Goal: Task Accomplishment & Management: Manage account settings

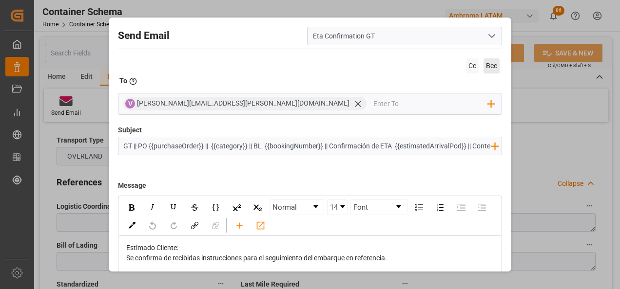
scroll to position [1560, 0]
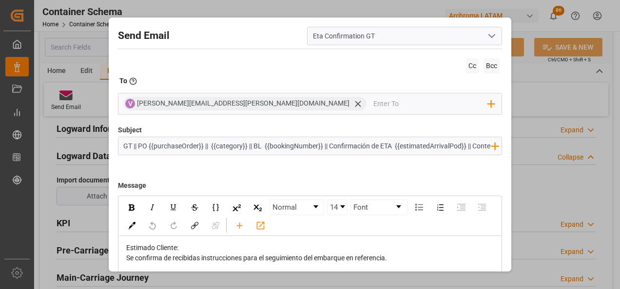
click at [526, 83] on div "Send Email Eta Confirmation GT Cc Bcc To Enter the TO Email address V [PERSON_N…" at bounding box center [310, 144] width 620 height 289
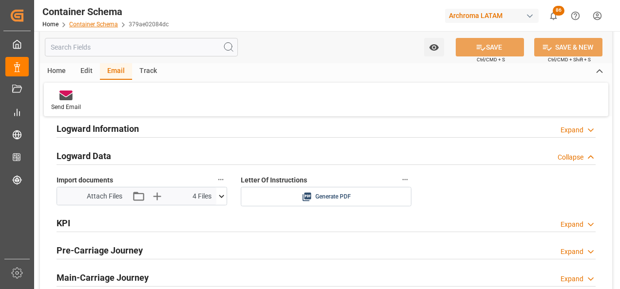
click at [100, 23] on link "Container Schema" at bounding box center [93, 24] width 49 height 7
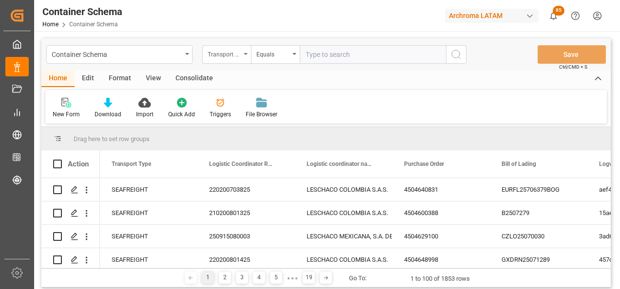
click at [239, 58] on div "Transport Type" at bounding box center [224, 53] width 33 height 11
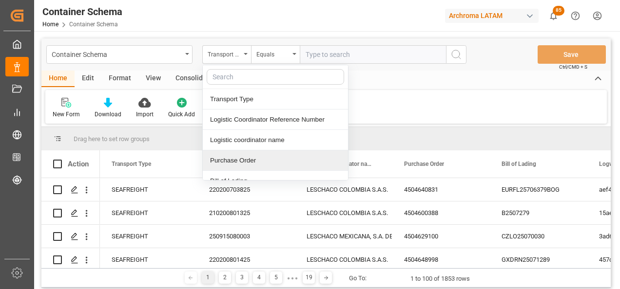
click at [246, 159] on div "Purchase Order" at bounding box center [275, 161] width 145 height 20
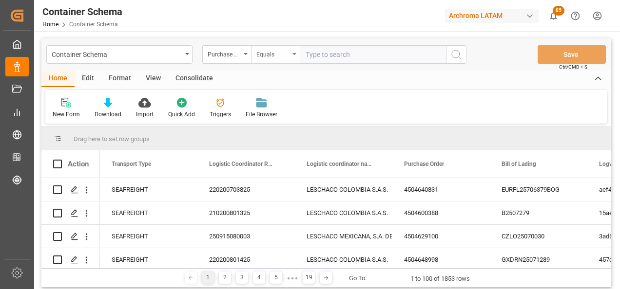
click at [269, 52] on div "Equals" at bounding box center [272, 53] width 33 height 11
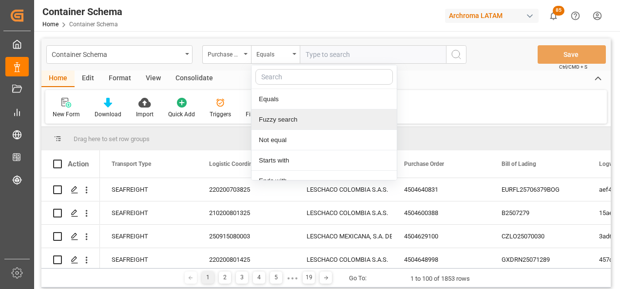
click at [291, 126] on div "Fuzzy search" at bounding box center [323, 120] width 145 height 20
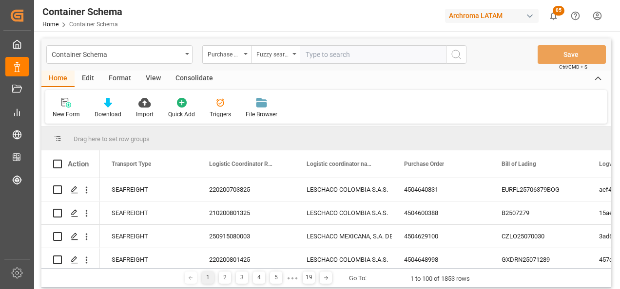
paste input "4504648000"
type input "4504648000"
click at [460, 56] on icon "search button" at bounding box center [456, 55] width 12 height 12
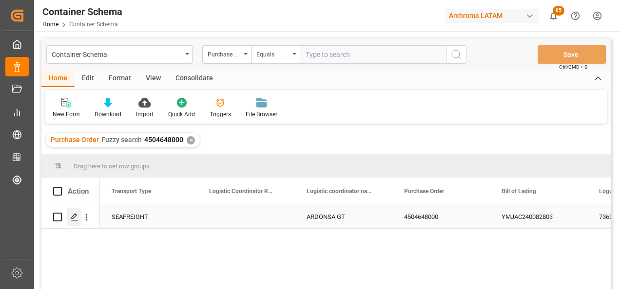
click at [77, 219] on icon "Press SPACE to select this row." at bounding box center [75, 217] width 8 height 8
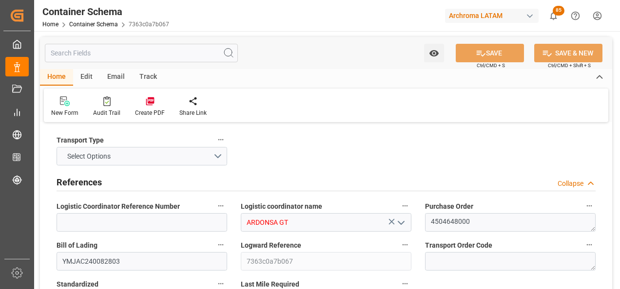
type input "ARDONSA GT"
type textarea "4504648000"
type input "YMJAC240082803"
type input "7363c0a7b067"
type input "On time"
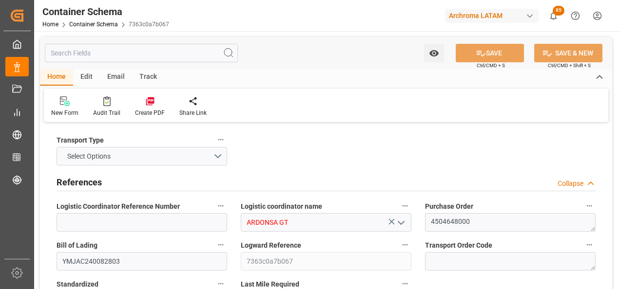
type input "[PERSON_NAME]"
type input "LEVIMA ADVANCED MATERIALS"
type input "Document Sent"
type input "PUERTO QUETZAL"
type input "TEXTIL"
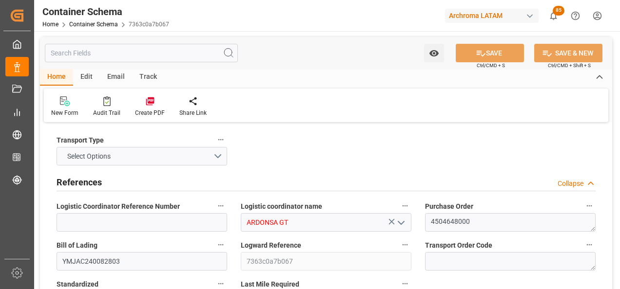
type textarea "IBC"
type input "20 IBC"
type input "ARCHROMA PAPER GMBH Y COMPAÑIA, SOC."
type textarea "KM 16.5, Carretera a El Salvador , Cruce a Pavón Fraijanes, GUATEMALA, FRAIJANE…"
type input "MASTER"
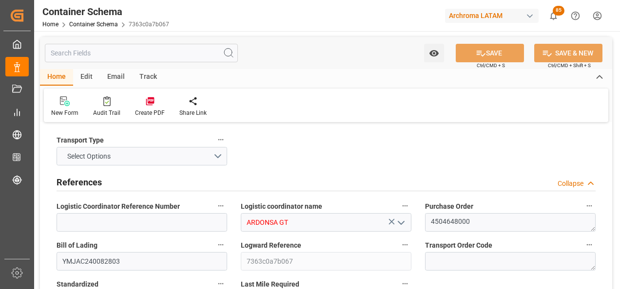
type input "CIF"
type input "Truck"
type input "Sea Ship"
type input "Truck"
type input "FCL"
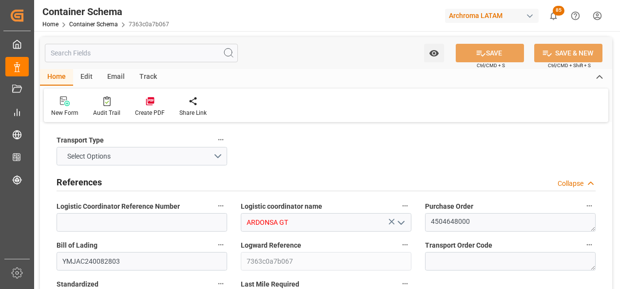
type input "YMLU3473680"
type input "YMLU"
type input "Qingdao Pt"
type input "Puerto Quetzal"
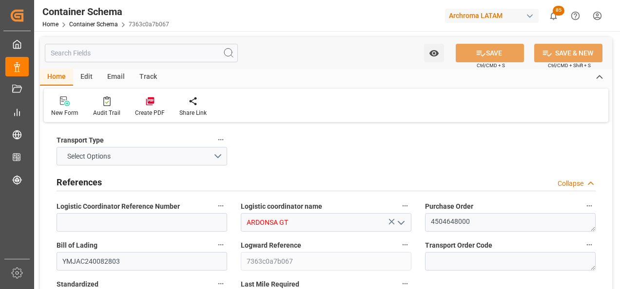
type input "KOTA CARUM"
type input "088E"
type input "0"
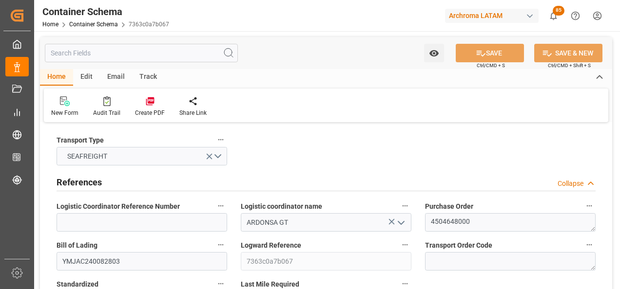
type input "2"
type input "20"
type input "19600"
type input "20740"
type input "Yang Ming"
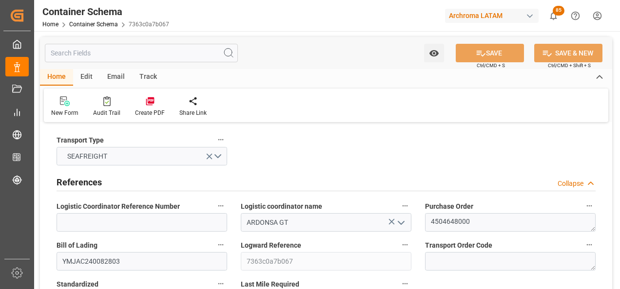
type input "Yang Ming Marine Transport Corp."
type input "CNQDG"
type input "GTPRQ"
type input "9494577"
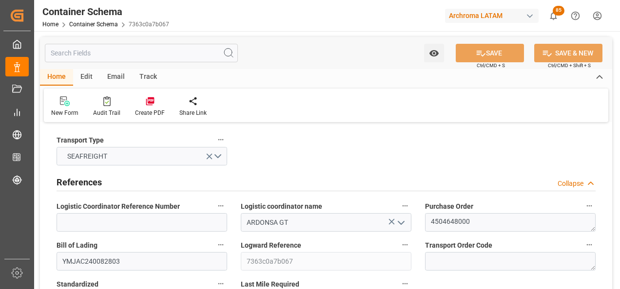
type input "9494577"
type input "20.08.2025 10:30"
type input "20.08.2025"
type input "11.09.2025"
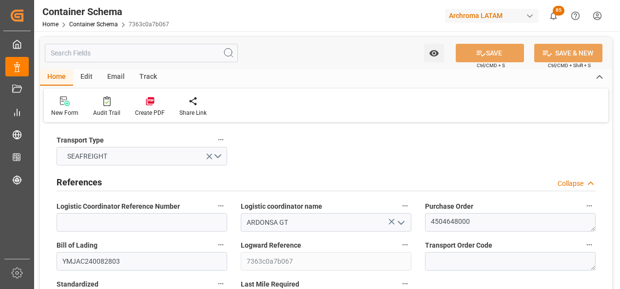
type input "07.08.2025 17:33"
type input "18.08.2025 10:00"
type input "18.08.2025 10:10"
type input "11.09.2025 00:00"
type input "11.09.2025 19:00"
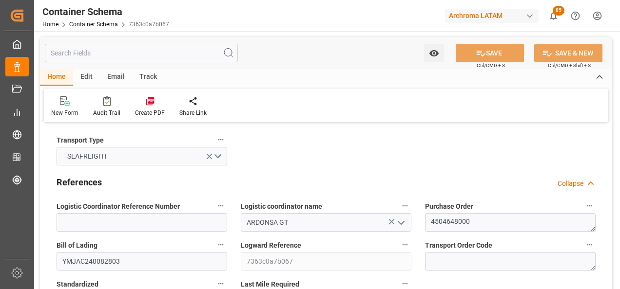
type input "11.09.2025 00:00"
click at [92, 266] on input "YMJAC240082803" at bounding box center [142, 261] width 171 height 19
click at [117, 75] on div "Email" at bounding box center [116, 77] width 32 height 17
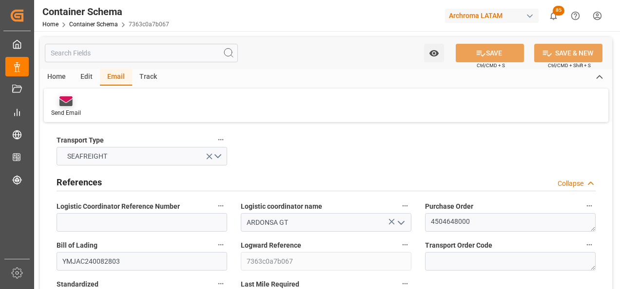
click at [76, 114] on div "Send Email" at bounding box center [66, 113] width 30 height 9
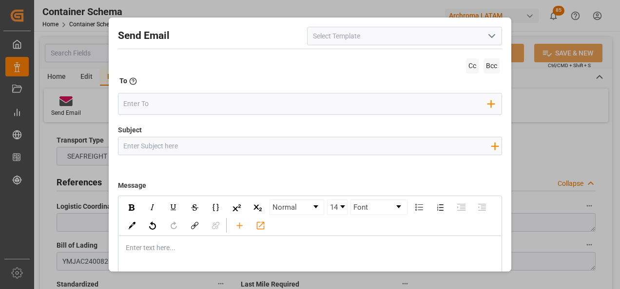
click at [154, 156] on div "Subject Add field to Subject" at bounding box center [310, 149] width 385 height 49
click at [154, 141] on input "Subject" at bounding box center [307, 145] width 378 height 17
paste input "GT || TRACKING | PO 4504648000 | Contenedor YMLU3473680 | TEXTIL | Bodega 2901 …"
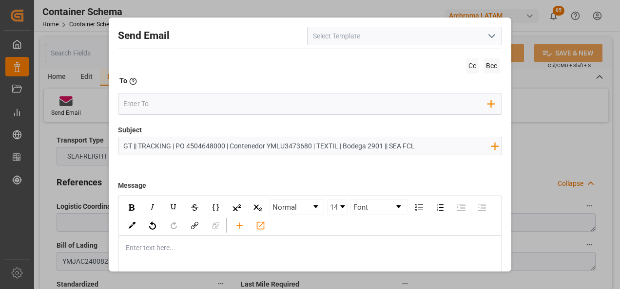
type input "GT || TRACKING | PO 4504648000 | Contenedor YMLU3473680 | TEXTIL | Bodega 2901 …"
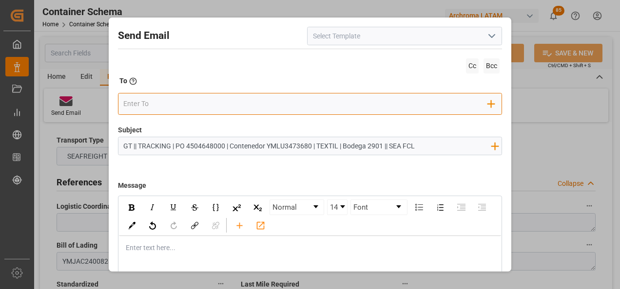
click at [168, 99] on input "email" at bounding box center [305, 103] width 365 height 15
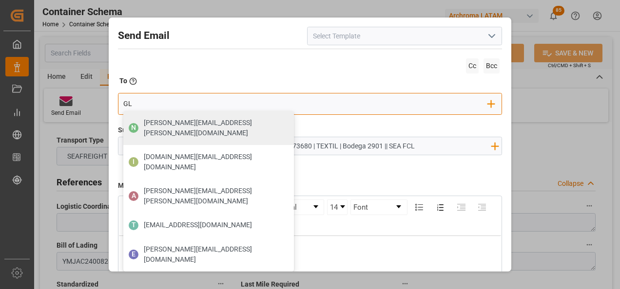
type input "G"
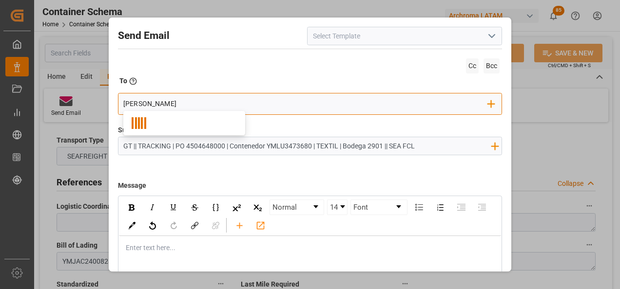
type input "gloria"
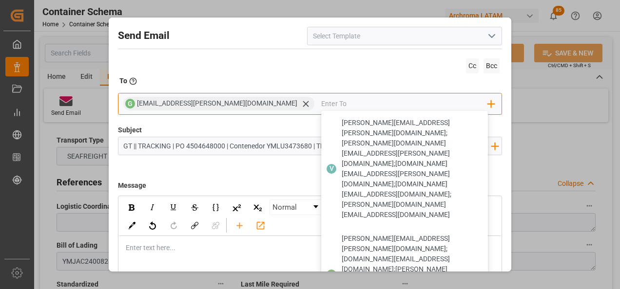
type input "o"
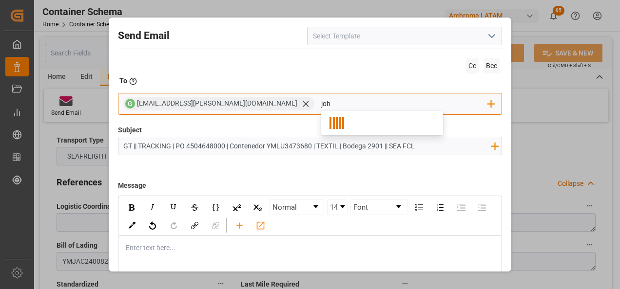
type input "joha"
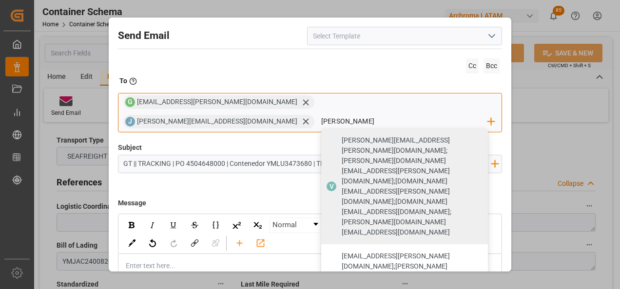
type input "valeria"
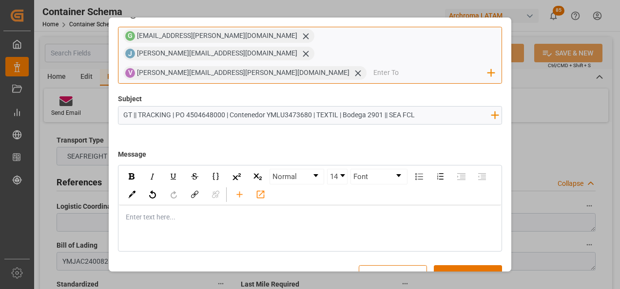
scroll to position [70, 0]
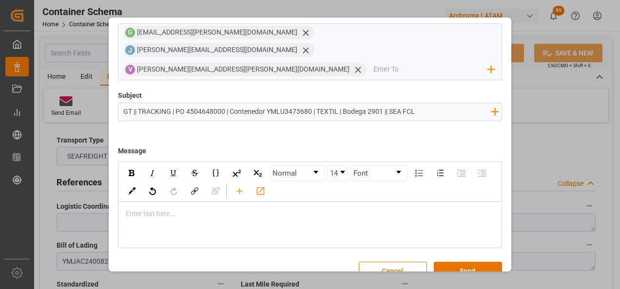
click at [209, 209] on div "rdw-editor" at bounding box center [310, 214] width 368 height 10
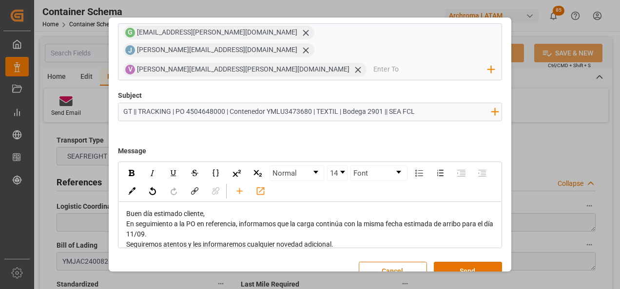
click at [227, 209] on div "Buen día estimado cliente," at bounding box center [310, 214] width 368 height 10
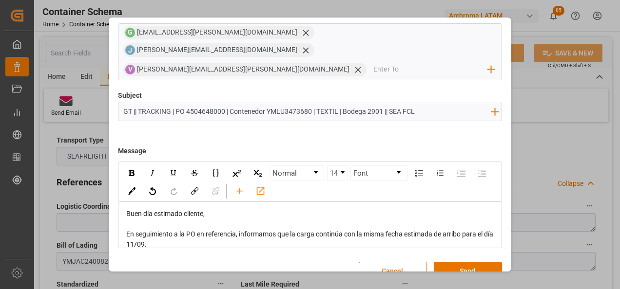
click at [222, 230] on div "En seguimiento a la PO en referencia, informamos que la carga continúa con la m…" at bounding box center [310, 240] width 368 height 20
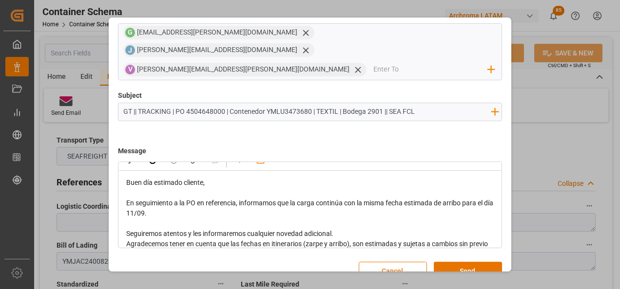
scroll to position [49, 0]
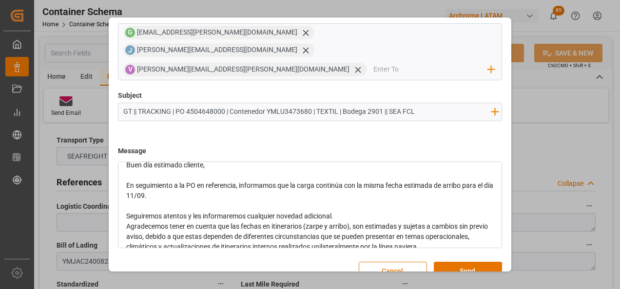
click at [361, 212] on div "Seguiremos atentos y les informaremos cualquier novedad adicional." at bounding box center [310, 217] width 368 height 10
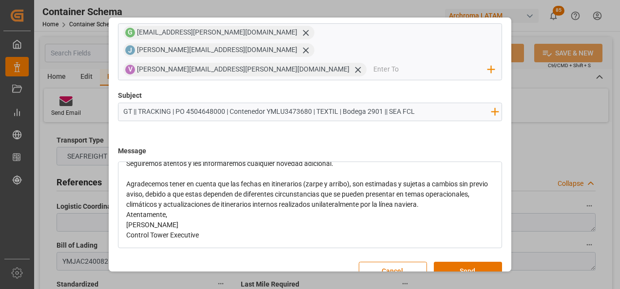
click at [488, 187] on div "Buen día estimado cliente, En seguimiento a la PO en referencia, informamos que…" at bounding box center [310, 174] width 383 height 147
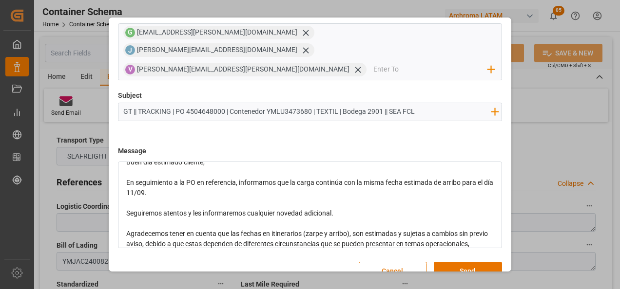
scroll to position [101, 0]
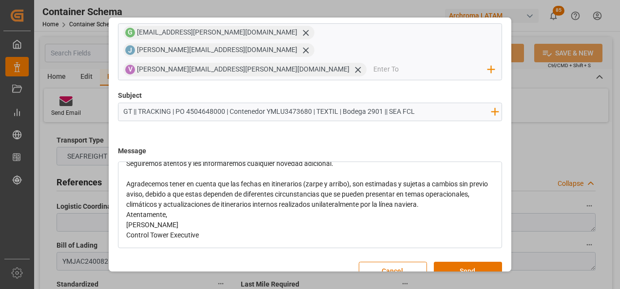
click at [470, 190] on div "Agradecemos tener en cuenta que las fechas en itinerarios (zarpe y arribo), son…" at bounding box center [310, 194] width 368 height 31
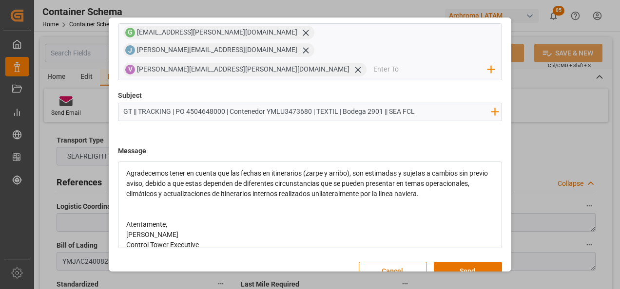
scroll to position [122, 0]
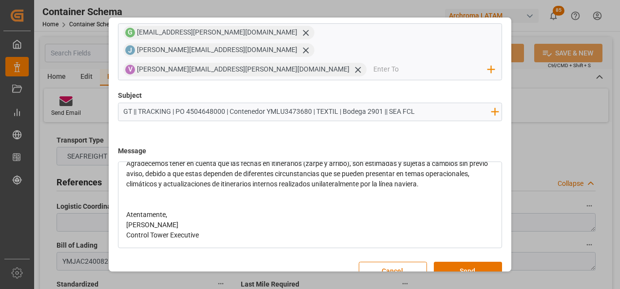
click at [203, 210] on div "Atentamente," at bounding box center [310, 215] width 368 height 10
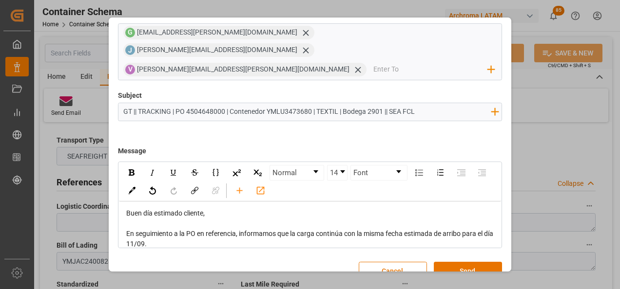
scroll to position [0, 0]
click at [462, 262] on button "Send" at bounding box center [468, 271] width 68 height 19
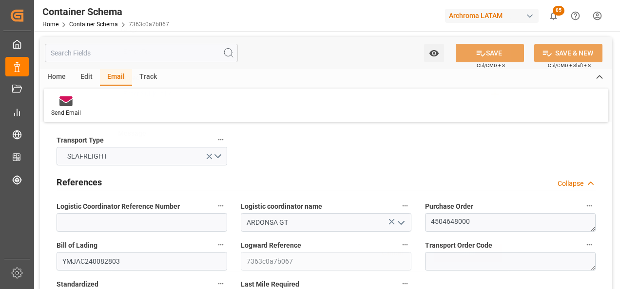
scroll to position [52, 0]
click at [105, 23] on link "Container Schema" at bounding box center [93, 24] width 49 height 7
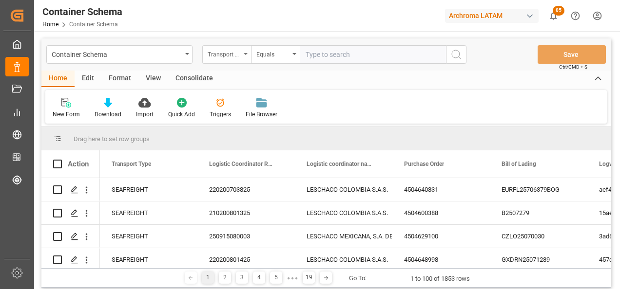
click at [245, 56] on div "Transport Type" at bounding box center [226, 54] width 49 height 19
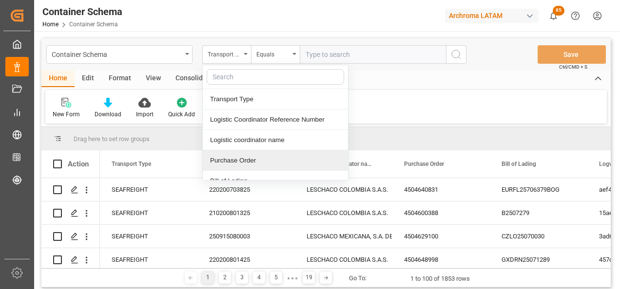
click at [247, 158] on div "Purchase Order" at bounding box center [275, 161] width 145 height 20
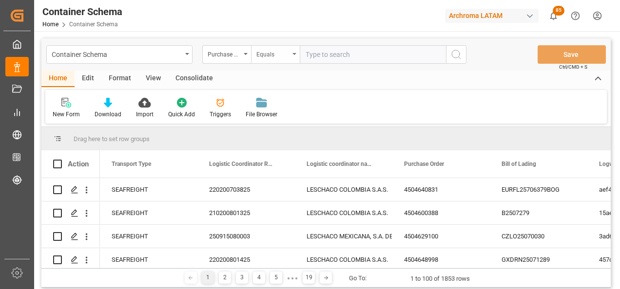
click at [266, 52] on div "Equals" at bounding box center [272, 53] width 33 height 11
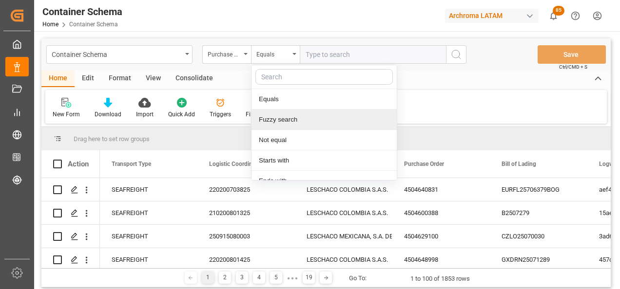
click at [291, 125] on div "Fuzzy search" at bounding box center [323, 120] width 145 height 20
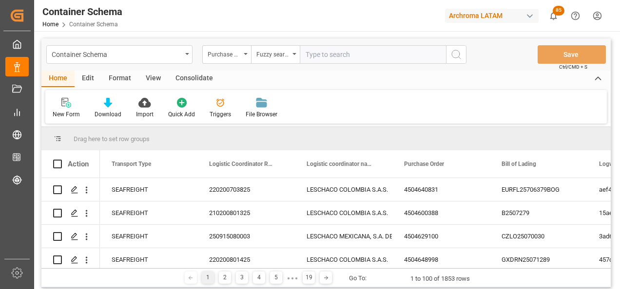
paste input "4504646379"
type input "4504646379"
click at [459, 61] on button "search button" at bounding box center [456, 54] width 20 height 19
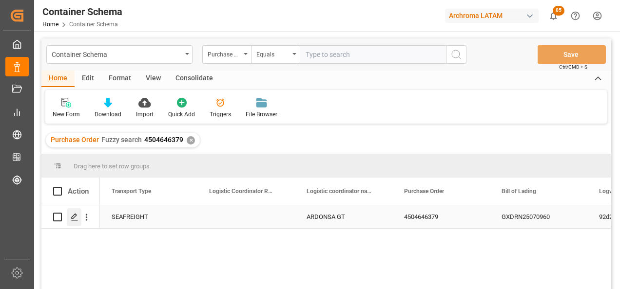
click at [75, 217] on polygon "Press SPACE to select this row." at bounding box center [74, 216] width 5 height 5
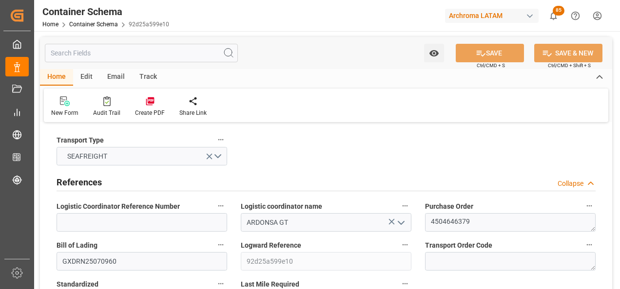
type input "0"
type input "1"
type input "400"
type input "424"
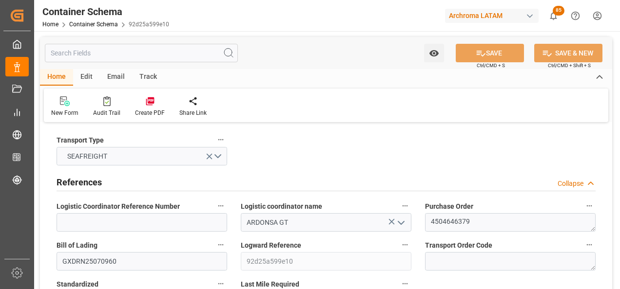
type input "Cosco"
type input "COSCO Shipping Co. Ltd."
type input "CNSGH"
type input "CNSHA"
type input "GTPRQ"
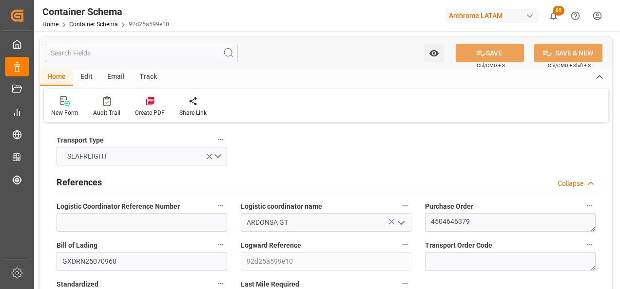
type input "GTPRQ"
type input "9645853"
type input "21.08.2025 11:45"
type input "21.08.2025"
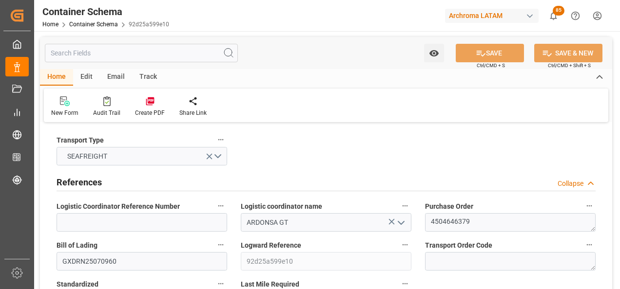
type input "21.08.2025"
type input "06.09.2025"
type input "20.08.2025 00:00"
type input "06.09.2025 00:00"
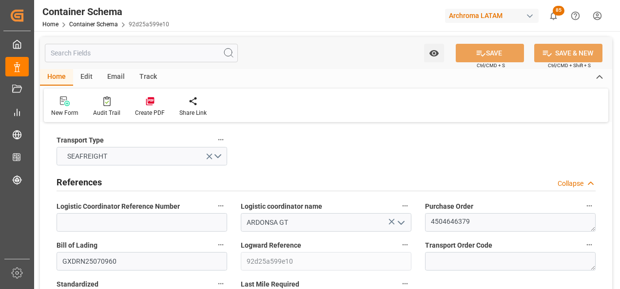
type input "06.09.2025 00:00"
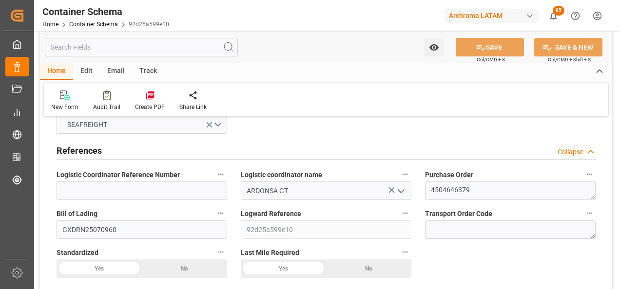
scroll to position [49, 0]
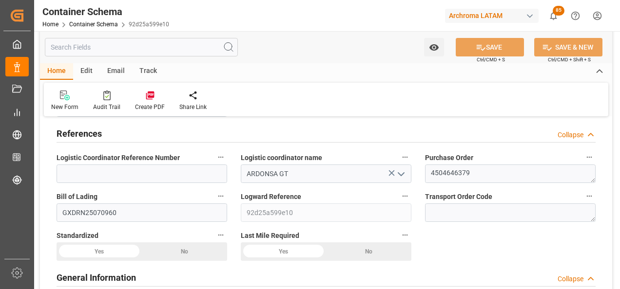
click at [115, 69] on div "Email" at bounding box center [116, 71] width 32 height 17
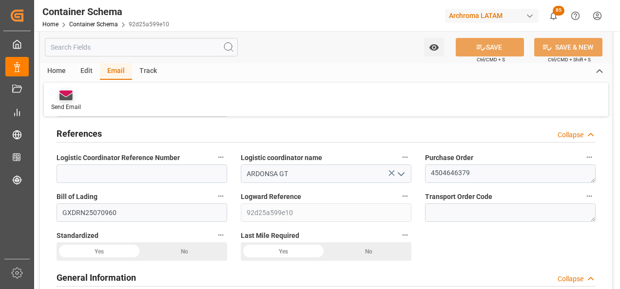
click at [69, 96] on icon at bounding box center [65, 97] width 13 height 7
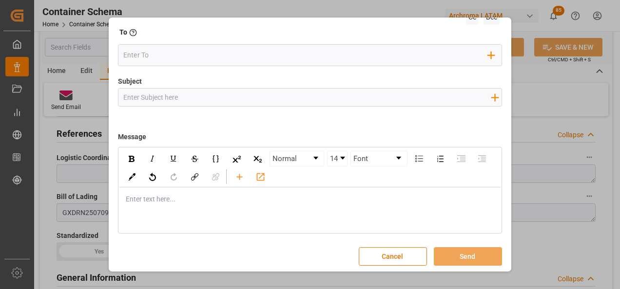
click at [156, 206] on div "Enter text here..." at bounding box center [310, 200] width 383 height 24
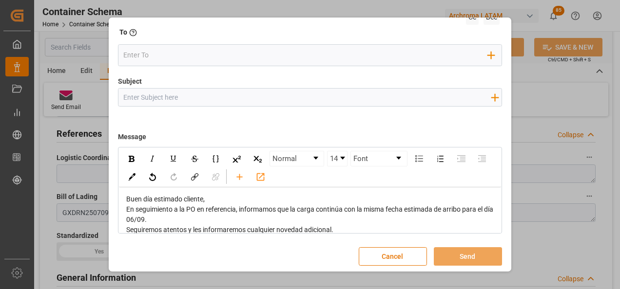
click at [209, 198] on div "Buen día estimado cliente," at bounding box center [310, 199] width 368 height 10
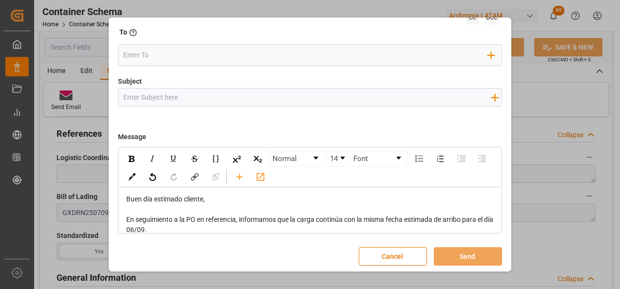
click at [216, 230] on div "En seguimiento a la PO en referencia, informamos que la carga continúa con la m…" at bounding box center [310, 225] width 368 height 20
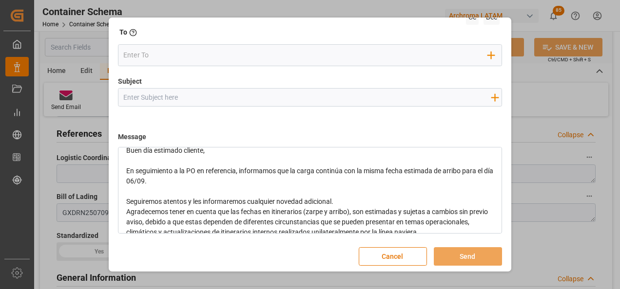
click at [338, 198] on div "Seguiremos atentos y les informaremos cualquier novedad adicional." at bounding box center [310, 202] width 368 height 10
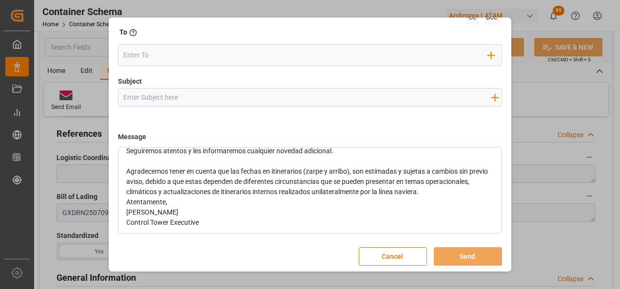
scroll to position [101, 0]
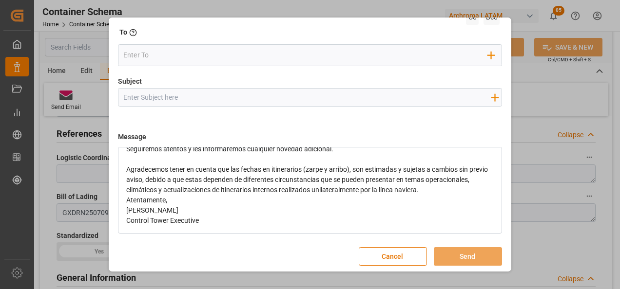
click at [468, 189] on div "Agradecemos tener en cuenta que las fechas en itinerarios (zarpe y arribo), son…" at bounding box center [310, 180] width 368 height 31
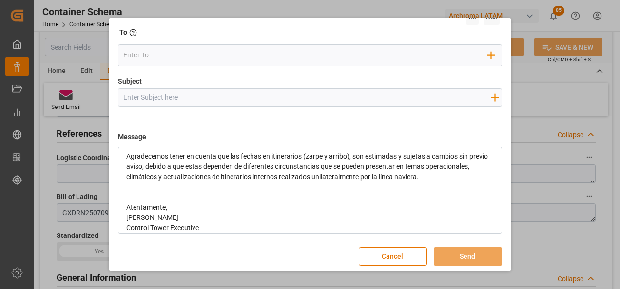
scroll to position [122, 0]
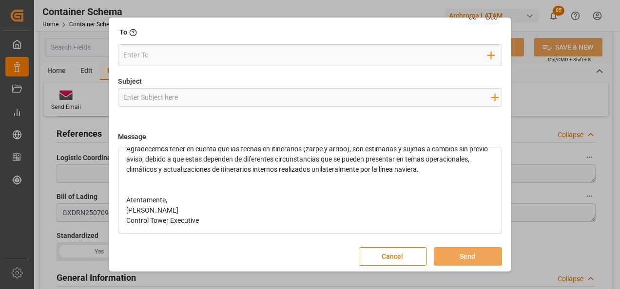
click at [202, 198] on div "Atentamente," at bounding box center [310, 200] width 368 height 10
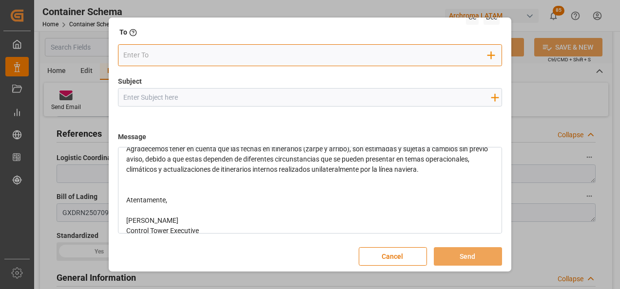
click at [167, 61] on input "email" at bounding box center [305, 55] width 365 height 15
type input "glor"
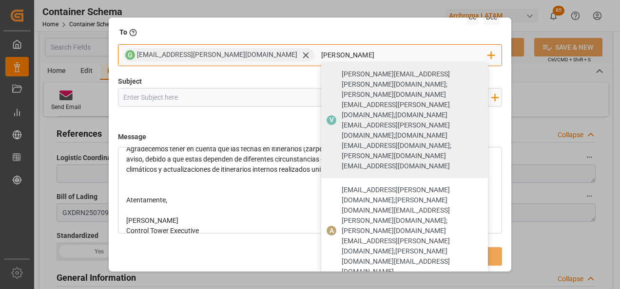
type input "valeria"
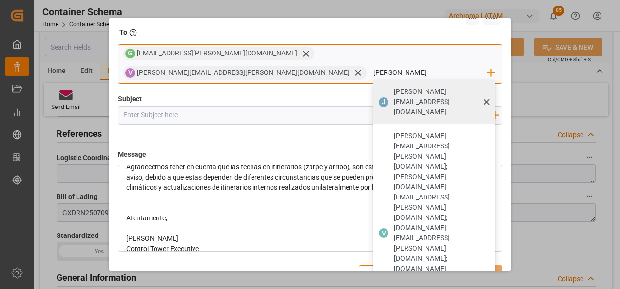
type input "johan"
click at [387, 97] on span "J" at bounding box center [384, 102] width 10 height 10
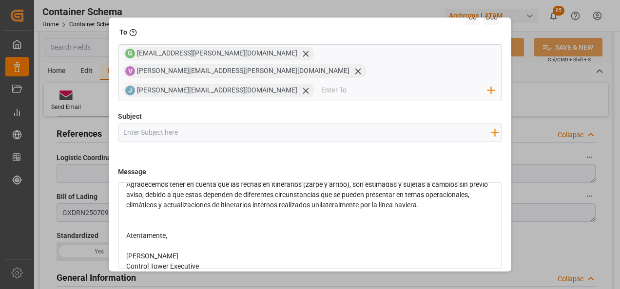
click at [314, 124] on input "Subject" at bounding box center [307, 132] width 378 height 17
paste input "GT || TRACKING | PO 4504646379 | Contenedor CSNU7843901 | TEXTIL | Bodega 2901 …"
type input "GT || TRACKING | PO 4504646379 | Contenedor CSNU7843901 | TEXTIL | Bodega 2901 …"
click at [368, 211] on div "rdw-editor" at bounding box center [310, 216] width 368 height 10
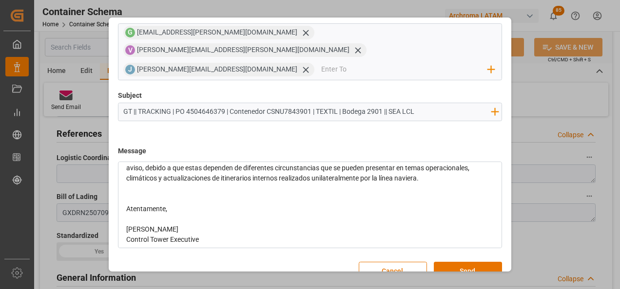
scroll to position [132, 0]
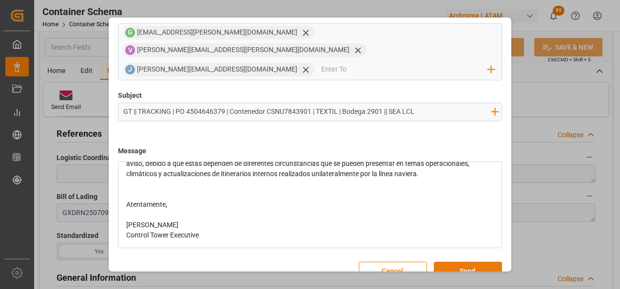
click at [461, 262] on button "Send" at bounding box center [468, 271] width 68 height 19
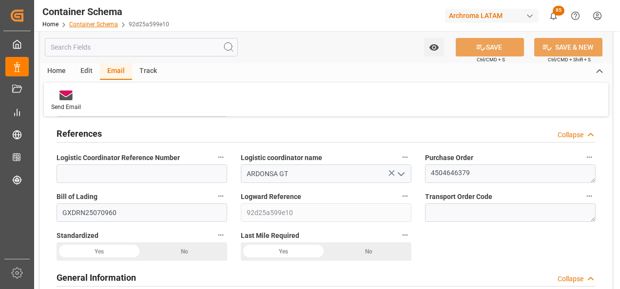
click at [99, 24] on link "Container Schema" at bounding box center [93, 24] width 49 height 7
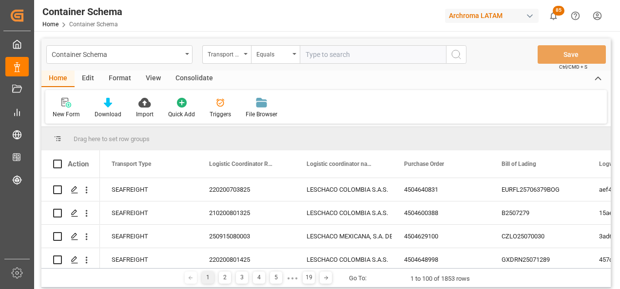
click at [240, 58] on div "Transport Type" at bounding box center [224, 53] width 33 height 11
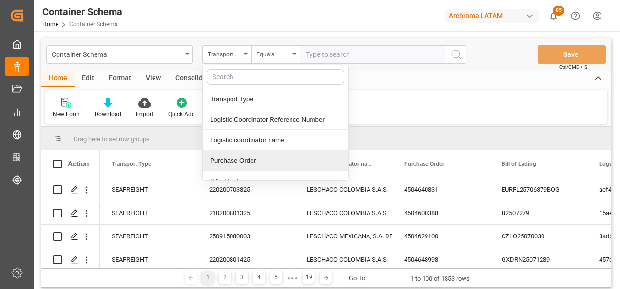
click at [242, 153] on div "Purchase Order" at bounding box center [275, 161] width 145 height 20
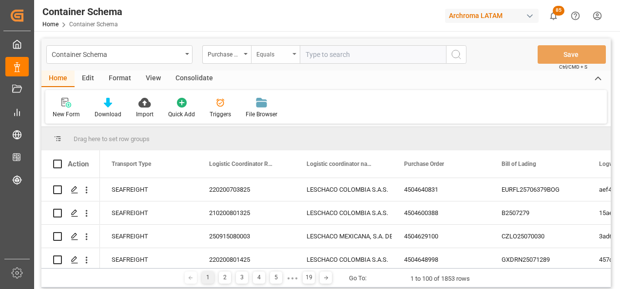
click at [272, 54] on div "Equals" at bounding box center [272, 53] width 33 height 11
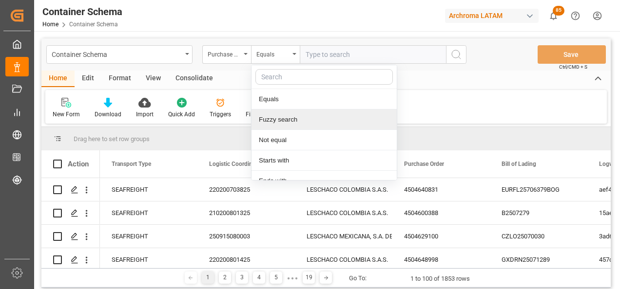
click at [287, 115] on div "Fuzzy search" at bounding box center [323, 120] width 145 height 20
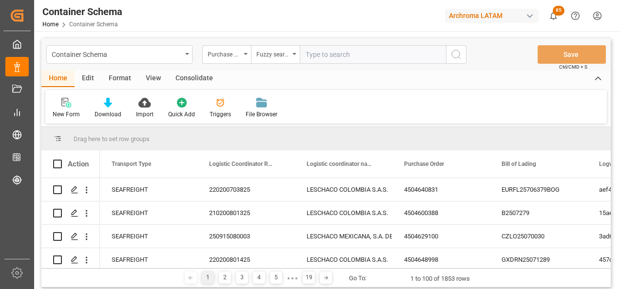
paste input "4504641936"
type input "4504641936"
click at [454, 55] on icon "search button" at bounding box center [456, 55] width 12 height 12
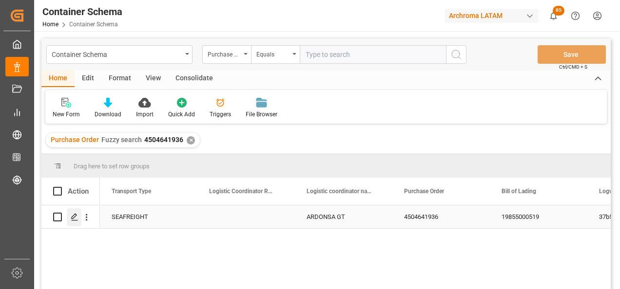
click at [74, 221] on line "Press SPACE to select this row." at bounding box center [75, 221] width 6 height 0
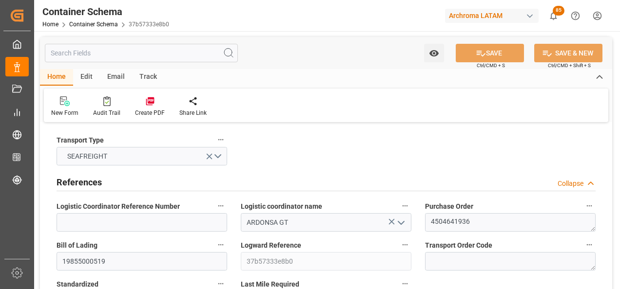
type input "0"
type input "1"
type input "9"
type input "6840"
type input "7344"
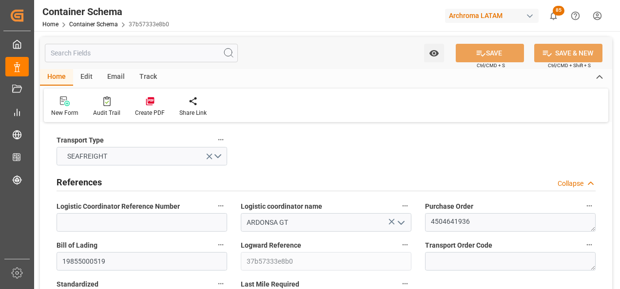
type input "CMACGM"
type input "CMA CGM Group"
type input "INMUN"
type input "GTPRQ"
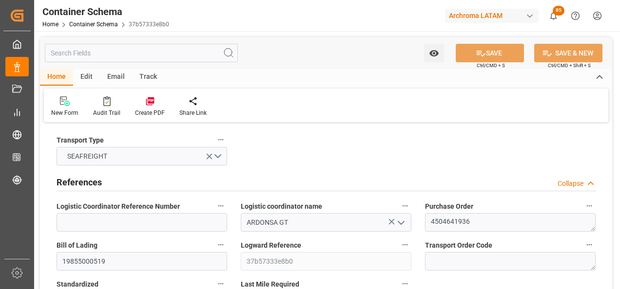
type input "9200706"
type input "14.08.2025 10:00"
type input "14.08.2025"
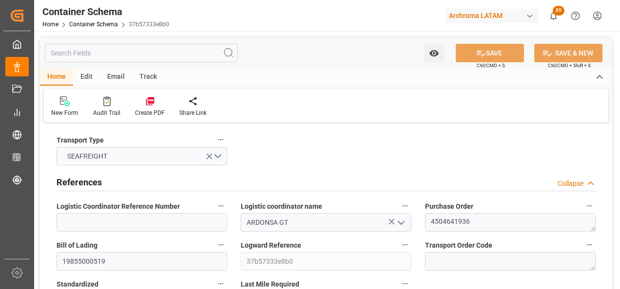
type input "30.09.2025"
type input "07.08.2025 00:00"
type input "13.08.2025 12:45"
type input "13.08.2025 00:00"
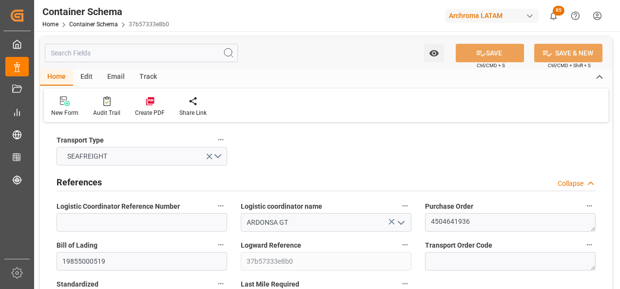
type input "08.10.2025 00:00"
type input "30.09.2025 05:00"
type input "02.10.2025 00:00"
type input "30.09.2025 05:00"
click at [118, 75] on div "Email" at bounding box center [116, 77] width 32 height 17
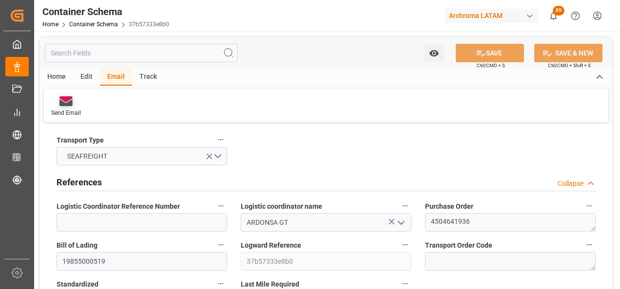
click at [71, 99] on icon at bounding box center [65, 101] width 13 height 10
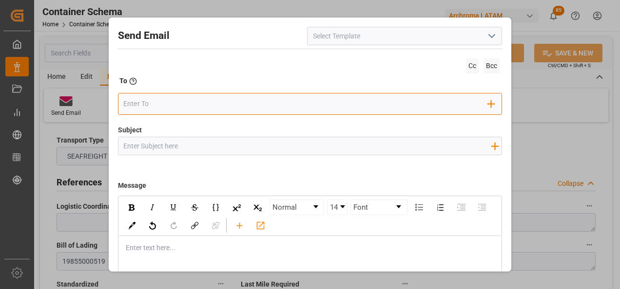
click at [161, 108] on input "email" at bounding box center [305, 103] width 365 height 15
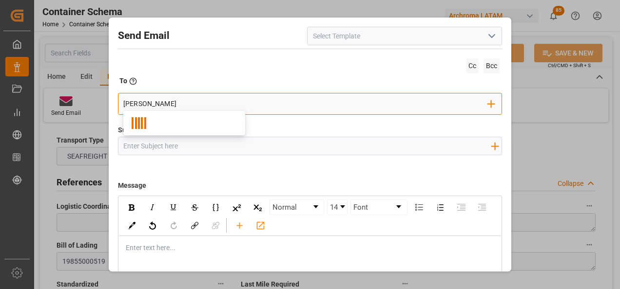
type input "gloria"
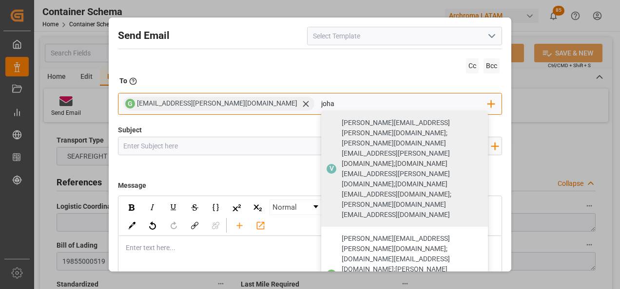
type input "johan"
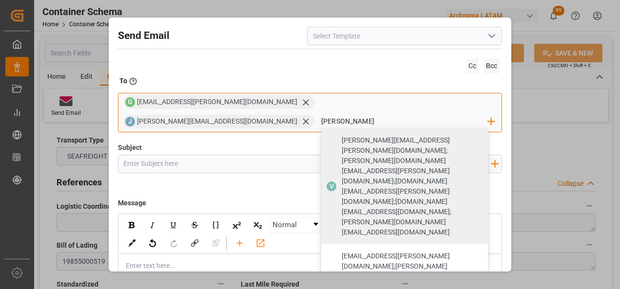
type input "valeria"
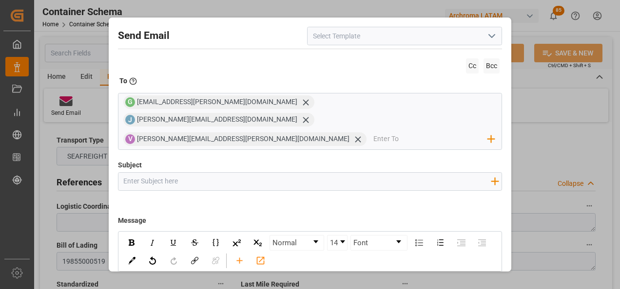
click at [174, 173] on input "Subject" at bounding box center [307, 181] width 378 height 17
paste input "GT || TRACKING | PO xxx | Contenedor xxx | TEXTIL | Prioridad| Bodega xxx || SE…"
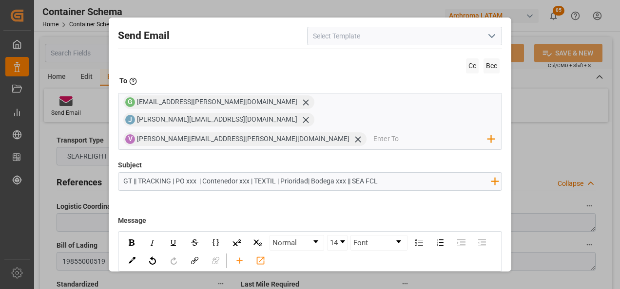
click at [191, 173] on input "GT || TRACKING | PO xxx | Contenedor xxx | TEXTIL | Prioridad| Bodega xxx || SE…" at bounding box center [307, 181] width 378 height 17
paste input "4504641936"
click at [277, 173] on input "GT || TRACKING | PO 4504641936 | Contenedor xxx | TEXTIL | Prioridad| Bodega xx…" at bounding box center [307, 181] width 378 height 17
paste input "CMAU2467745"
click at [229, 173] on input "GT || TRACKING | PO 4504641936 | Contenedor CMAU2467745 | TEXTIL | Prioridad| B…" at bounding box center [307, 181] width 378 height 17
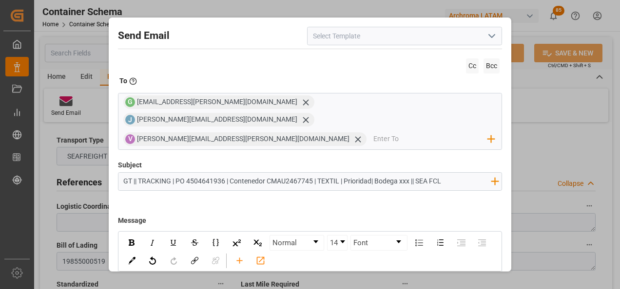
click at [372, 173] on input "GT || TRACKING | PO 4504641936 | Contenedor CMAU2467745 | TEXTIL | Prioridad| B…" at bounding box center [307, 181] width 378 height 17
click at [374, 173] on input "GT || TRACKING | PO 4504641936 | Contenedor CMAU2467745 | TEXTIL | Prioridad | …" at bounding box center [307, 181] width 378 height 17
click at [376, 173] on input "GT || TRACKING | PO 4504641936 | Contenedor CMAU2467745 | TEXTIL | Bodega xxx |…" at bounding box center [307, 181] width 378 height 17
paste input "2901"
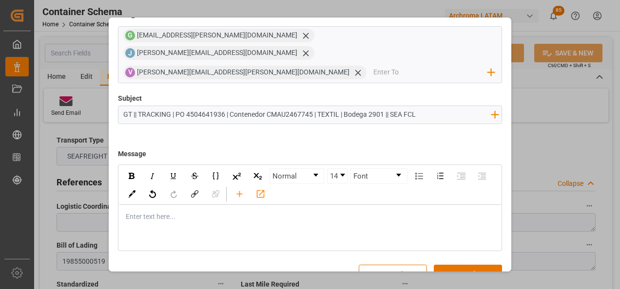
scroll to position [70, 0]
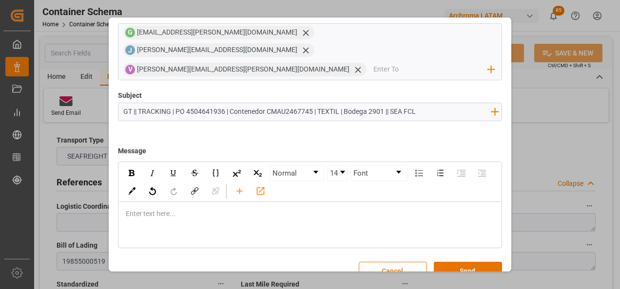
type input "GT || TRACKING | PO 4504641936 | Contenedor CMAU2467745 | TEXTIL | Bodega 2901 …"
click at [215, 209] on div "rdw-editor" at bounding box center [310, 214] width 368 height 10
click at [258, 202] on div "Enter text here..." at bounding box center [310, 214] width 383 height 24
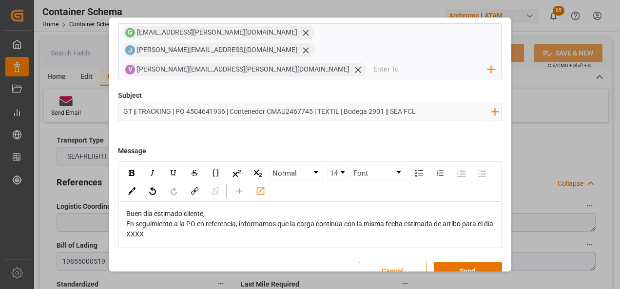
click at [252, 209] on div "Buen día estimado cliente," at bounding box center [310, 214] width 368 height 10
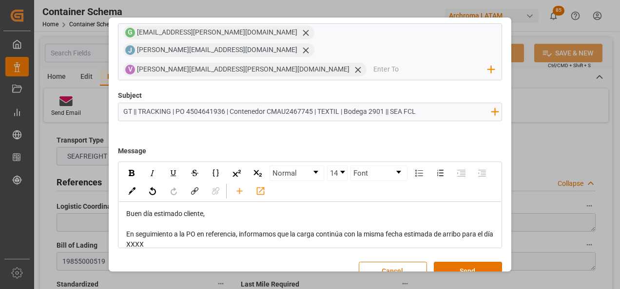
click at [151, 231] on span "En seguimiento a la PO en referencia, informamos que la carga continúa con la m…" at bounding box center [310, 240] width 368 height 18
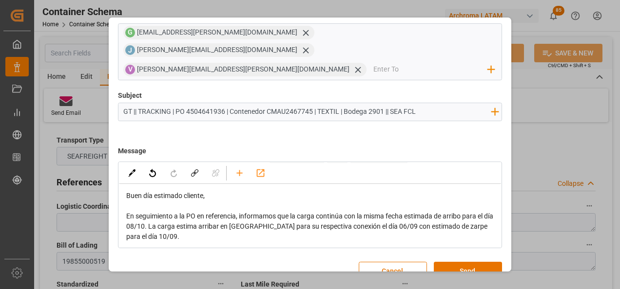
scroll to position [19, 0]
click at [163, 222] on div "En seguimiento a la PO en referencia, informamos que la carga continúa con la m…" at bounding box center [310, 225] width 368 height 31
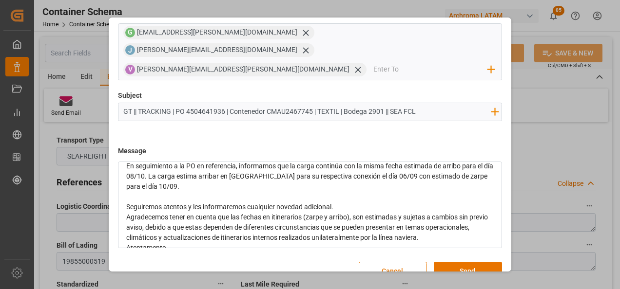
click at [356, 202] on div "Seguiremos atentos y les informaremos cualquier novedad adicional." at bounding box center [310, 207] width 368 height 10
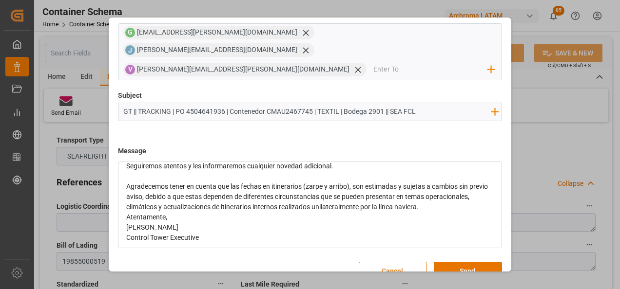
scroll to position [112, 0]
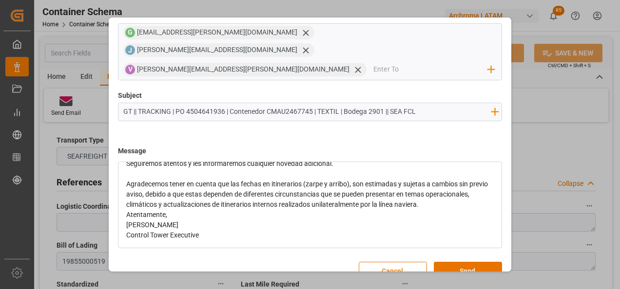
click at [472, 186] on div "Agradecemos tener en cuenta que las fechas en itinerarios (zarpe y arribo), son…" at bounding box center [310, 194] width 368 height 31
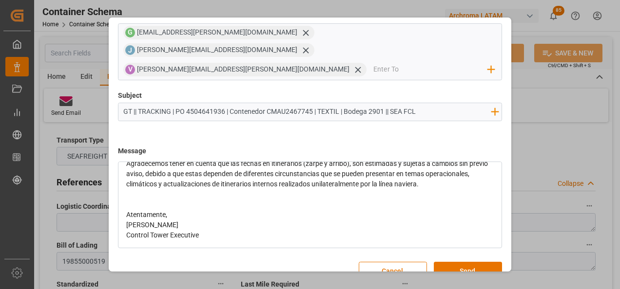
click at [203, 210] on div "Atentamente," at bounding box center [310, 215] width 368 height 10
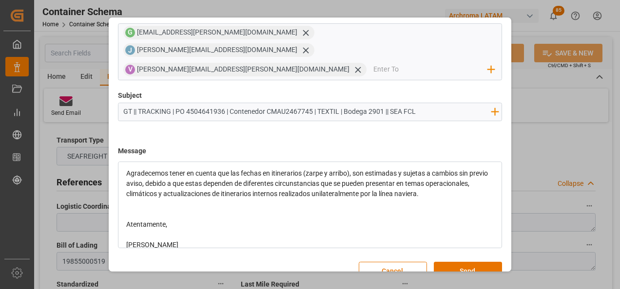
scroll to position [142, 0]
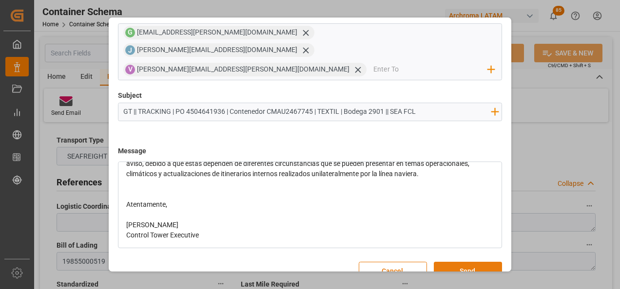
click at [456, 262] on button "Send" at bounding box center [468, 271] width 68 height 19
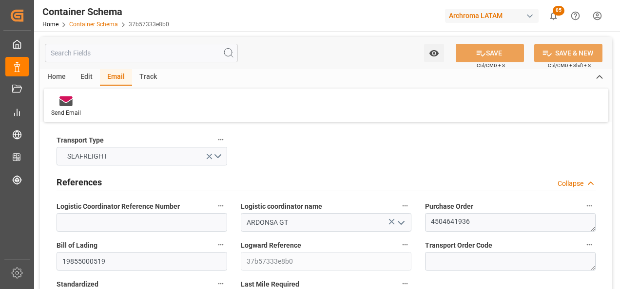
click at [101, 26] on link "Container Schema" at bounding box center [93, 24] width 49 height 7
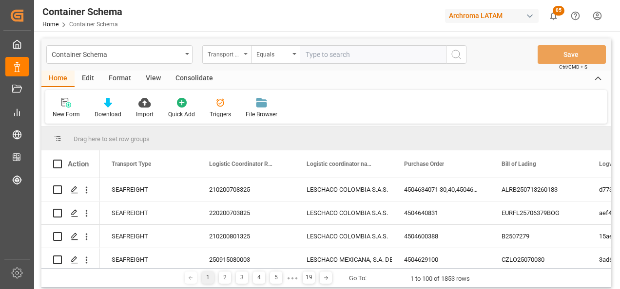
click at [244, 46] on div "Transport Type" at bounding box center [226, 54] width 49 height 19
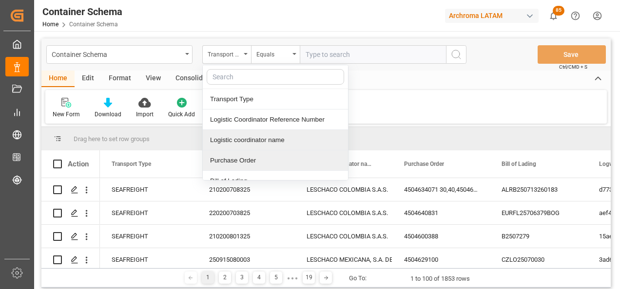
click at [237, 157] on div "Purchase Order" at bounding box center [275, 161] width 145 height 20
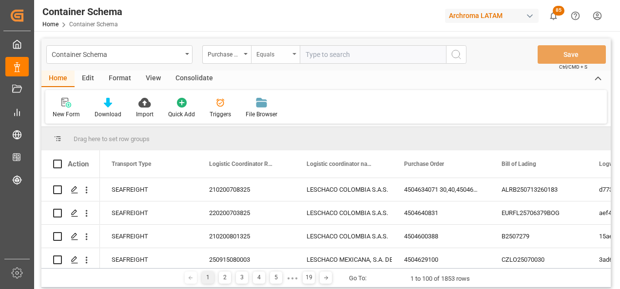
click at [270, 58] on div "Equals" at bounding box center [272, 53] width 33 height 11
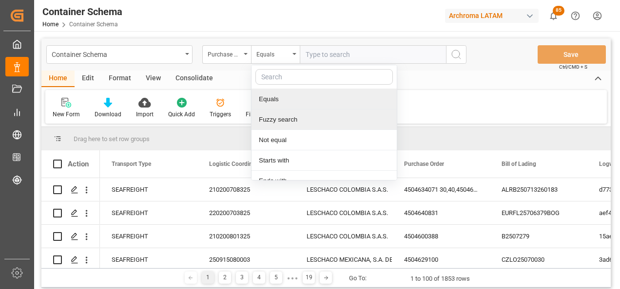
click at [291, 121] on div "Fuzzy search" at bounding box center [323, 120] width 145 height 20
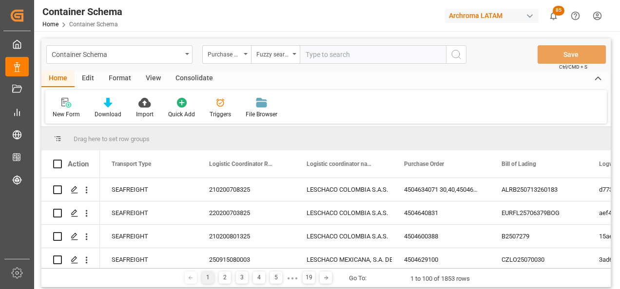
paste input "4504641919"
type input "4504641919"
click at [451, 54] on icon "search button" at bounding box center [456, 55] width 12 height 12
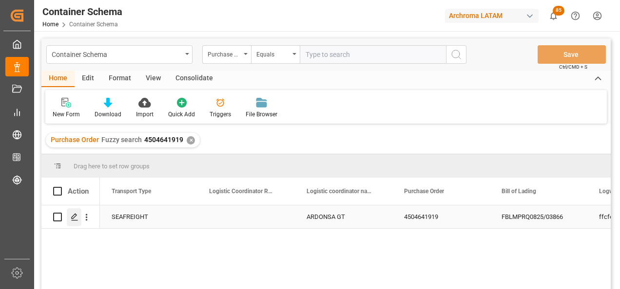
click at [76, 221] on line "Press SPACE to select this row." at bounding box center [75, 221] width 6 height 0
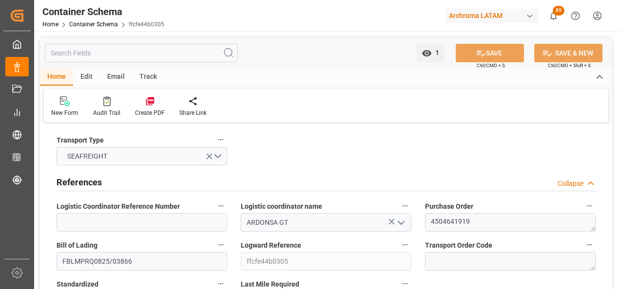
type input "0"
type input "1"
type input "5"
type input "4600"
type input "4864"
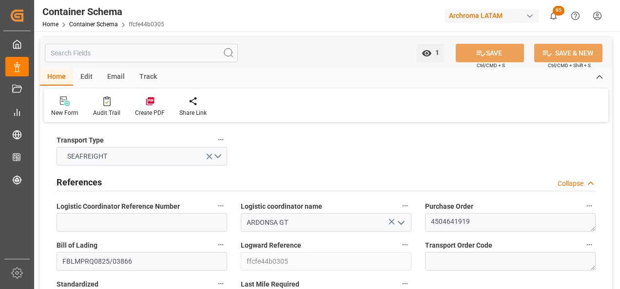
type input "Hapag Lloyd"
type input "Hapag Lloyd Aktiengesellschaft"
type input "INNSA"
type input "GTPRQ"
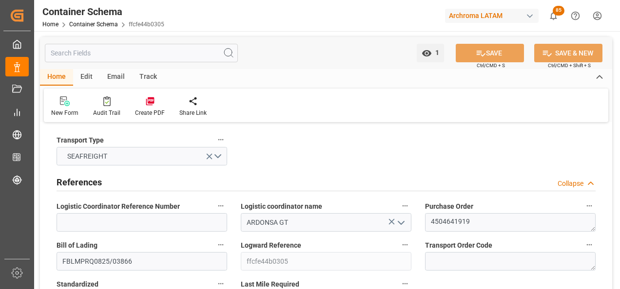
type input "9294850"
type input "05.08.2025 07:30"
type input "05.08.2025"
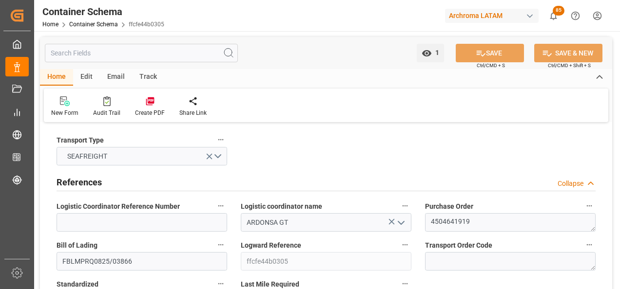
type input "15.10.2025"
type input "05.08.2025 00:00"
type input "08.08.2025 01:00"
type input "07.08.2025 00:00"
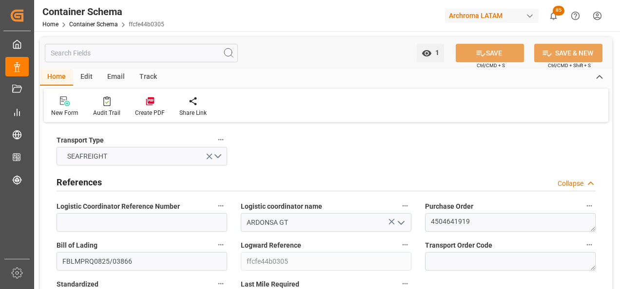
type input "15.10.2025 00:00"
type input "15.10.2025 04:00"
type input "12.10.2025 00:00"
type input "15.10.2025 04:00"
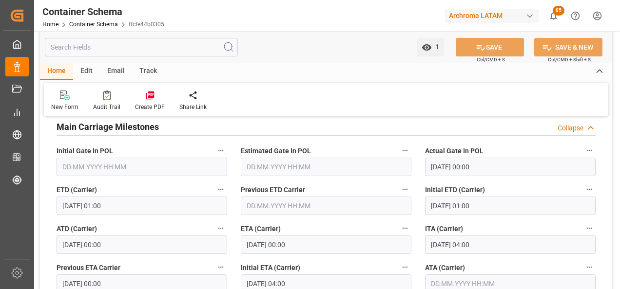
scroll to position [1267, 0]
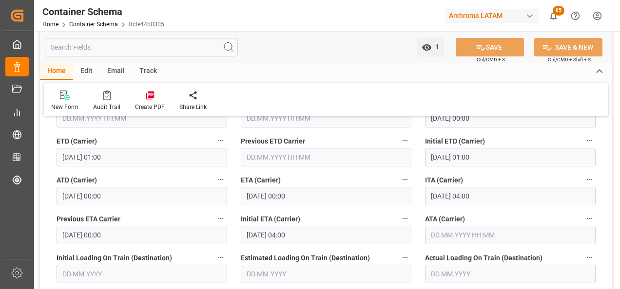
click at [265, 198] on input "15.10.2025 00:00" at bounding box center [326, 196] width 171 height 19
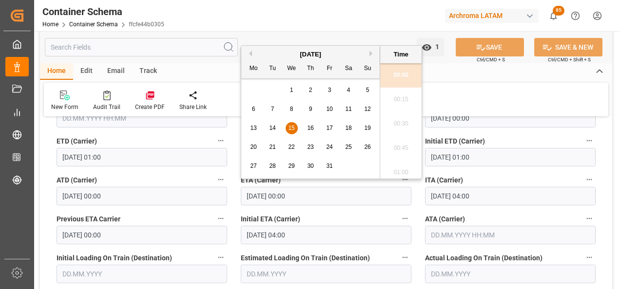
click at [272, 127] on span "14" at bounding box center [272, 128] width 6 height 7
type input "14.10.2025 00:00"
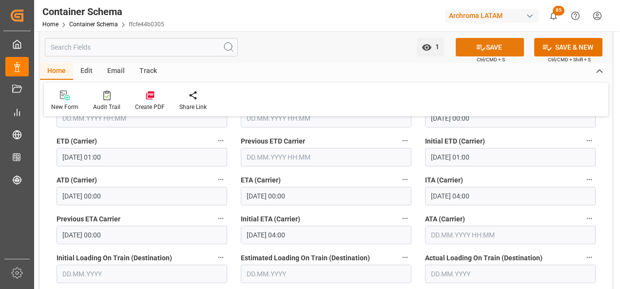
click at [496, 47] on button "SAVE" at bounding box center [490, 47] width 68 height 19
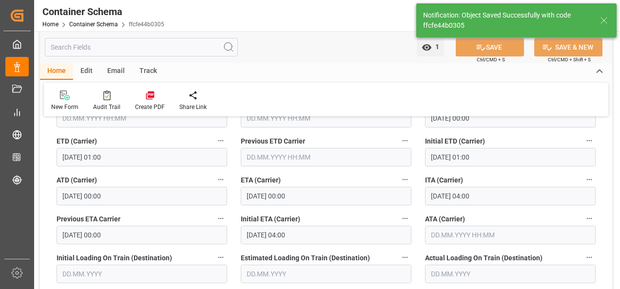
type input "15.10.2025 00:00"
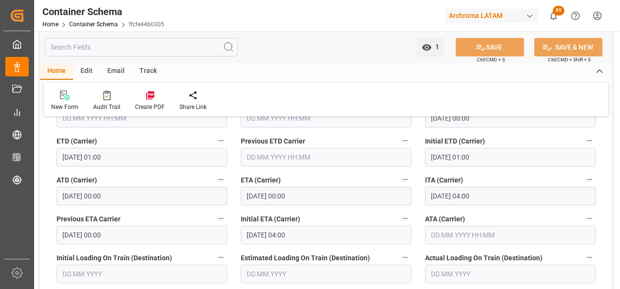
click at [107, 72] on div "Email" at bounding box center [116, 71] width 32 height 17
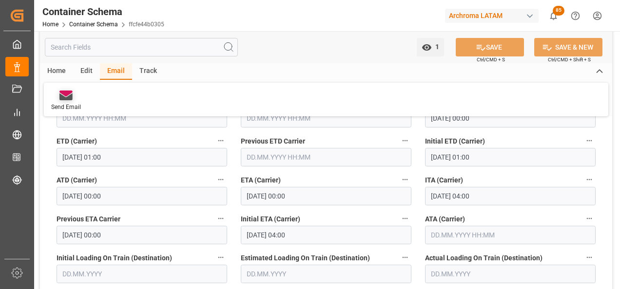
click at [61, 101] on div "Send Email" at bounding box center [66, 100] width 44 height 21
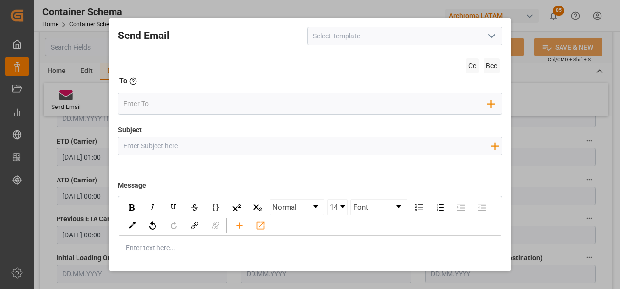
click at [494, 40] on icon "open menu" at bounding box center [492, 36] width 12 height 12
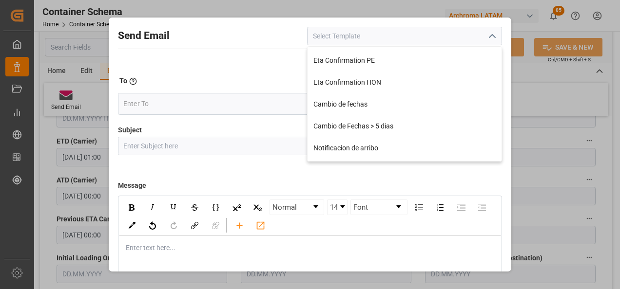
scroll to position [195, 0]
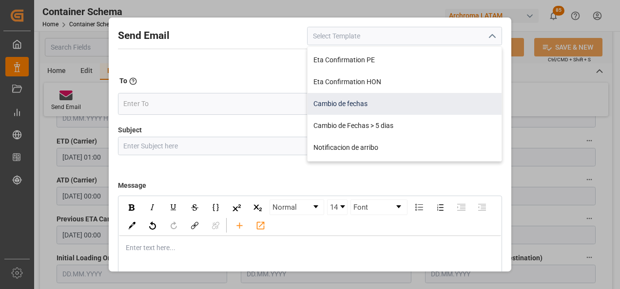
click at [407, 107] on div "Cambio de fechas" at bounding box center [405, 104] width 194 height 22
type input "Cambio de fechas"
type input "{{customsEntry}}|| Cambio de ETA {{estimatedArrivalPod}} | PO {{purchaseOrder}}…"
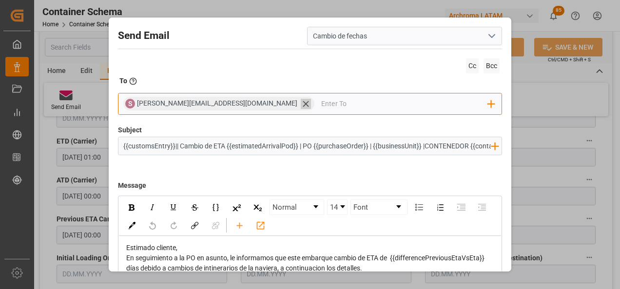
click at [303, 105] on icon at bounding box center [306, 104] width 6 height 6
click at [231, 105] on input "email" at bounding box center [305, 103] width 365 height 15
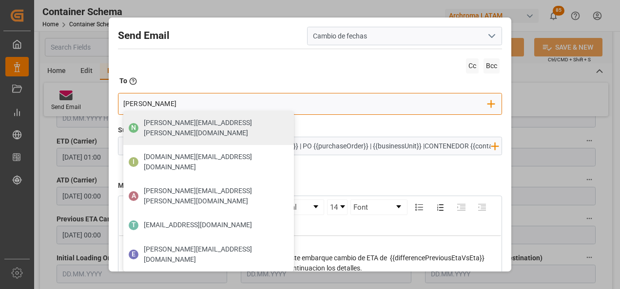
type input "gloria"
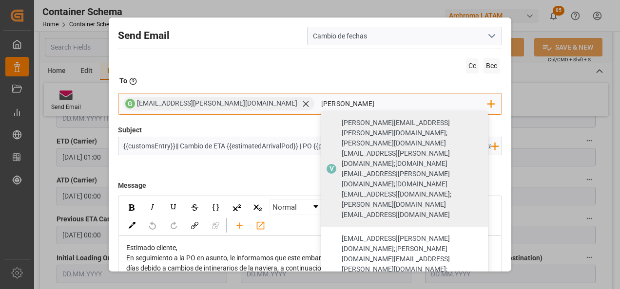
type input "valeria"
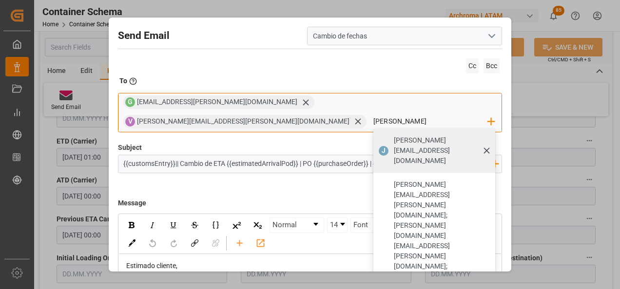
type input "johan"
click at [379, 146] on span "J" at bounding box center [384, 151] width 10 height 10
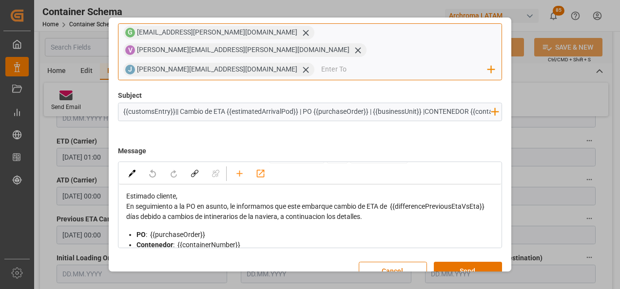
scroll to position [0, 0]
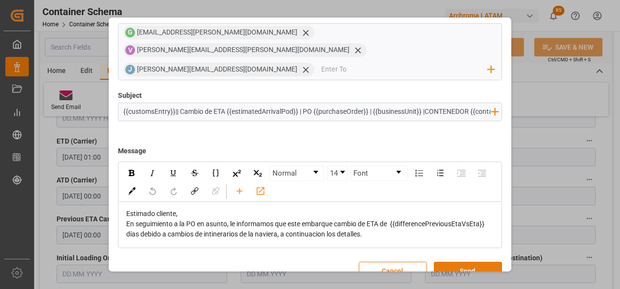
click at [476, 262] on button "Send" at bounding box center [468, 271] width 68 height 19
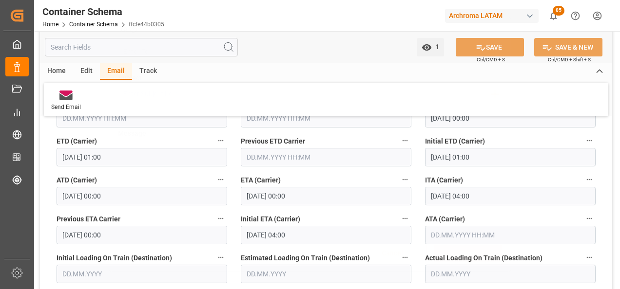
scroll to position [52, 0]
click at [79, 23] on link "Container Schema" at bounding box center [93, 24] width 49 height 7
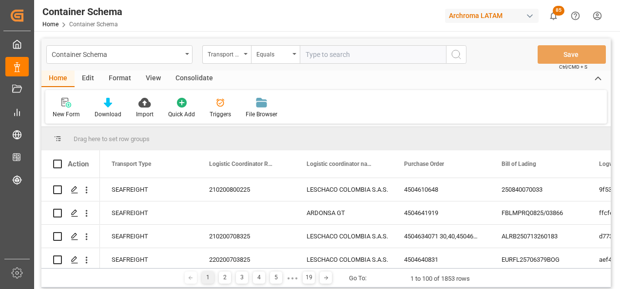
click at [244, 56] on div "Transport Type" at bounding box center [226, 54] width 49 height 19
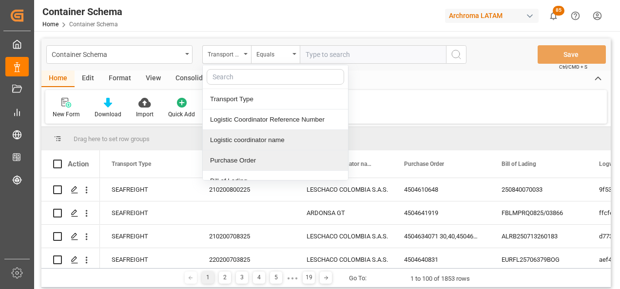
click at [239, 156] on div "Purchase Order" at bounding box center [275, 161] width 145 height 20
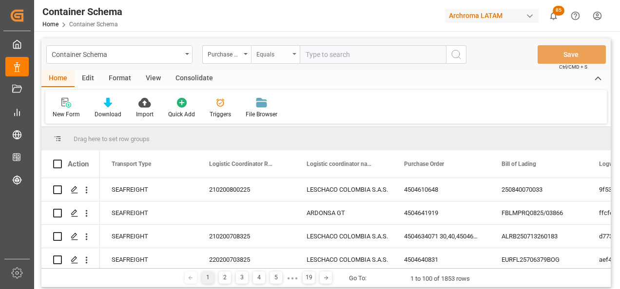
click at [266, 59] on div "Equals" at bounding box center [275, 54] width 49 height 19
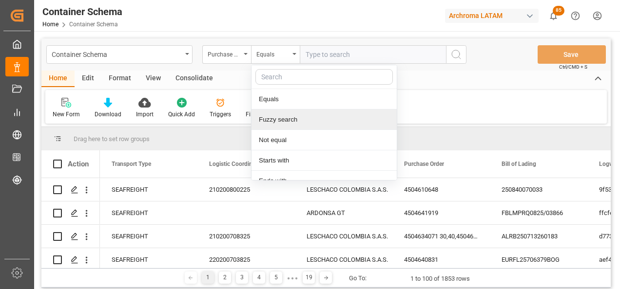
click at [277, 115] on div "Fuzzy search" at bounding box center [323, 120] width 145 height 20
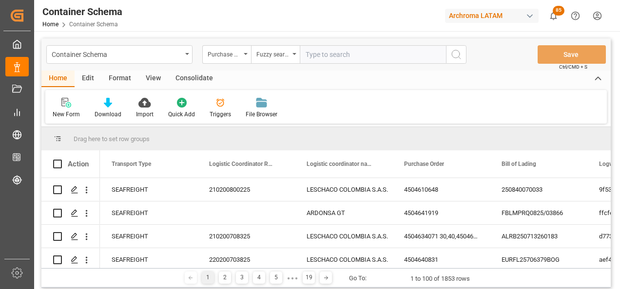
paste input "4504649453"
type input "4504649453"
click at [452, 58] on icon "search button" at bounding box center [456, 55] width 12 height 12
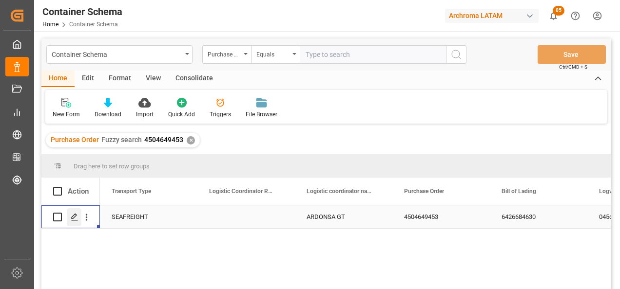
click at [70, 217] on div "Press SPACE to select this row." at bounding box center [74, 218] width 15 height 18
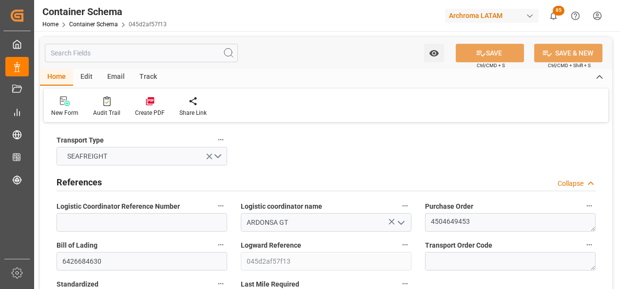
type input "0"
type input "1"
type input "10"
type input "10000"
type input "10080"
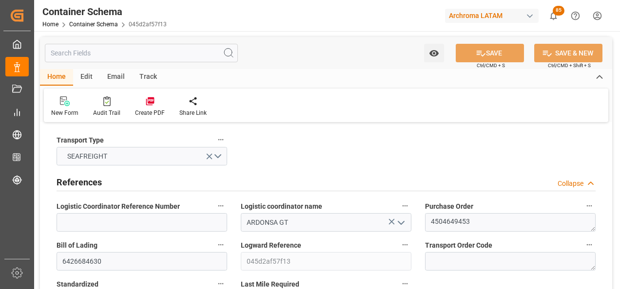
type input "Cosco"
type input "COSCO Shipping Co. Ltd."
type input "CNQDG"
type input "GTPRQ"
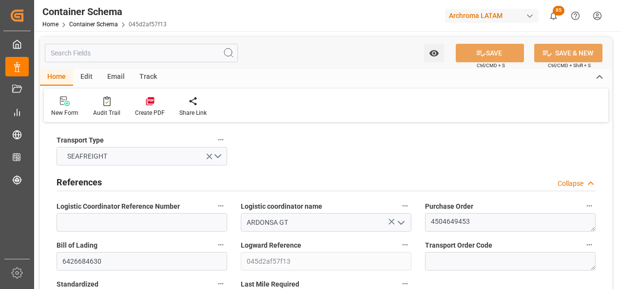
type input "9523093"
type input "20.08.2025 11:45"
type input "20.08.2025"
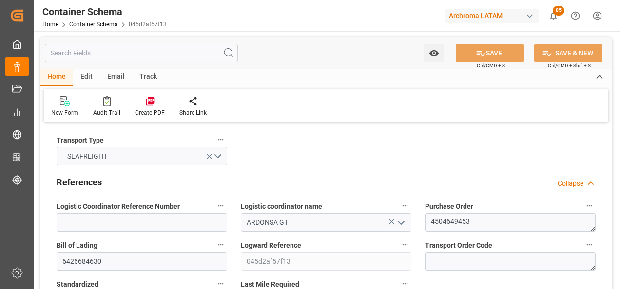
type input "17.09.2025"
type input "14.08.2025 18:05"
type input "16.08.2025 06:30"
type input "16.08.2025 00:00"
type input "16.08.2025 00:07"
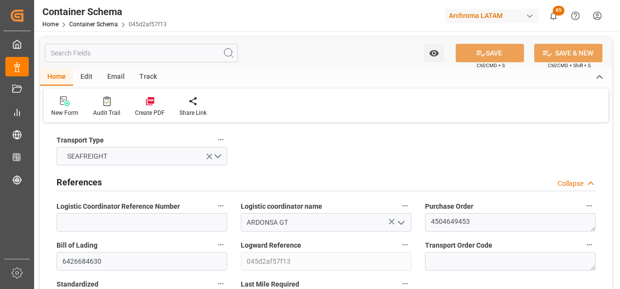
type input "05.10.2025 06:00"
click at [77, 263] on input "6426684630" at bounding box center [142, 261] width 171 height 19
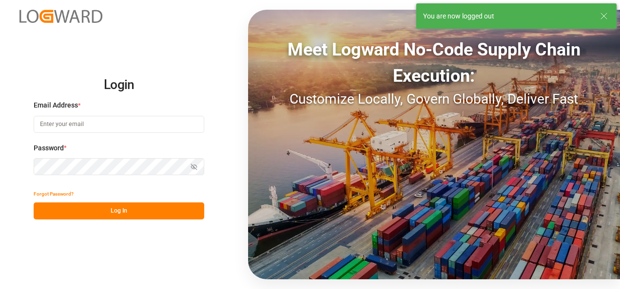
type input "valeria.hurtado@leschaco.com"
click at [138, 210] on button "Log In" at bounding box center [119, 211] width 171 height 17
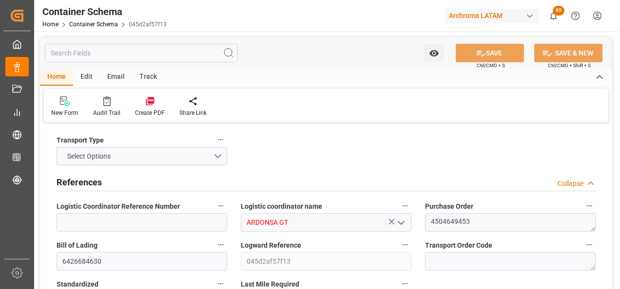
type input "0"
type input "1"
type input "10"
type input "10000"
type input "10080"
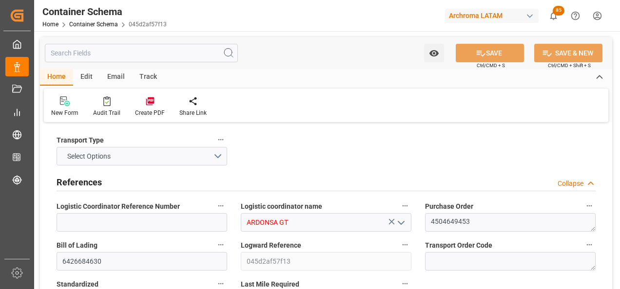
type input "Cosco"
type input "COSCO Shipping Co. Ltd."
type input "CNQDG"
type input "GTPRQ"
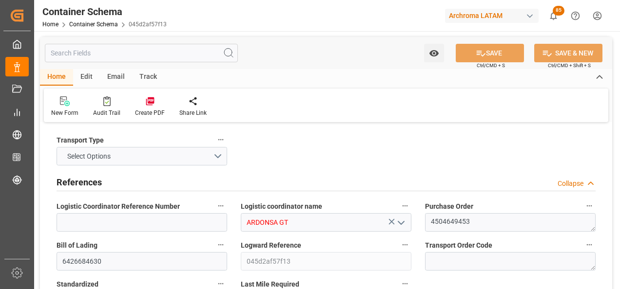
type input "9523093"
type input "20.08.2025 11:45"
type input "20.08.2025"
click at [119, 77] on div "Email" at bounding box center [116, 77] width 32 height 17
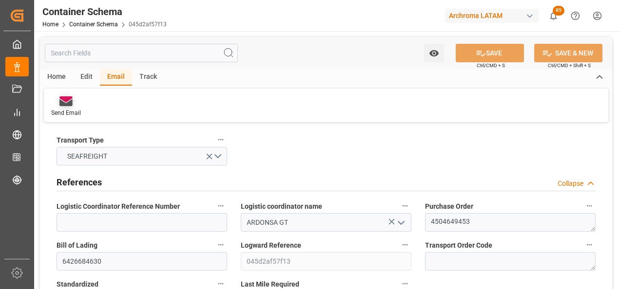
click at [67, 97] on icon at bounding box center [65, 99] width 13 height 6
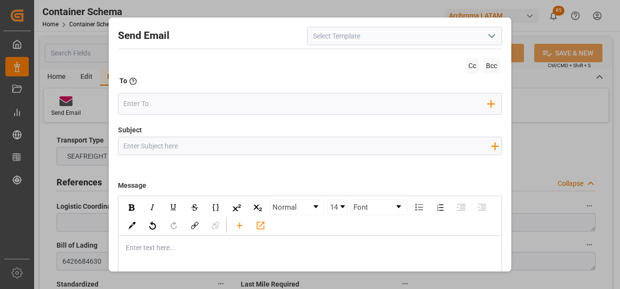
click at [206, 147] on input "Subject" at bounding box center [307, 145] width 378 height 17
paste input "GT || TRACKING | PO 4504649453 | Contenedor FFAU2559768 | TEXTIL | Bodega 2901 …"
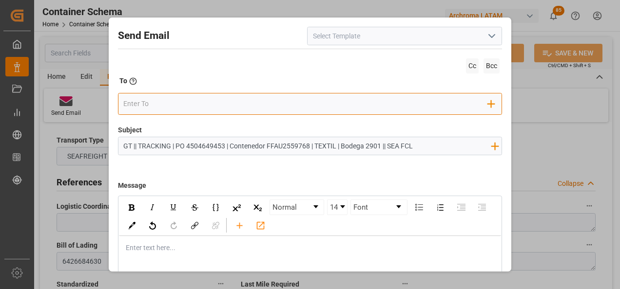
click at [205, 109] on input "email" at bounding box center [305, 103] width 365 height 15
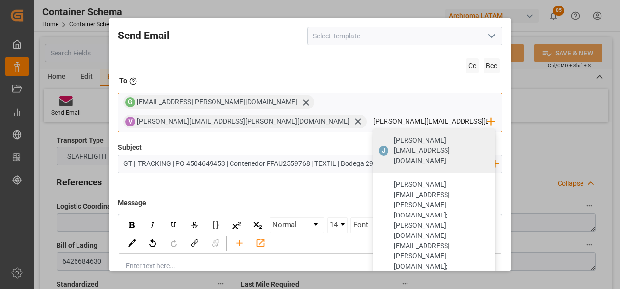
click at [397, 135] on span "johana.tunche@ardonsa.net" at bounding box center [441, 150] width 95 height 31
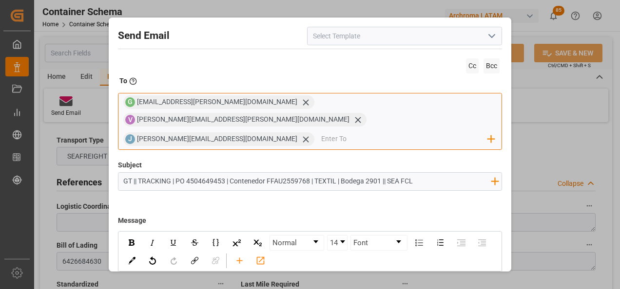
scroll to position [70, 0]
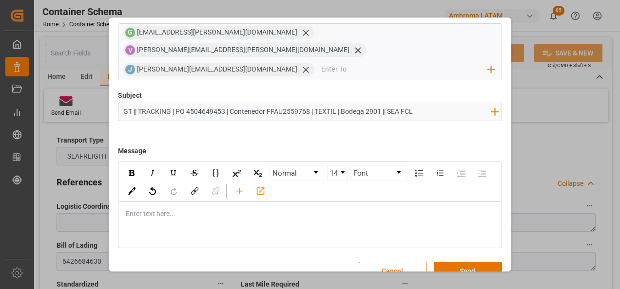
click at [224, 209] on div "rdw-editor" at bounding box center [310, 214] width 368 height 10
click at [151, 209] on div "rdw-editor" at bounding box center [310, 214] width 368 height 10
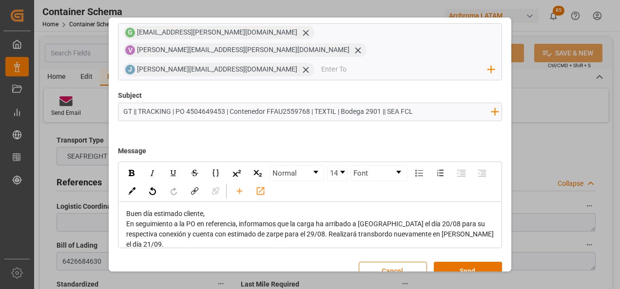
click at [211, 209] on div "Buen día estimado cliente," at bounding box center [310, 214] width 368 height 10
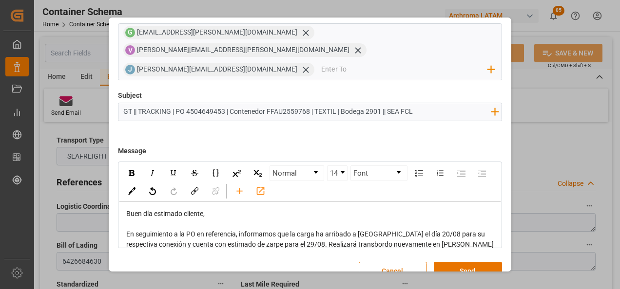
click at [335, 231] on span "En seguimiento a la PO en referencia, informamos que la carga ha arribado a Nin…" at bounding box center [310, 245] width 369 height 28
click at [451, 231] on span "En seguimiento a la PO en referencia, informamos que la carga ha finalizado su …" at bounding box center [306, 245] width 361 height 28
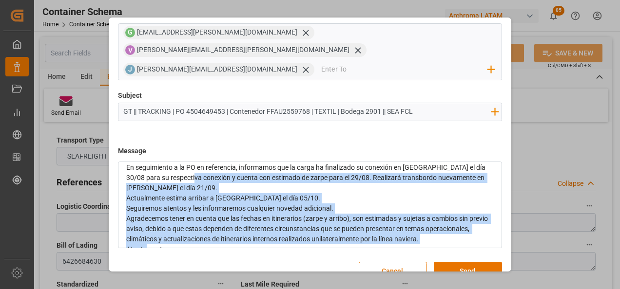
scroll to position [75, 0]
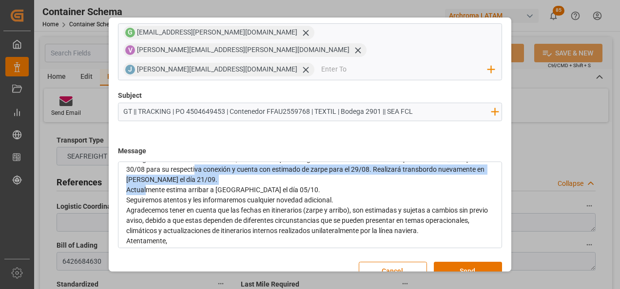
drag, startPoint x: 196, startPoint y: 227, endPoint x: 146, endPoint y: 168, distance: 77.4
click at [146, 168] on div "Buen día estimado cliente, En seguimiento a la PO en referencia, informamos que…" at bounding box center [310, 200] width 368 height 133
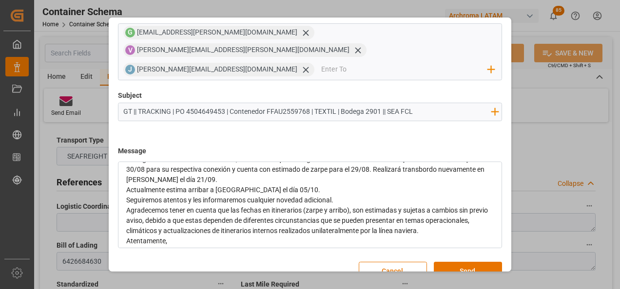
click at [187, 155] on span "En seguimiento a la PO en referencia, informamos que la carga ha finalizado su …" at bounding box center [306, 169] width 361 height 28
click at [194, 155] on span "En seguimiento a la PO en referencia, informamos que la carga ha finalizado su …" at bounding box center [306, 169] width 361 height 28
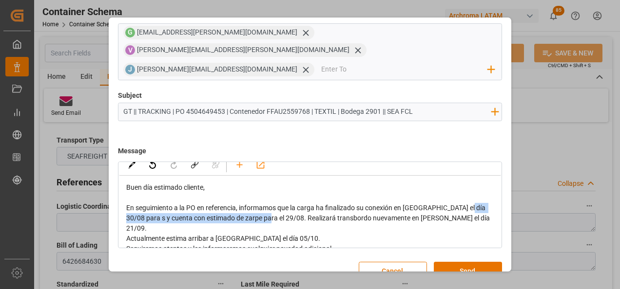
drag, startPoint x: 265, startPoint y: 200, endPoint x: 466, endPoint y: 193, distance: 201.4
click at [466, 204] on span "En seguimiento a la PO en referencia, informamos que la carga ha finalizado su …" at bounding box center [308, 218] width 365 height 28
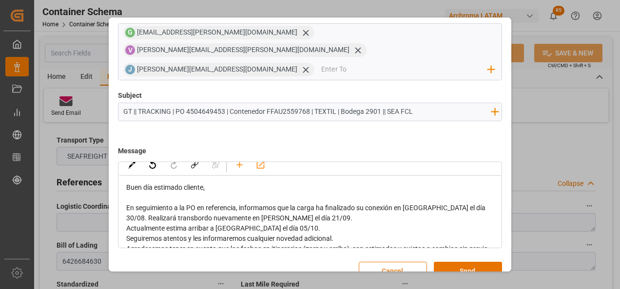
click at [472, 203] on div "En seguimiento a la PO en referencia, informamos que la carga ha finalizado su …" at bounding box center [310, 213] width 368 height 20
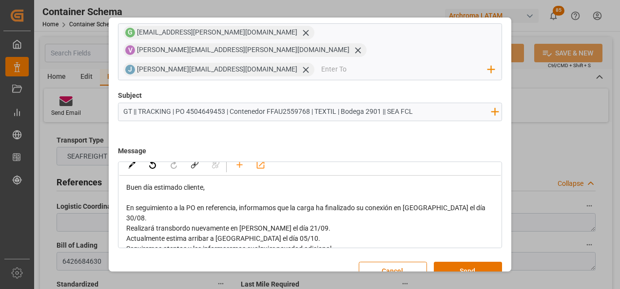
click at [311, 225] on span "Realizará transbordo nuevamente en Lázaro Cardenas el día 21/09." at bounding box center [228, 229] width 204 height 8
click at [337, 224] on div "Realizará transbordo nuevamente en Lázaro Cardenas el día 22/09." at bounding box center [310, 229] width 368 height 10
click at [315, 244] on div "Actualmente estima arribar a Puerto Quetzal el día 05/10." at bounding box center [310, 249] width 368 height 10
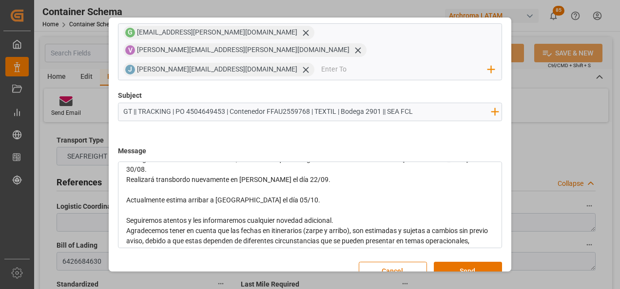
click at [347, 216] on div "Seguiremos atentos y les informaremos cualquier novedad adicional." at bounding box center [310, 221] width 368 height 10
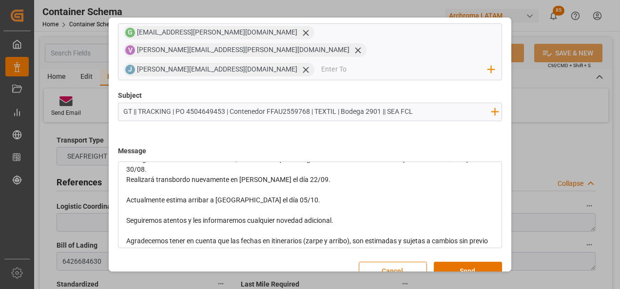
scroll to position [122, 0]
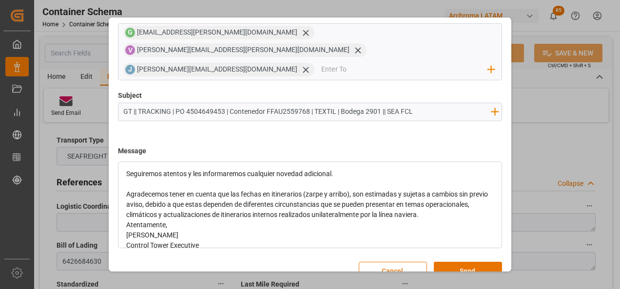
click at [469, 190] on div "Agradecemos tener en cuenta que las fechas en itinerarios (zarpe y arribo), son…" at bounding box center [310, 205] width 368 height 31
click at [246, 241] on div "Atentamente," at bounding box center [310, 246] width 368 height 10
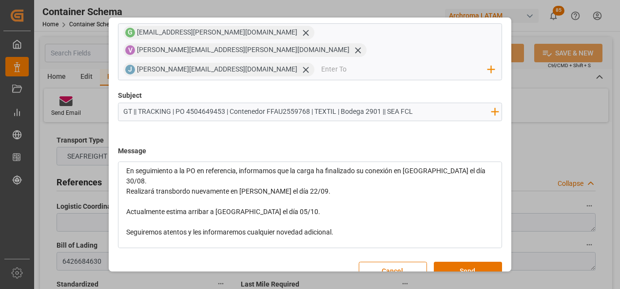
scroll to position [55, 0]
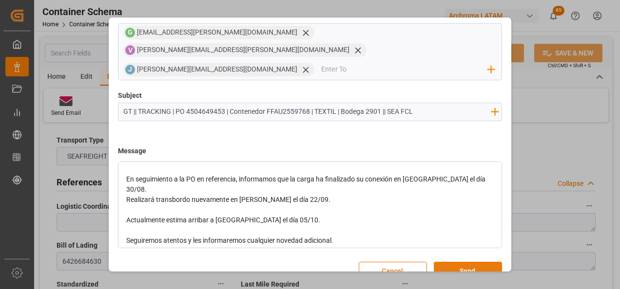
click at [460, 262] on button "Send" at bounding box center [468, 271] width 68 height 19
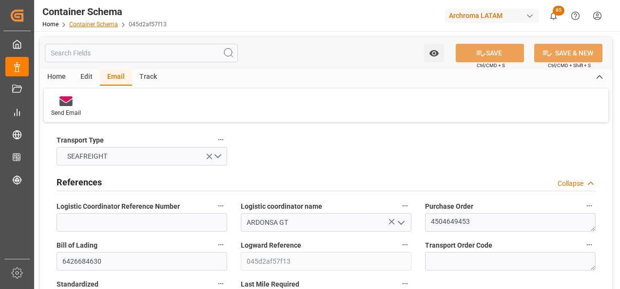
click at [106, 25] on link "Container Schema" at bounding box center [93, 24] width 49 height 7
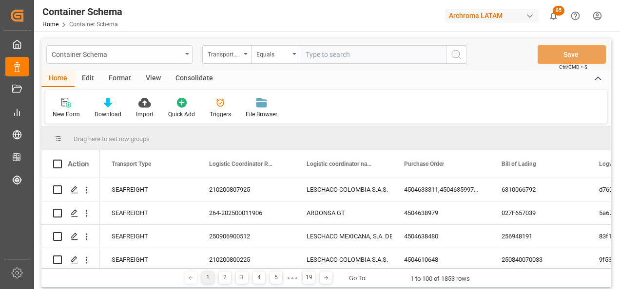
click at [184, 58] on div "Container Schema" at bounding box center [119, 54] width 146 height 19
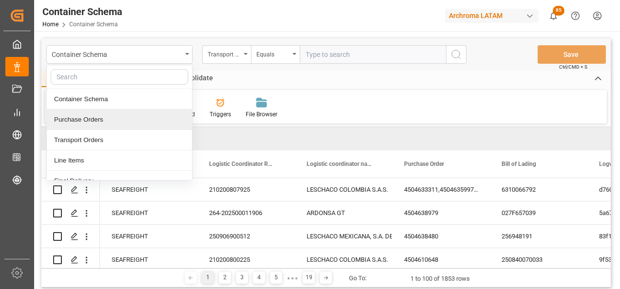
click at [93, 116] on div "Purchase Orders" at bounding box center [119, 120] width 145 height 20
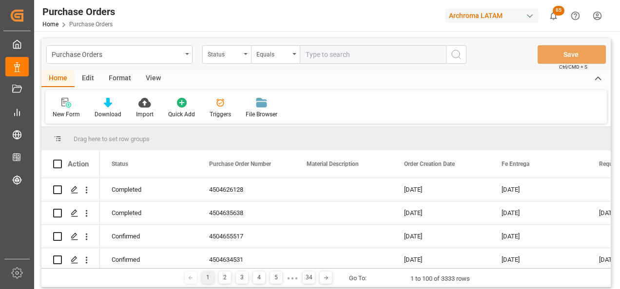
click at [244, 57] on div "Status" at bounding box center [226, 54] width 49 height 19
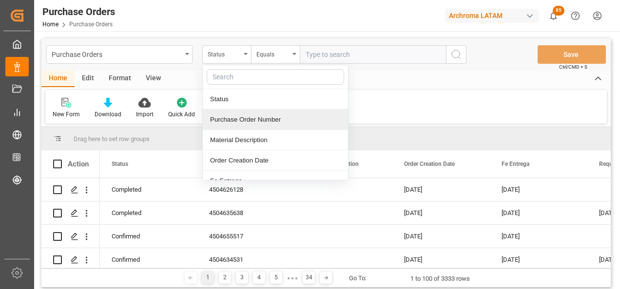
click at [256, 124] on div "Purchase Order Number" at bounding box center [275, 120] width 145 height 20
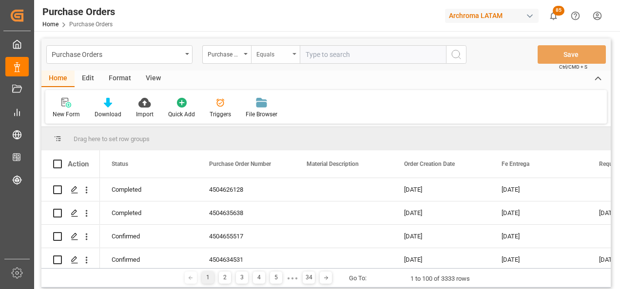
click at [282, 56] on div "Equals" at bounding box center [272, 53] width 33 height 11
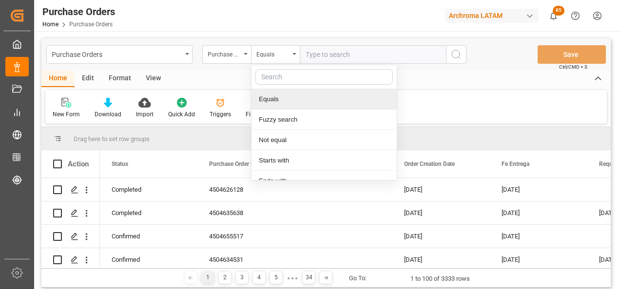
click at [292, 118] on div "Fuzzy search" at bounding box center [323, 120] width 145 height 20
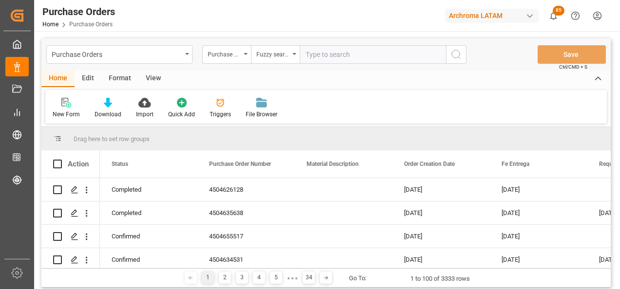
paste input "4504647992"
click at [456, 55] on icon "search button" at bounding box center [456, 55] width 12 height 12
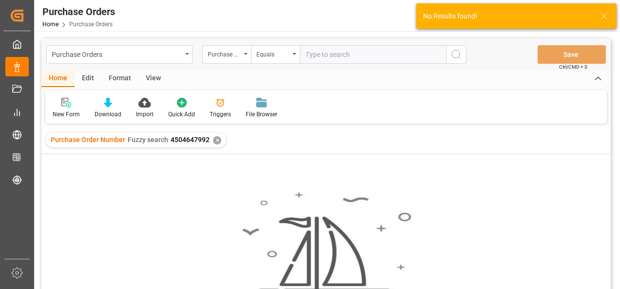
click at [216, 141] on div "✕" at bounding box center [217, 140] width 8 height 8
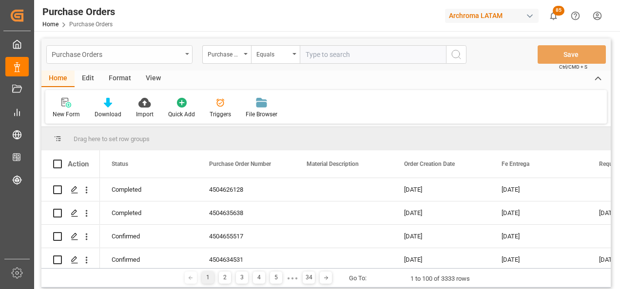
click at [185, 58] on div "Purchase Orders" at bounding box center [119, 54] width 146 height 19
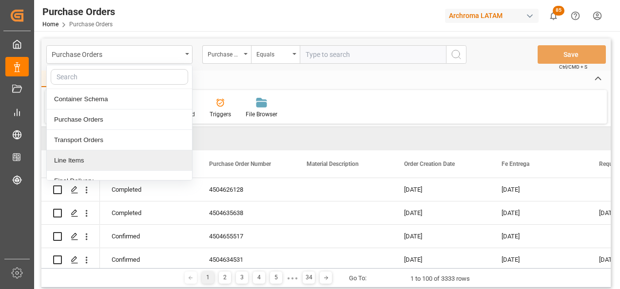
click at [117, 155] on div "Line Items" at bounding box center [119, 161] width 145 height 20
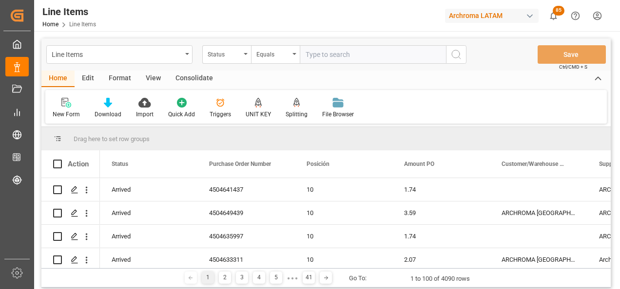
click at [244, 58] on div "Status" at bounding box center [226, 54] width 49 height 19
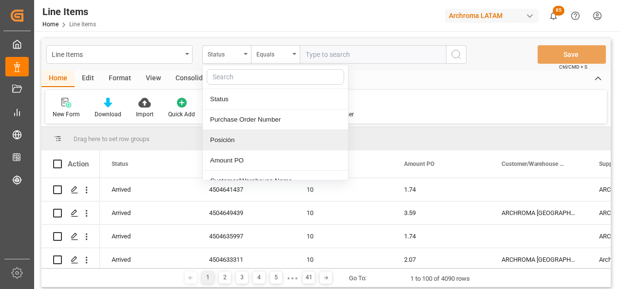
click at [241, 126] on div "Purchase Order Number" at bounding box center [275, 120] width 145 height 20
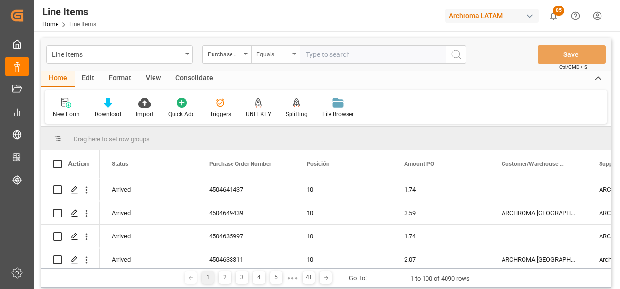
click at [274, 57] on div "Equals" at bounding box center [272, 53] width 33 height 11
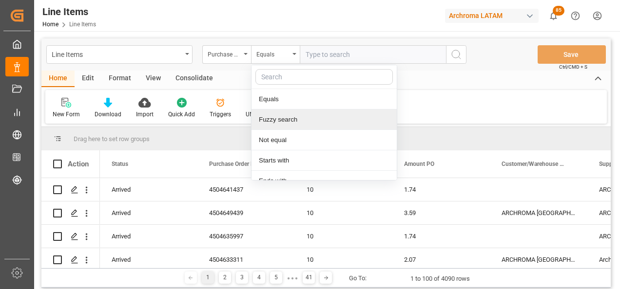
click at [286, 123] on div "Fuzzy search" at bounding box center [323, 120] width 145 height 20
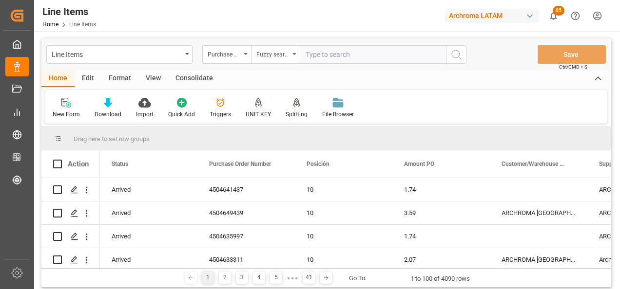
paste input "4504647992"
click at [451, 59] on icon "search button" at bounding box center [456, 55] width 12 height 12
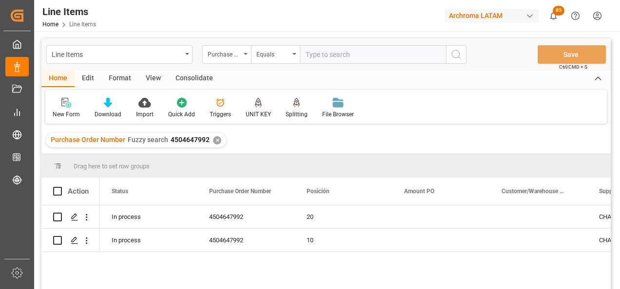
click at [218, 141] on div "✕" at bounding box center [217, 140] width 8 height 8
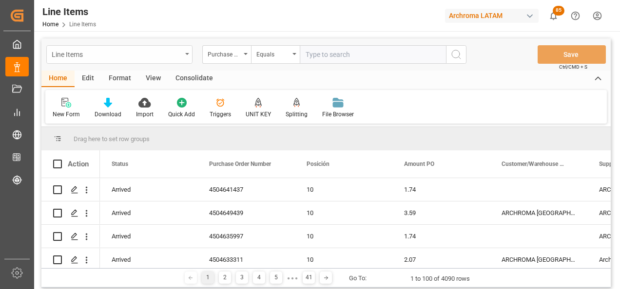
click at [185, 58] on div "Line Items" at bounding box center [119, 54] width 146 height 19
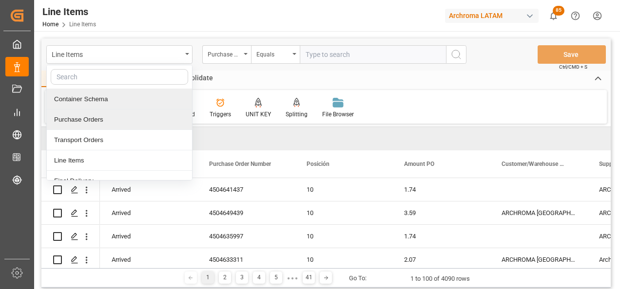
click at [101, 117] on div "Purchase Orders" at bounding box center [119, 120] width 145 height 20
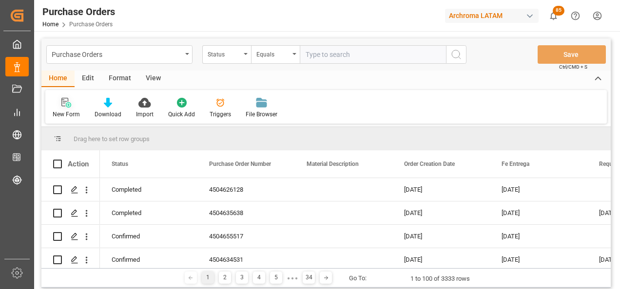
click at [60, 109] on div "New Form" at bounding box center [66, 107] width 42 height 21
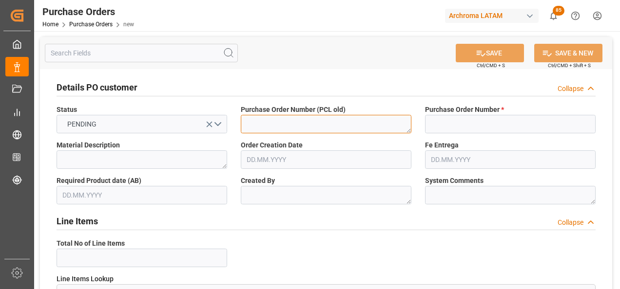
click at [303, 128] on textarea at bounding box center [326, 124] width 171 height 19
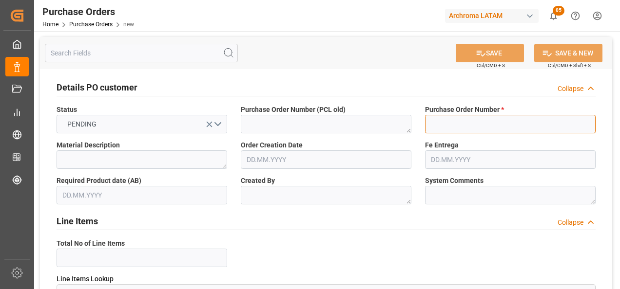
click at [446, 126] on input at bounding box center [510, 124] width 171 height 19
paste input "4504647992"
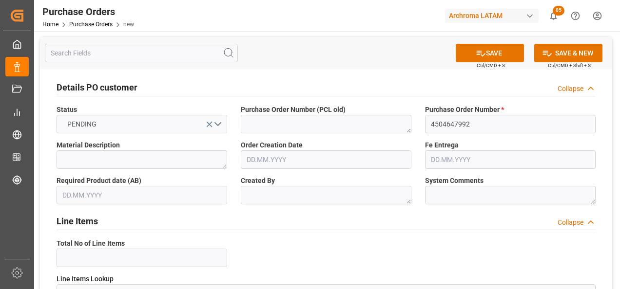
click at [443, 161] on input "text" at bounding box center [510, 160] width 171 height 19
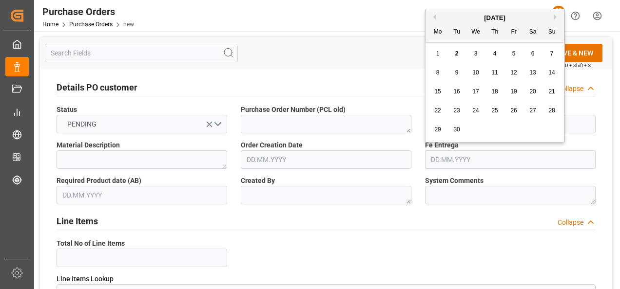
click at [556, 17] on button "Next Month" at bounding box center [557, 17] width 6 height 6
click at [440, 111] on span "20" at bounding box center [437, 110] width 6 height 7
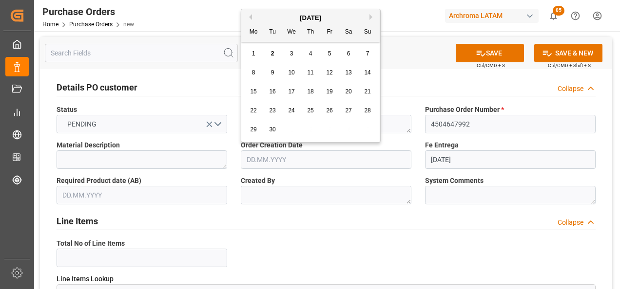
click at [259, 162] on input "text" at bounding box center [326, 160] width 171 height 19
click at [252, 18] on div "[DATE]" at bounding box center [310, 18] width 138 height 10
click at [251, 18] on button "Previous Month" at bounding box center [249, 17] width 6 height 6
click at [306, 111] on div "24" at bounding box center [311, 111] width 12 height 12
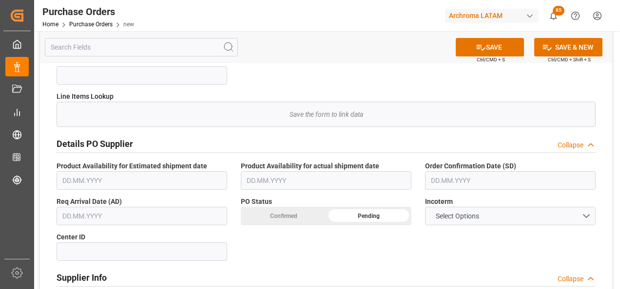
scroll to position [195, 0]
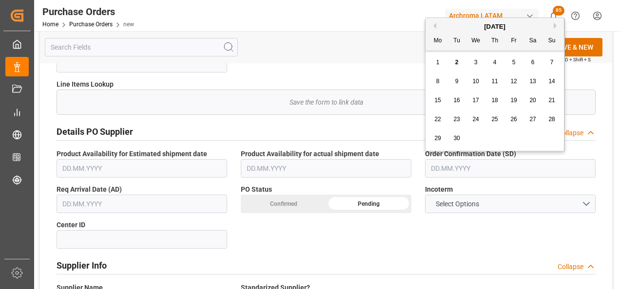
click at [460, 170] on input "text" at bounding box center [510, 168] width 171 height 19
click at [436, 26] on div "[DATE]" at bounding box center [494, 27] width 138 height 10
click at [434, 27] on button "Previous Month" at bounding box center [433, 26] width 6 height 6
click at [543, 135] on div "25 26 27 28 29 30 31" at bounding box center [494, 138] width 133 height 19
click at [547, 135] on div "31" at bounding box center [552, 139] width 12 height 12
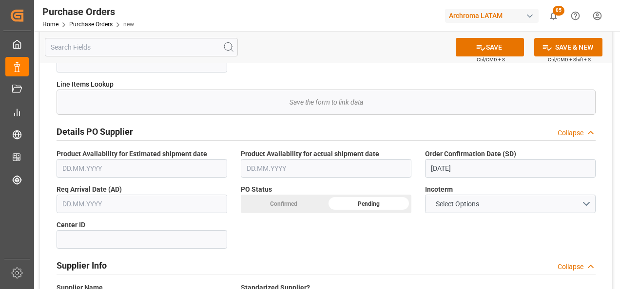
click at [108, 208] on input "text" at bounding box center [142, 204] width 171 height 19
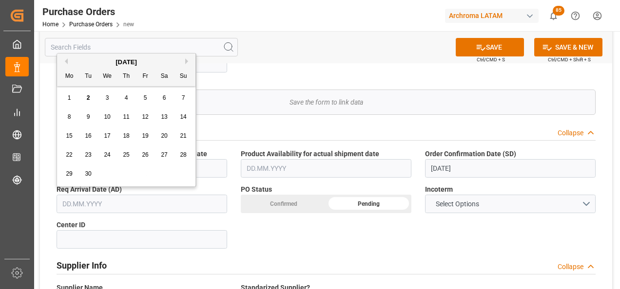
click at [186, 63] on button "Next Month" at bounding box center [188, 61] width 6 height 6
click at [182, 98] on span "5" at bounding box center [183, 98] width 3 height 7
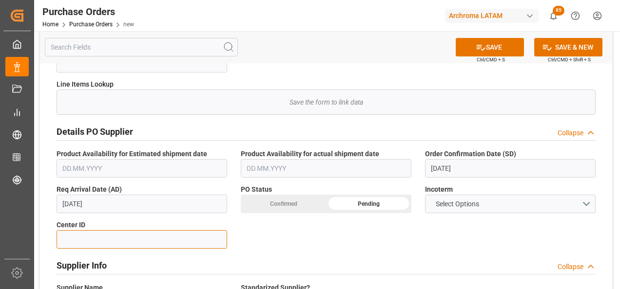
click at [155, 245] on input at bounding box center [142, 240] width 171 height 19
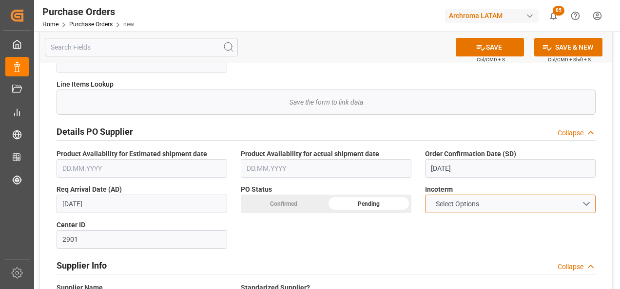
click at [541, 205] on button "Select Options" at bounding box center [510, 204] width 171 height 19
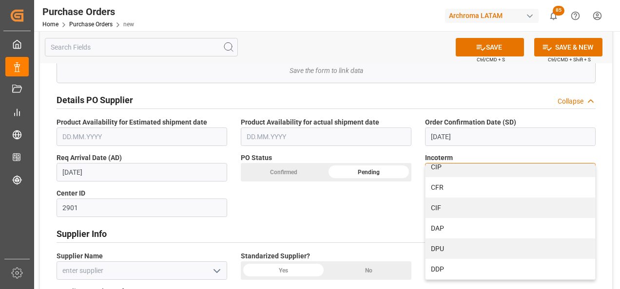
scroll to position [244, 0]
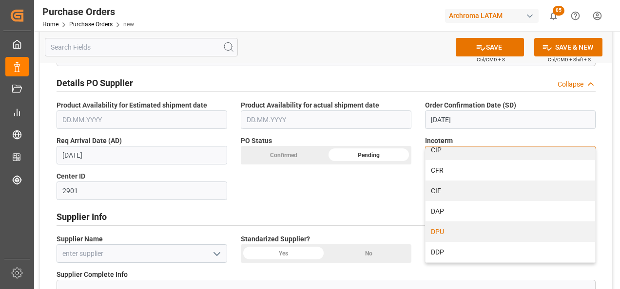
click at [453, 234] on div "DPU" at bounding box center [510, 232] width 170 height 20
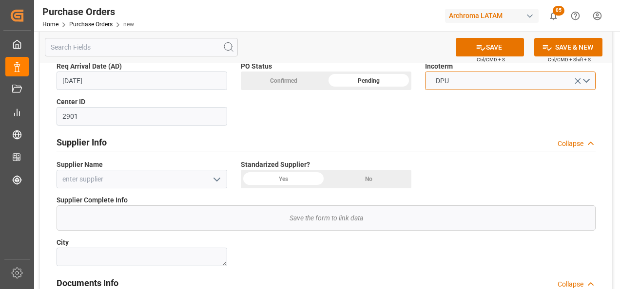
scroll to position [341, 0]
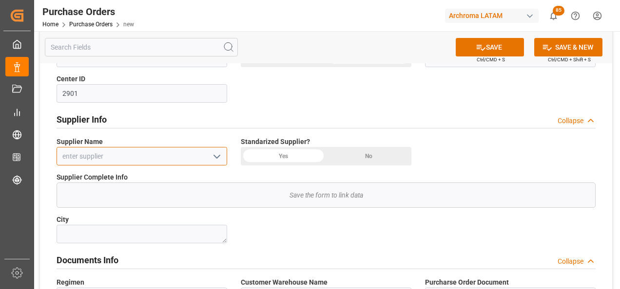
click at [201, 159] on input at bounding box center [142, 156] width 171 height 19
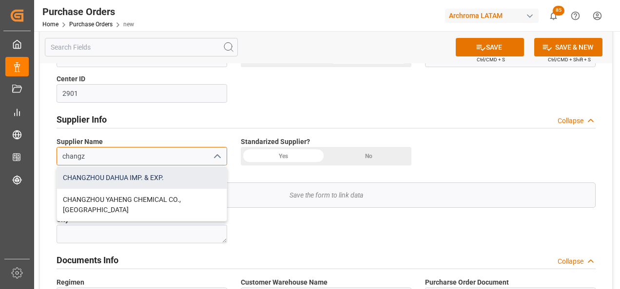
click at [177, 175] on div "CHANGZHOU DAHUA IMP. & EXP." at bounding box center [142, 178] width 170 height 22
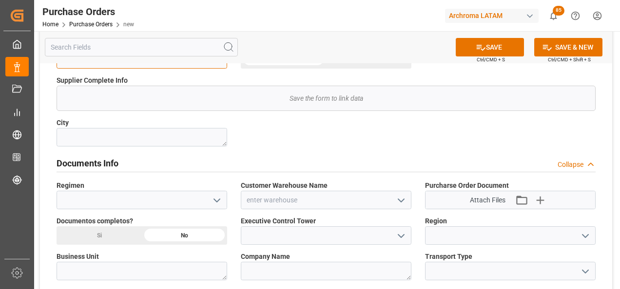
scroll to position [439, 0]
click at [214, 207] on button "open menu" at bounding box center [216, 200] width 15 height 15
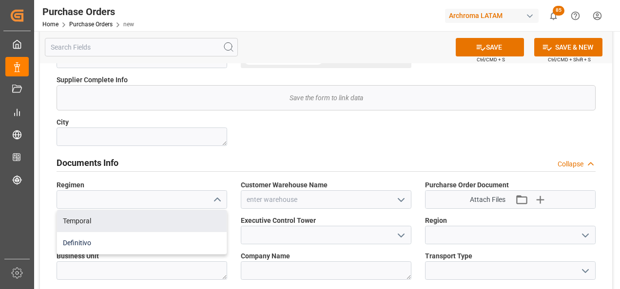
click at [189, 244] on div "Definitivo" at bounding box center [142, 243] width 170 height 22
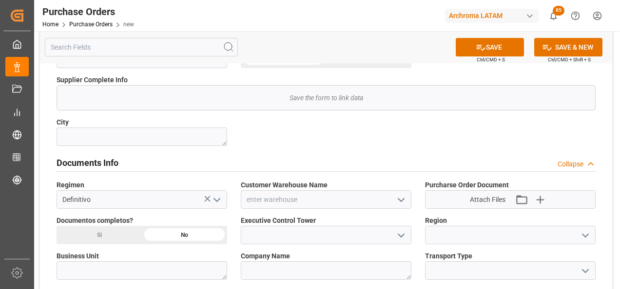
click at [402, 194] on icon "open menu" at bounding box center [401, 200] width 12 height 12
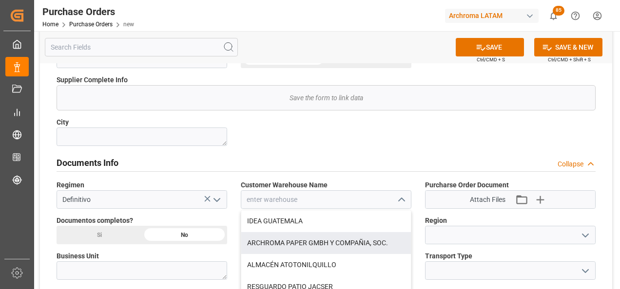
click at [375, 238] on div "ARCHROMA PAPER GMBH Y COMPAÑIA, SOC." at bounding box center [326, 243] width 170 height 22
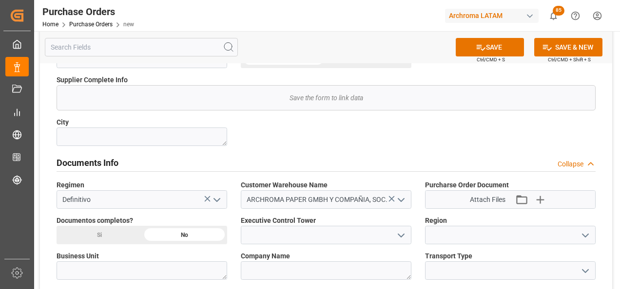
click at [584, 233] on icon "open menu" at bounding box center [585, 236] width 12 height 12
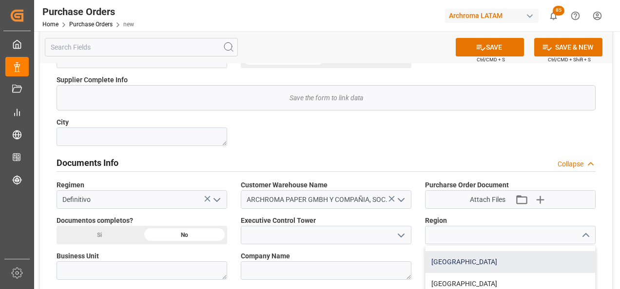
scroll to position [487, 0]
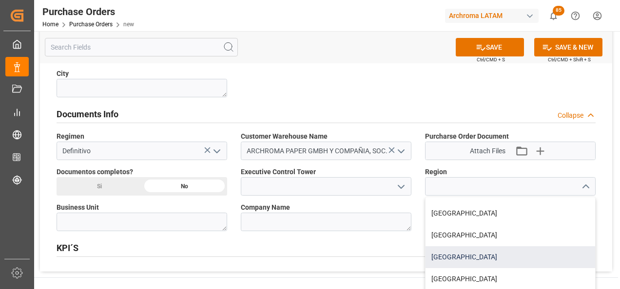
click at [512, 259] on div "COLOMBIA" at bounding box center [510, 258] width 170 height 22
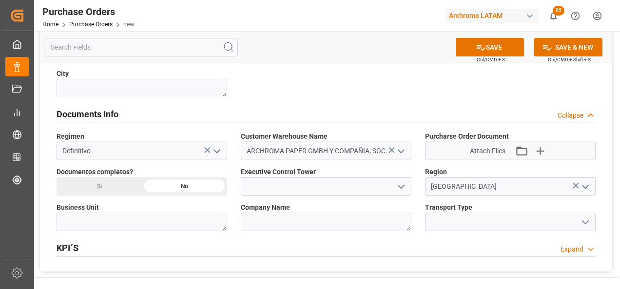
click at [587, 189] on icon "open menu" at bounding box center [585, 187] width 12 height 12
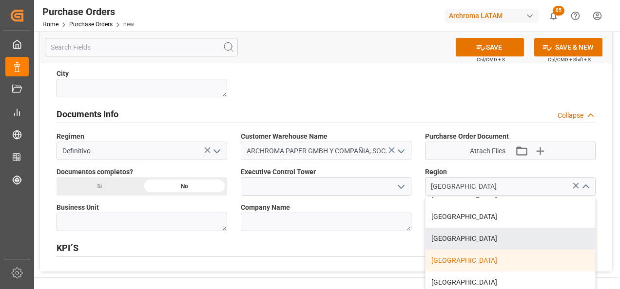
scroll to position [17, 0]
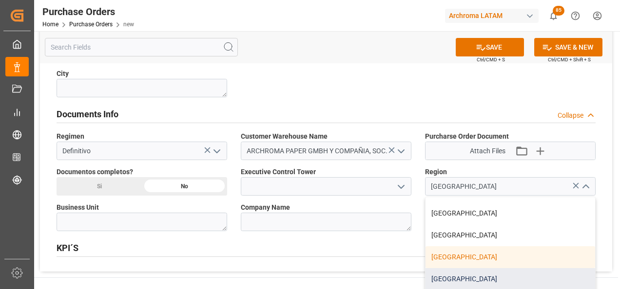
click at [513, 273] on div "[GEOGRAPHIC_DATA]" at bounding box center [510, 280] width 170 height 22
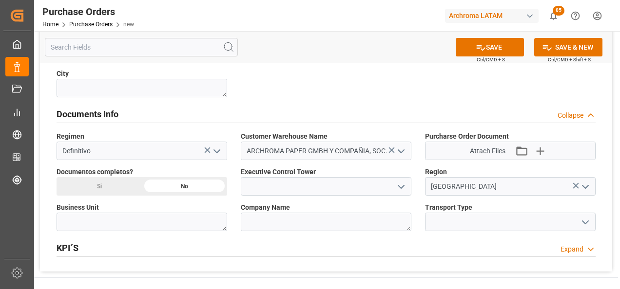
click at [584, 220] on icon "open menu" at bounding box center [585, 223] width 12 height 12
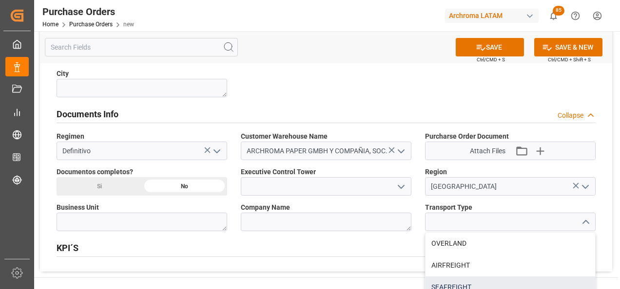
click at [519, 280] on div "SEAFREIGHT" at bounding box center [510, 288] width 170 height 22
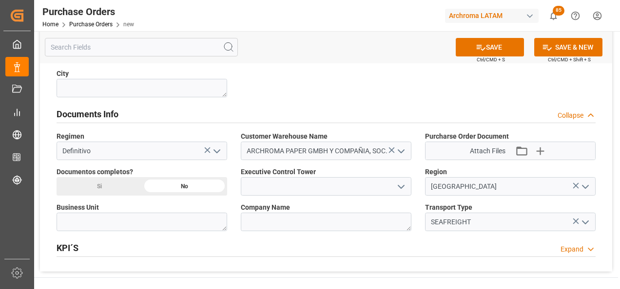
click at [400, 188] on icon "open menu" at bounding box center [401, 187] width 12 height 12
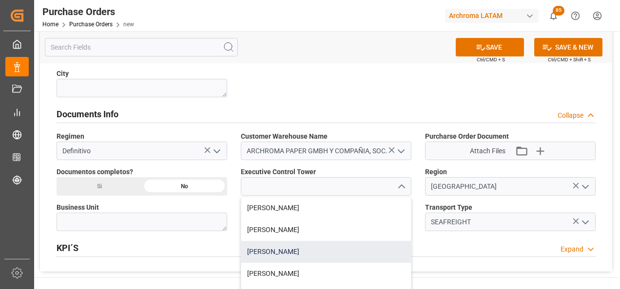
click at [348, 249] on div "[PERSON_NAME]" at bounding box center [326, 252] width 170 height 22
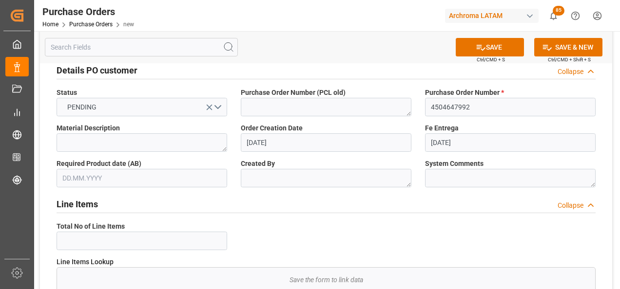
scroll to position [0, 0]
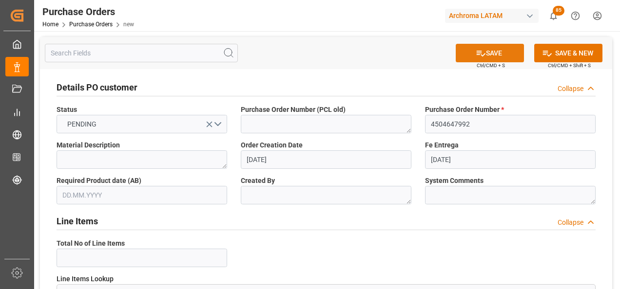
click at [487, 56] on button "SAVE" at bounding box center [490, 53] width 68 height 19
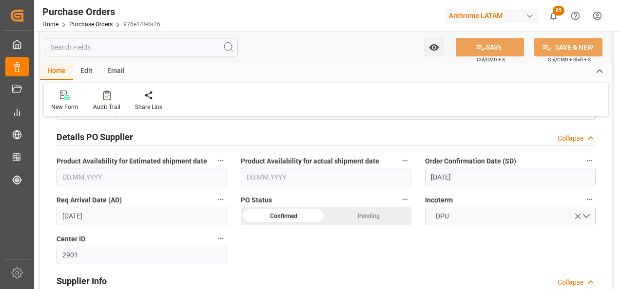
scroll to position [195, 0]
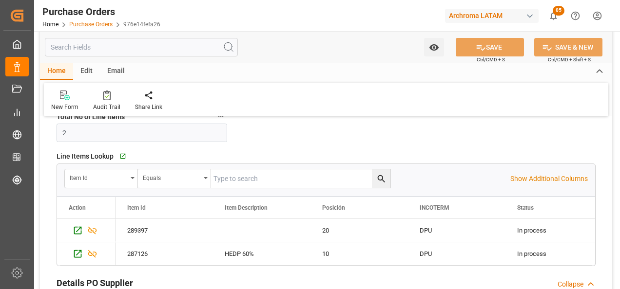
click at [100, 25] on link "Purchase Orders" at bounding box center [90, 24] width 43 height 7
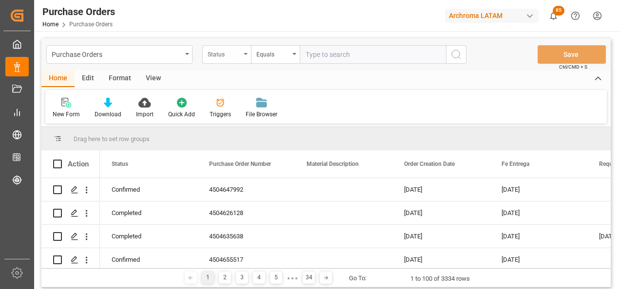
click at [230, 57] on div "Status" at bounding box center [224, 53] width 33 height 11
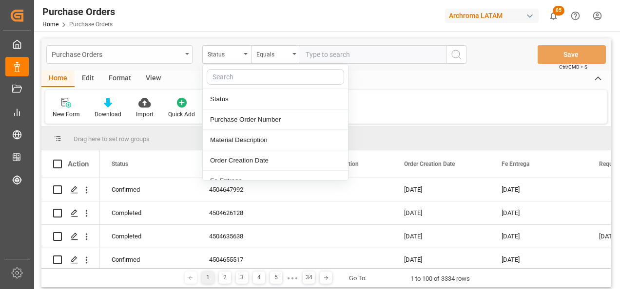
click at [183, 49] on div "Purchase Orders" at bounding box center [119, 54] width 146 height 19
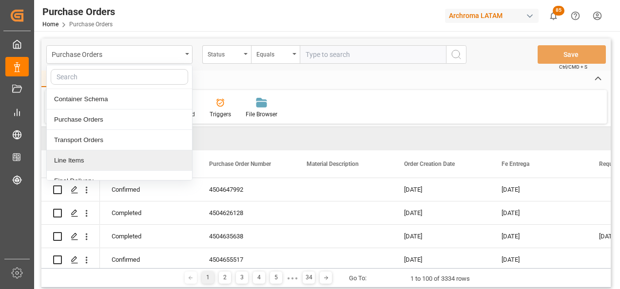
click at [140, 157] on div "Line Items" at bounding box center [119, 161] width 145 height 20
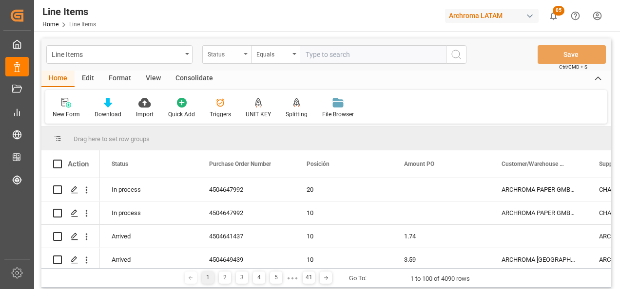
click at [244, 57] on div "Status" at bounding box center [226, 54] width 49 height 19
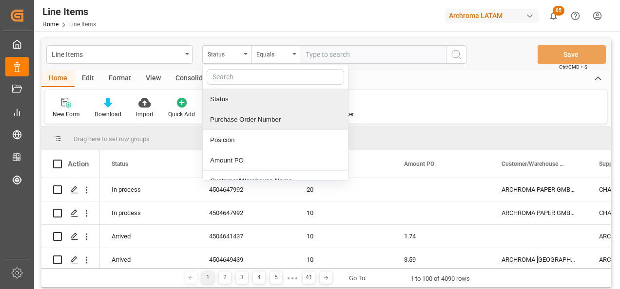
click at [249, 117] on div "Purchase Order Number" at bounding box center [275, 120] width 145 height 20
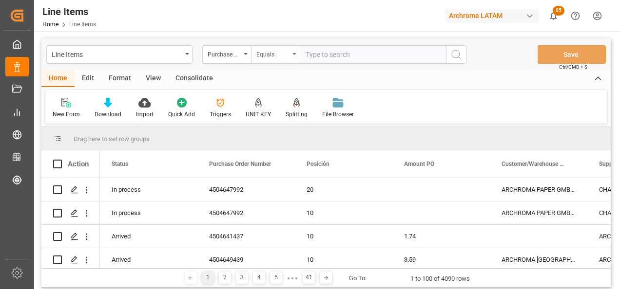
click at [281, 48] on div "Equals" at bounding box center [272, 53] width 33 height 11
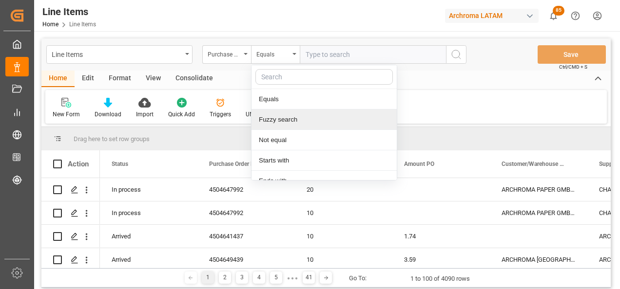
click at [294, 115] on div "Fuzzy search" at bounding box center [323, 120] width 145 height 20
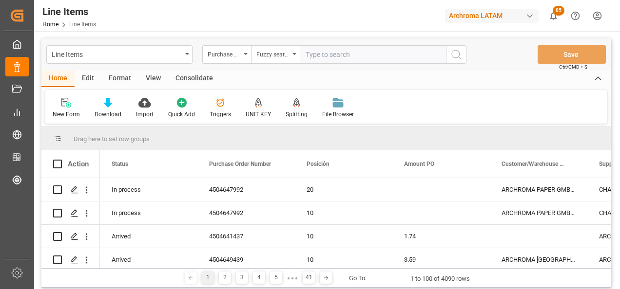
paste input "4504647992"
type input "4504647992"
click at [456, 58] on icon "search button" at bounding box center [456, 55] width 12 height 12
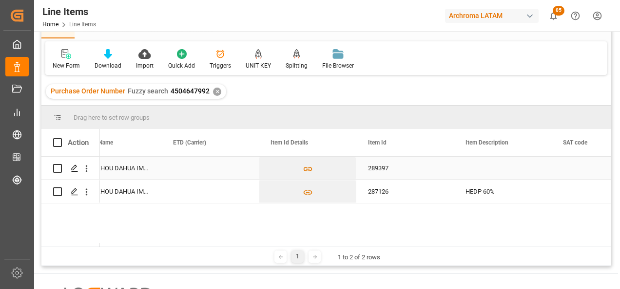
click at [383, 172] on div "289397" at bounding box center [404, 168] width 97 height 23
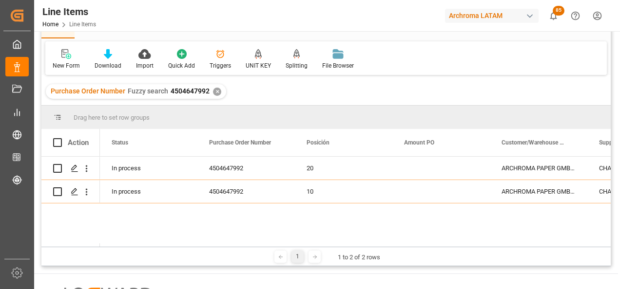
scroll to position [35, 0]
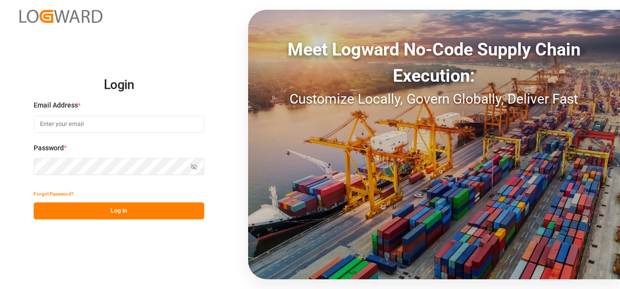
type input "[PERSON_NAME][EMAIL_ADDRESS][PERSON_NAME][DOMAIN_NAME]"
click at [121, 211] on button "Log In" at bounding box center [119, 211] width 171 height 17
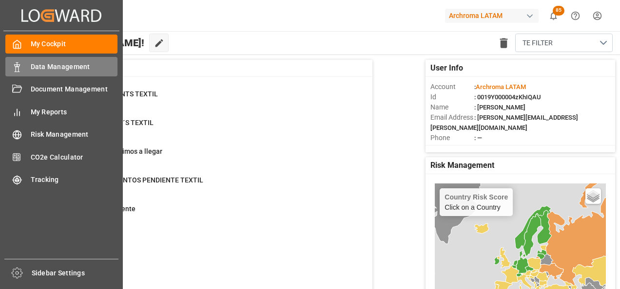
click at [19, 68] on rect at bounding box center [17, 69] width 3 height 5
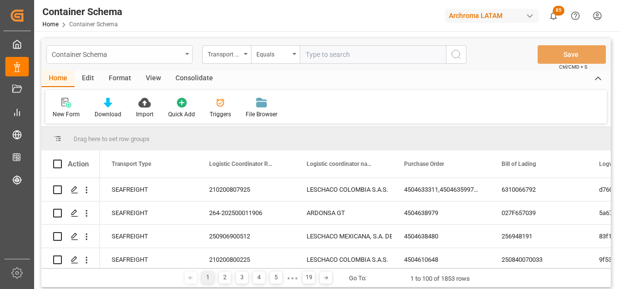
click at [190, 58] on div "Container Schema" at bounding box center [119, 54] width 146 height 19
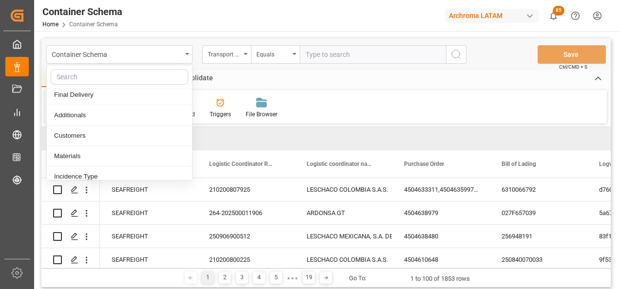
scroll to position [97, 0]
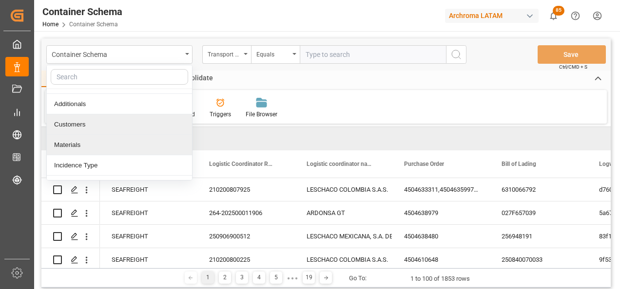
click at [116, 143] on div "Materials" at bounding box center [119, 145] width 145 height 20
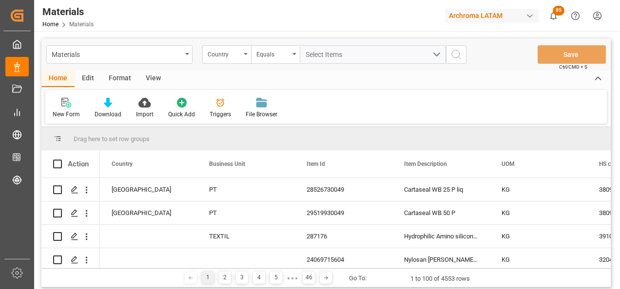
click at [65, 110] on div "New Form" at bounding box center [66, 114] width 27 height 9
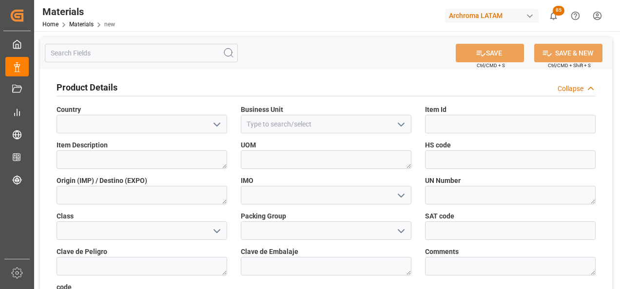
click at [217, 121] on icon "open menu" at bounding box center [217, 125] width 12 height 12
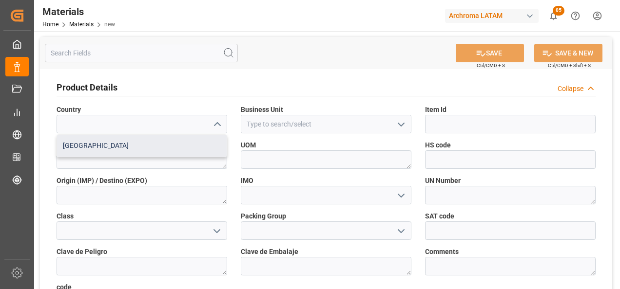
click at [191, 143] on div "Mexico" at bounding box center [142, 146] width 170 height 22
type input "Mexico"
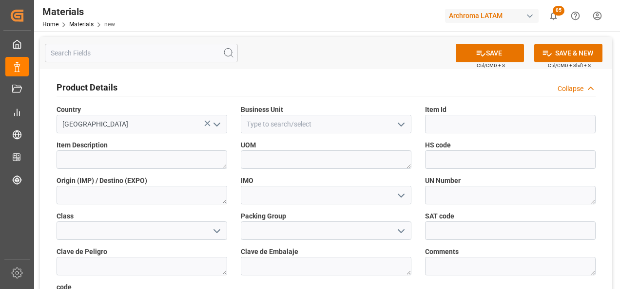
click at [400, 126] on icon "open menu" at bounding box center [401, 125] width 12 height 12
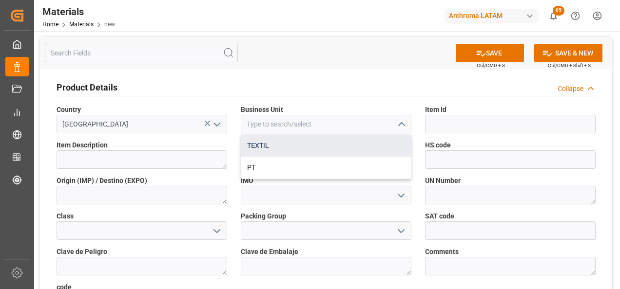
click at [367, 149] on div "TEXTIL" at bounding box center [326, 146] width 170 height 22
type input "TEXTIL"
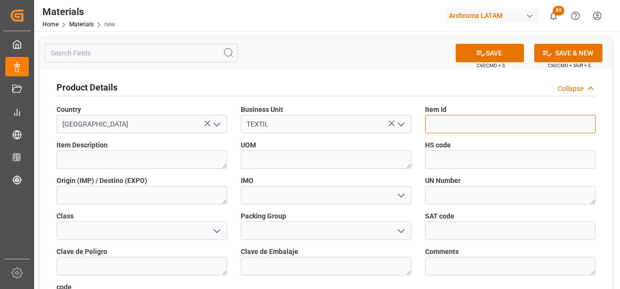
click at [441, 118] on input at bounding box center [510, 124] width 171 height 19
paste input "289397"
type input "289397"
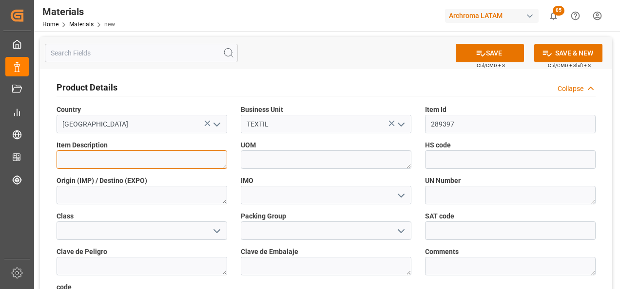
click at [174, 160] on textarea at bounding box center [142, 160] width 171 height 19
type textarea "PMA-50"
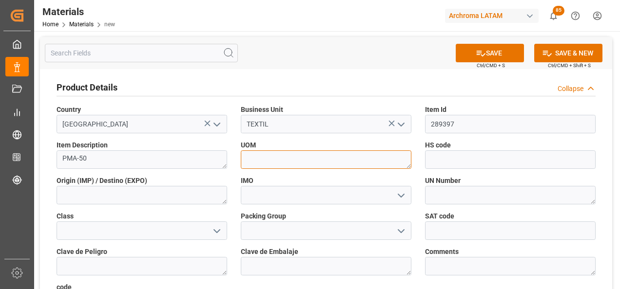
click at [307, 165] on textarea at bounding box center [326, 160] width 171 height 19
type textarea "KG"
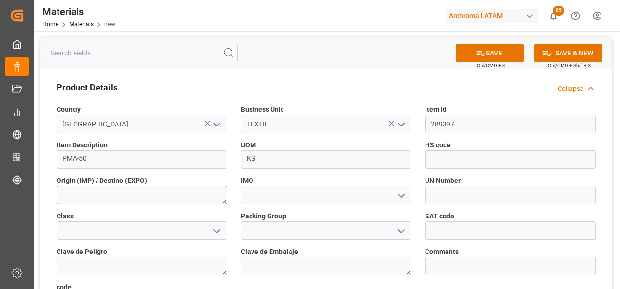
click at [206, 199] on textarea at bounding box center [142, 195] width 171 height 19
type textarea "CHINA"
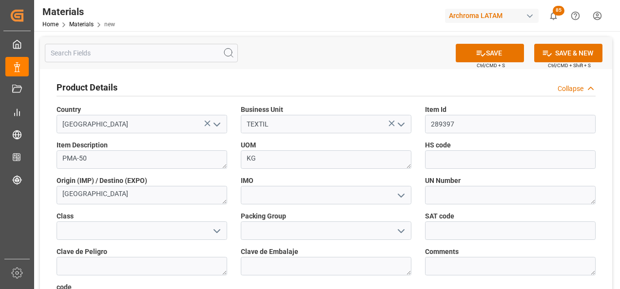
click at [399, 195] on icon "open menu" at bounding box center [401, 196] width 12 height 12
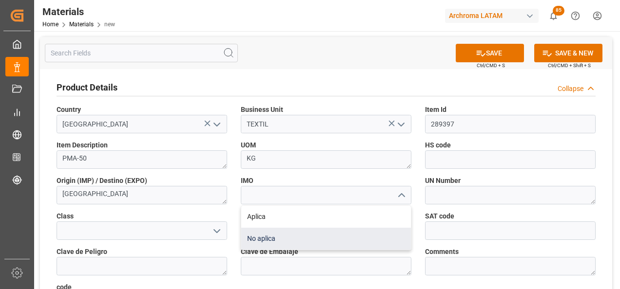
click at [351, 236] on div "No aplica" at bounding box center [326, 239] width 170 height 22
type input "No aplica"
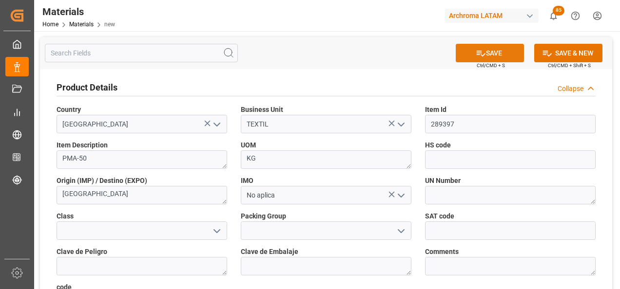
click at [495, 53] on button "SAVE" at bounding box center [490, 53] width 68 height 19
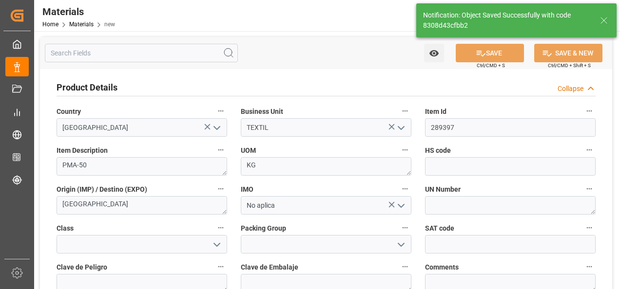
type textarea "8308d43cfbb2"
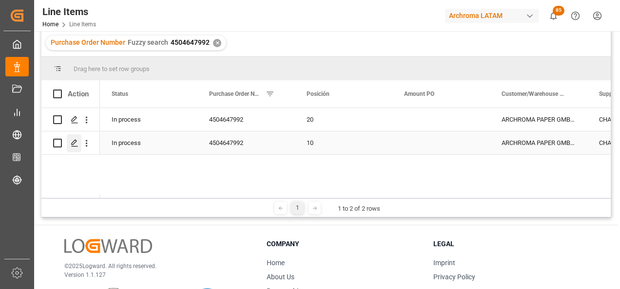
click at [75, 140] on icon "Press SPACE to select this row." at bounding box center [75, 143] width 8 height 8
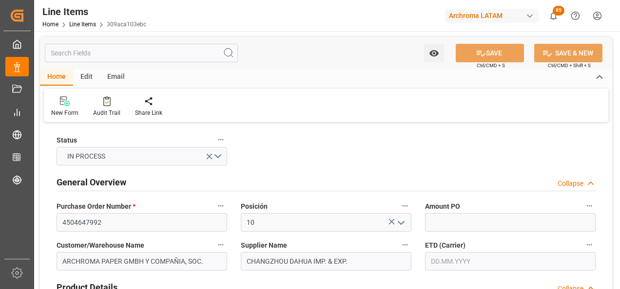
type input "02.09.2025 17:16"
type input "29.07.2025 17:31"
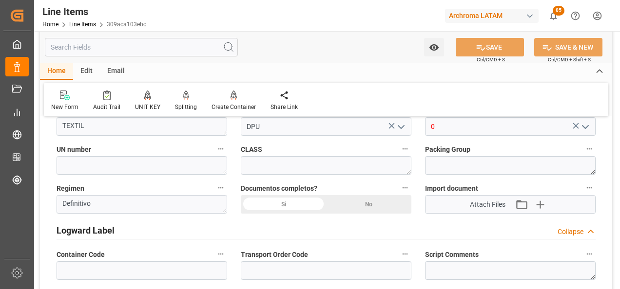
scroll to position [731, 0]
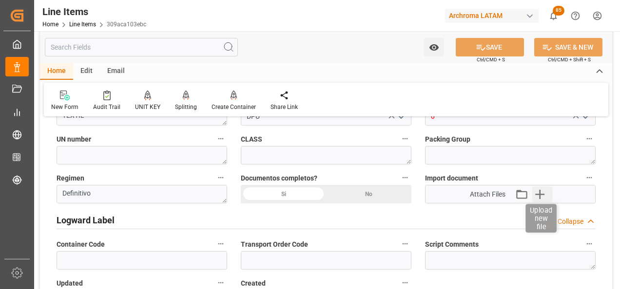
click at [543, 196] on icon "button" at bounding box center [540, 195] width 16 height 16
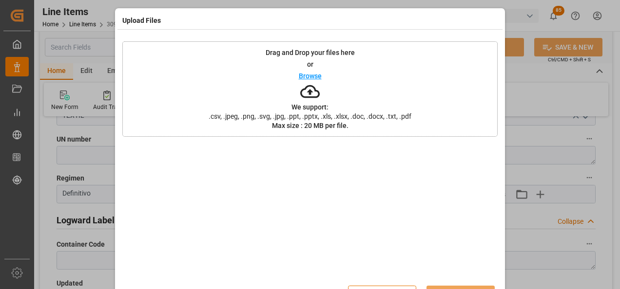
click at [385, 118] on span ".csv, .jpeg, .png, .svg, .jpg, .ppt, .pptx, .xls, .xlsx, .doc, .docx, .txt, .pdf" at bounding box center [309, 116] width 215 height 7
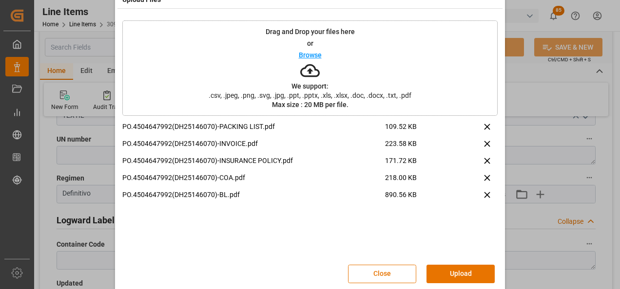
scroll to position [32, 0]
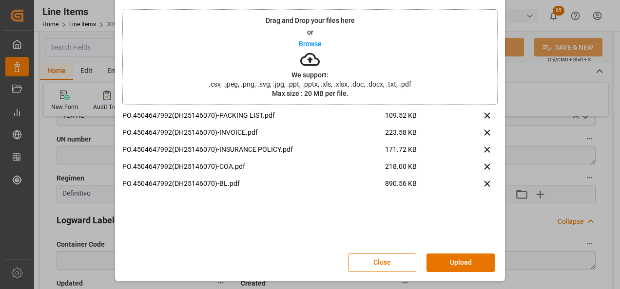
click at [462, 259] on button "Upload" at bounding box center [460, 263] width 68 height 19
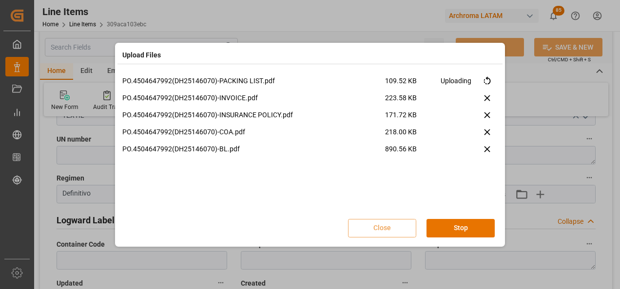
scroll to position [0, 0]
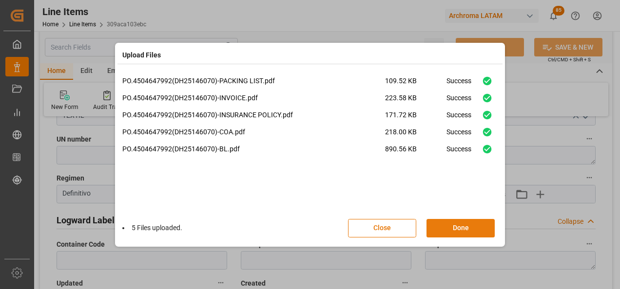
click at [466, 233] on button "Done" at bounding box center [460, 228] width 68 height 19
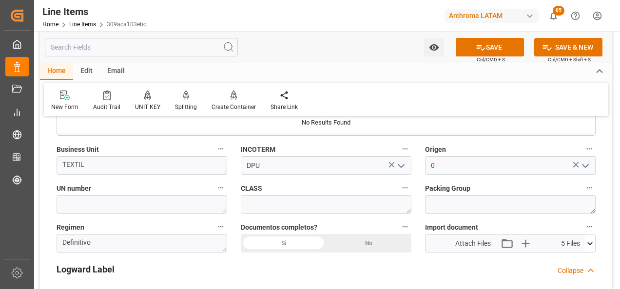
scroll to position [682, 0]
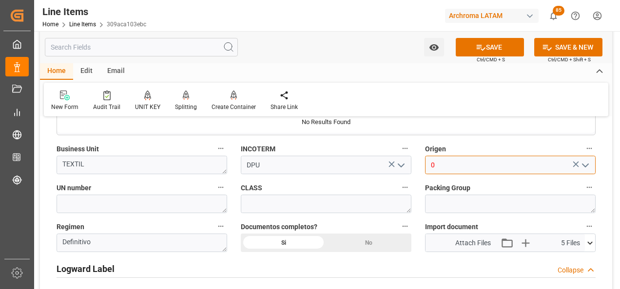
drag, startPoint x: 452, startPoint y: 169, endPoint x: 412, endPoint y: 173, distance: 40.6
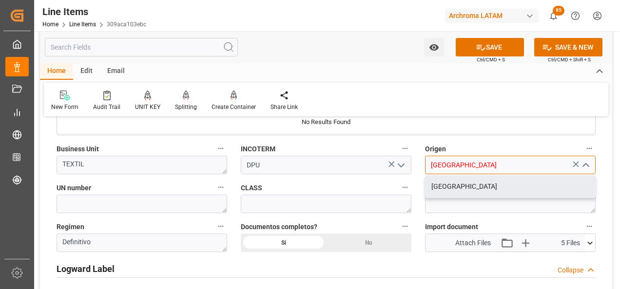
click at [450, 185] on div "CHINA" at bounding box center [510, 187] width 170 height 22
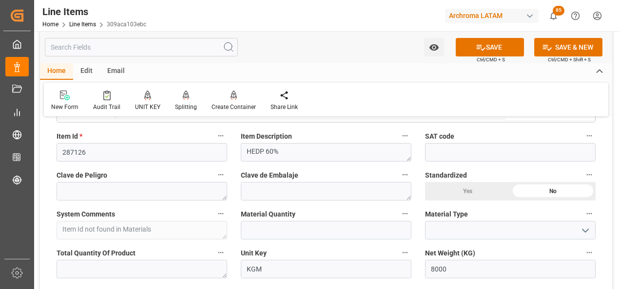
scroll to position [292, 0]
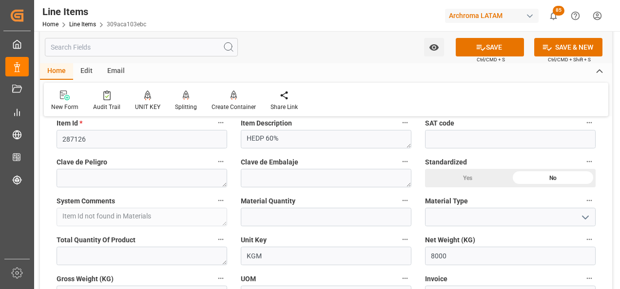
type input "CHINA"
click at [286, 221] on input "text" at bounding box center [326, 217] width 171 height 19
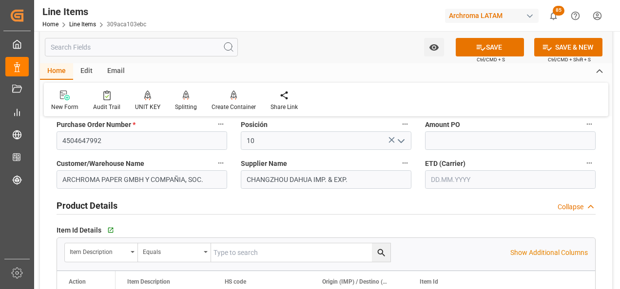
scroll to position [0, 0]
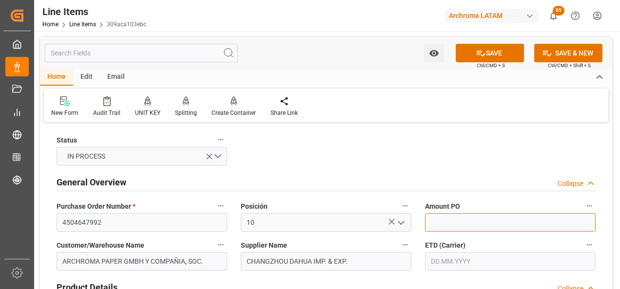
click at [494, 223] on input "text" at bounding box center [510, 222] width 171 height 19
type input "1.58"
click at [486, 261] on input "text" at bounding box center [510, 261] width 171 height 19
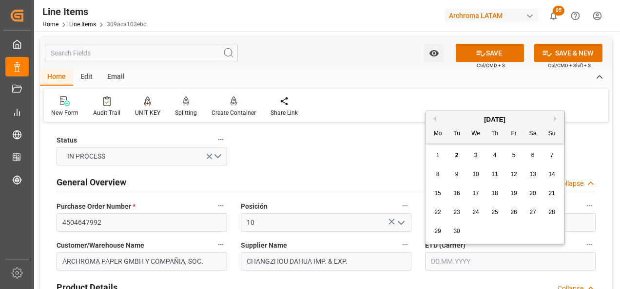
click at [435, 118] on button "Previous Month" at bounding box center [433, 119] width 6 height 6
click at [549, 230] on span "31" at bounding box center [551, 231] width 6 height 7
type input "31.08.2025"
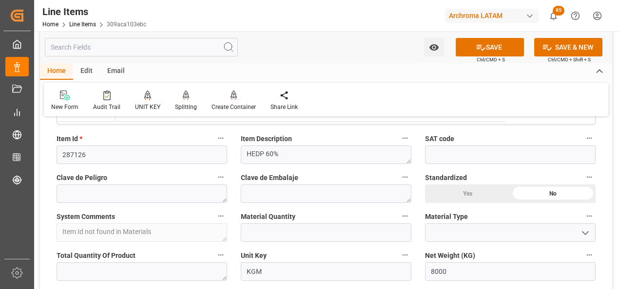
scroll to position [292, 0]
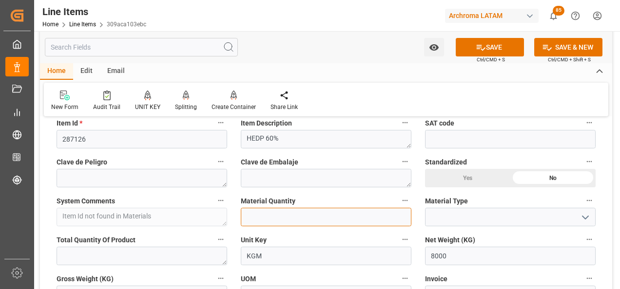
click at [298, 218] on input "text" at bounding box center [326, 217] width 171 height 19
click at [285, 223] on input "text" at bounding box center [326, 217] width 171 height 19
type input "8"
click at [584, 215] on icon "open menu" at bounding box center [585, 218] width 12 height 12
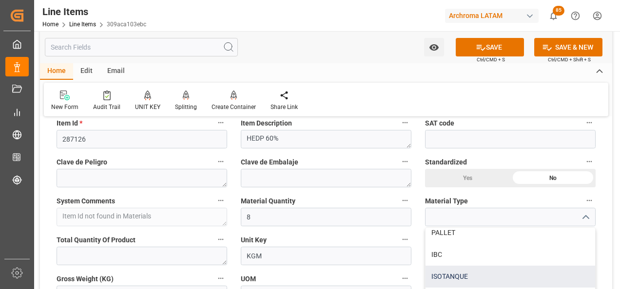
scroll to position [49, 0]
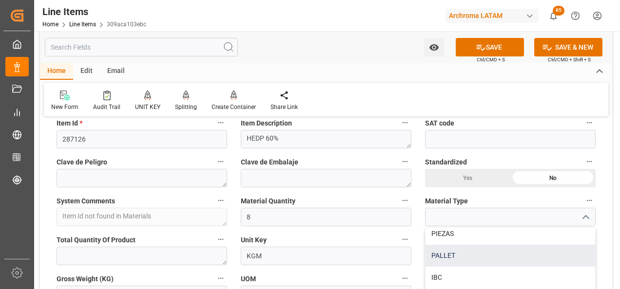
click at [492, 255] on div "PALLET" at bounding box center [510, 256] width 170 height 22
type input "PALLET"
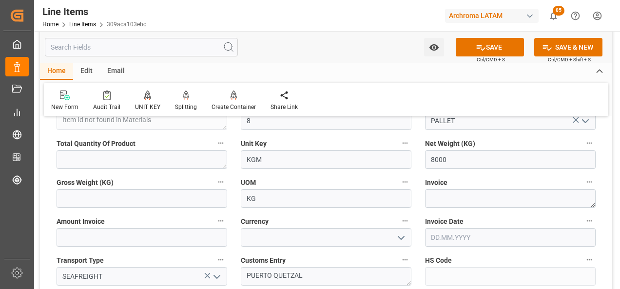
scroll to position [390, 0]
click at [126, 194] on input "text" at bounding box center [142, 198] width 171 height 19
click at [441, 196] on textarea at bounding box center [510, 198] width 171 height 19
click at [449, 203] on textarea at bounding box center [510, 198] width 171 height 19
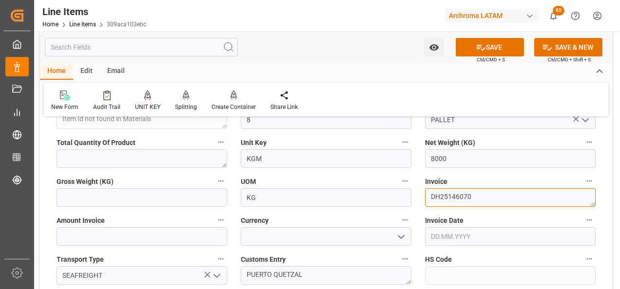
type textarea "DH25146070"
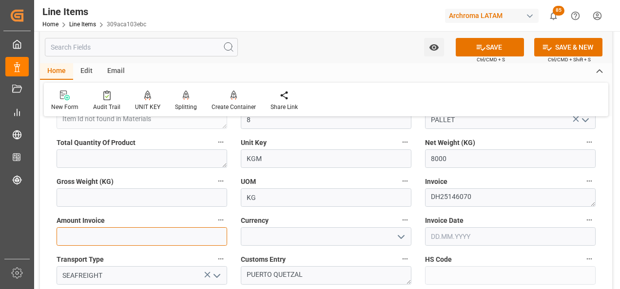
click at [170, 244] on input "text" at bounding box center [142, 237] width 171 height 19
type input "12640"
click at [405, 234] on icon "open menu" at bounding box center [401, 237] width 12 height 12
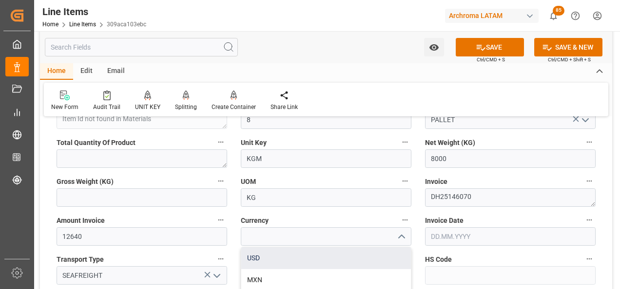
click at [378, 255] on div "USD" at bounding box center [326, 259] width 170 height 22
type input "USD"
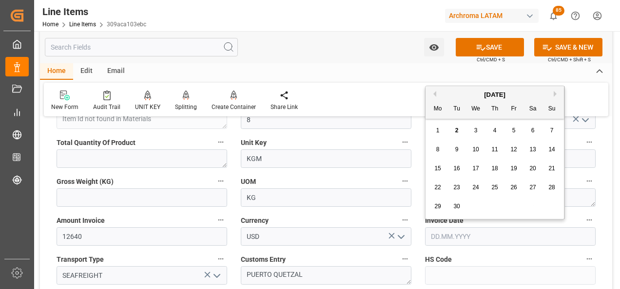
click at [432, 239] on input "text" at bounding box center [510, 237] width 171 height 19
click at [434, 96] on button "Previous Month" at bounding box center [433, 94] width 6 height 6
click at [518, 171] on div "15" at bounding box center [514, 169] width 12 height 12
type input "15.08.2025"
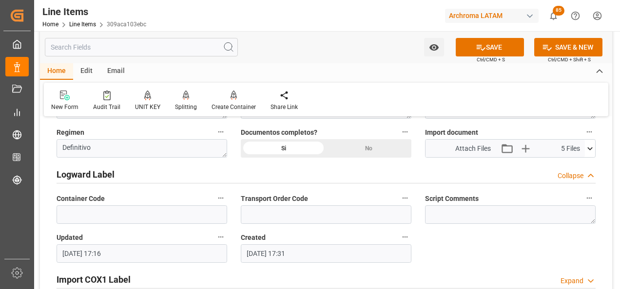
scroll to position [780, 0]
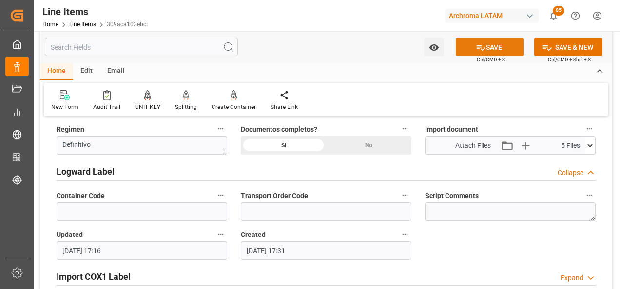
click at [476, 42] on icon at bounding box center [481, 47] width 10 height 10
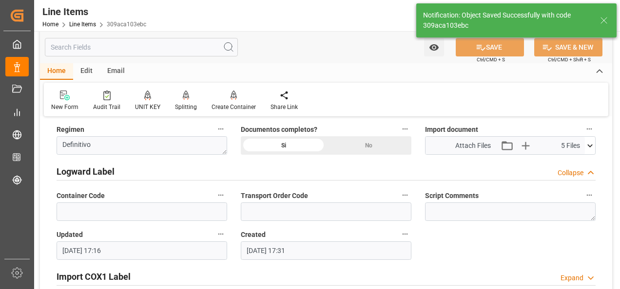
type textarea "8 PALLET"
type input "02.09.2025 17:19"
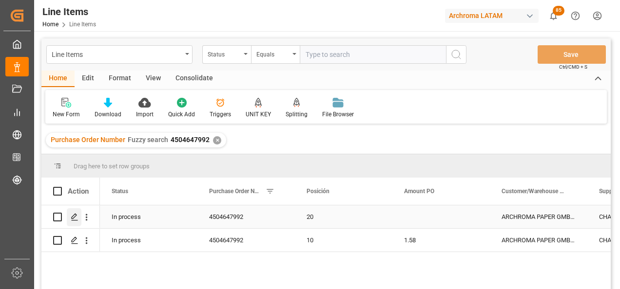
click at [74, 218] on polygon "Press SPACE to select this row." at bounding box center [74, 216] width 5 height 5
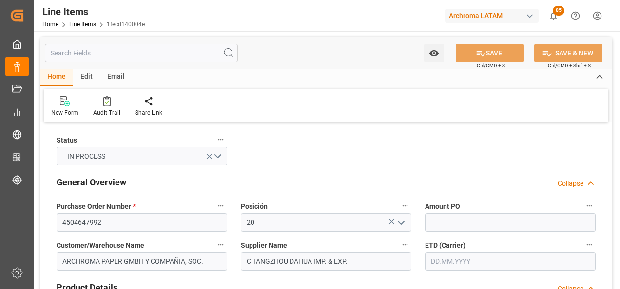
type input "02.09.2025 17:19"
type input "29.07.2025 17:31"
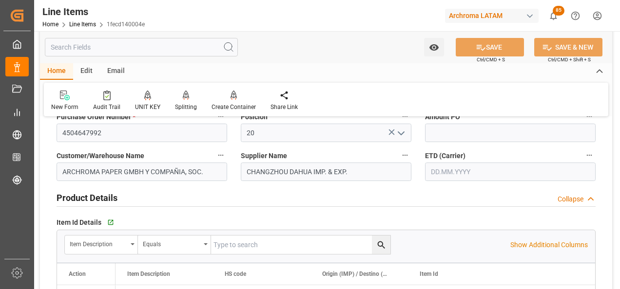
scroll to position [97, 0]
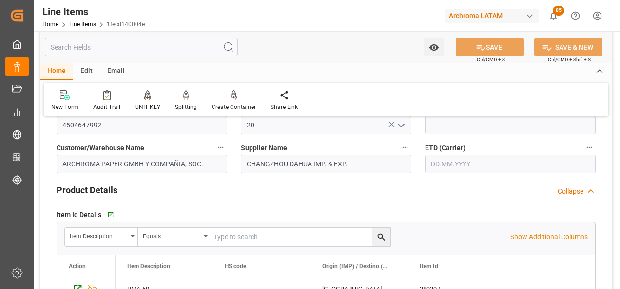
click at [457, 166] on input "text" at bounding box center [510, 164] width 171 height 19
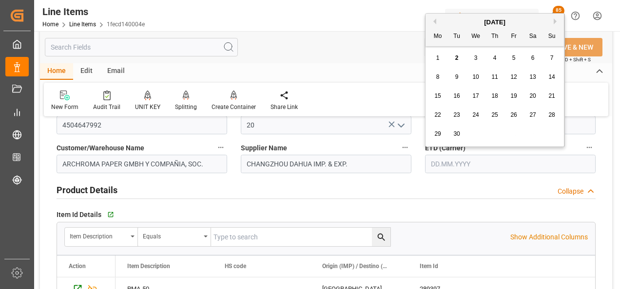
click at [435, 24] on div "[DATE]" at bounding box center [494, 23] width 138 height 10
click at [434, 22] on button "Previous Month" at bounding box center [433, 22] width 6 height 6
click at [549, 130] on div "31" at bounding box center [552, 135] width 12 height 12
type input "31.08.2025"
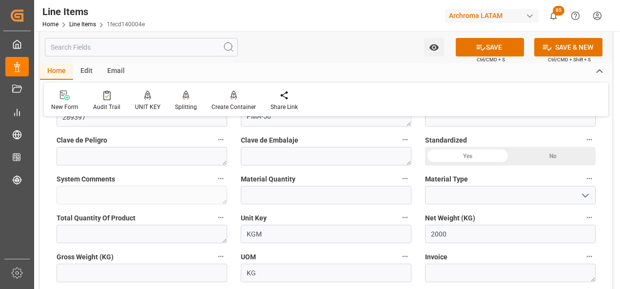
scroll to position [341, 0]
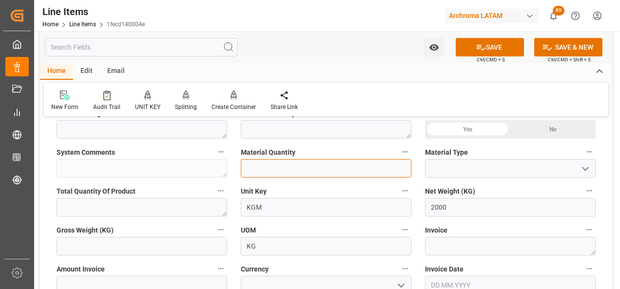
click at [291, 169] on input "text" at bounding box center [326, 168] width 171 height 19
type input "2"
click at [586, 169] on polyline "open menu" at bounding box center [585, 169] width 6 height 3
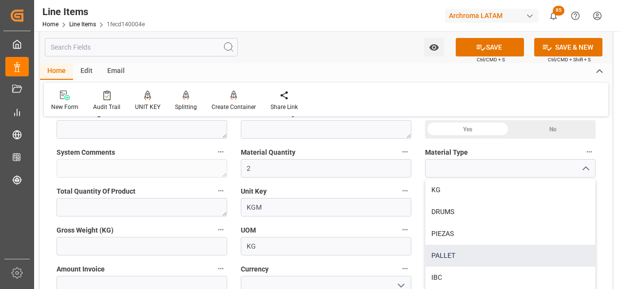
click at [499, 255] on div "PALLET" at bounding box center [510, 256] width 170 height 22
type input "PALLET"
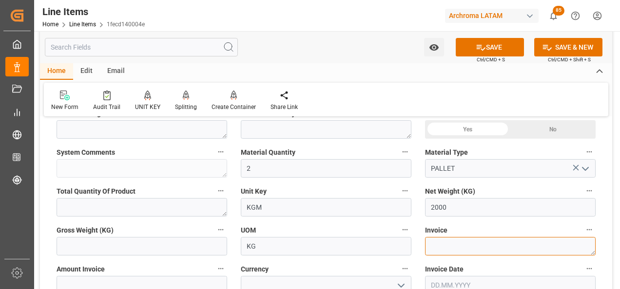
click at [483, 249] on textarea at bounding box center [510, 246] width 171 height 19
click at [497, 251] on textarea at bounding box center [510, 246] width 171 height 19
type textarea "DH25146070"
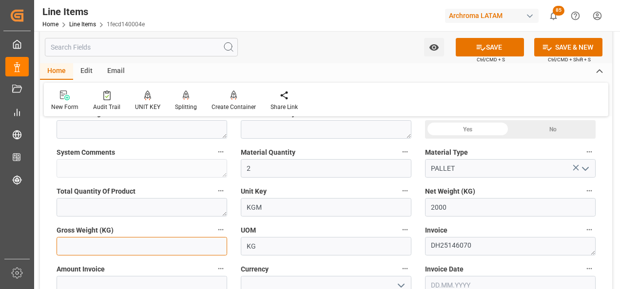
click at [182, 246] on input "text" at bounding box center [142, 246] width 171 height 19
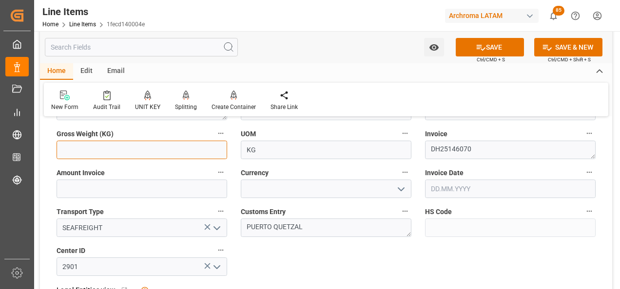
scroll to position [439, 0]
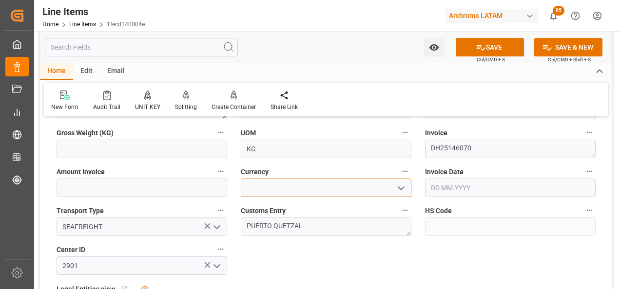
click at [289, 194] on input at bounding box center [326, 188] width 171 height 19
click at [399, 191] on icon "open menu" at bounding box center [401, 189] width 12 height 12
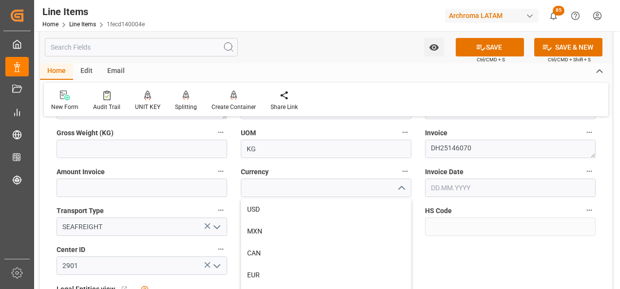
click at [383, 205] on div "USD" at bounding box center [326, 210] width 170 height 22
type input "USD"
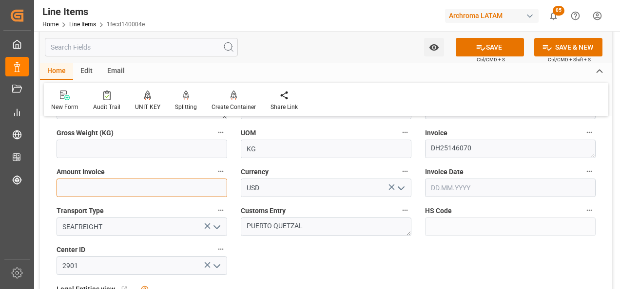
click at [172, 191] on input "text" at bounding box center [142, 188] width 171 height 19
type input "2740"
click at [441, 257] on div "Status IN PROCESS General Overview Collapse Purchase Order Number * 4504647992 …" at bounding box center [326, 164] width 572 height 955
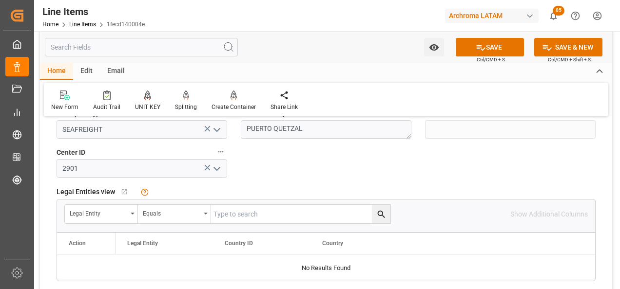
scroll to position [585, 0]
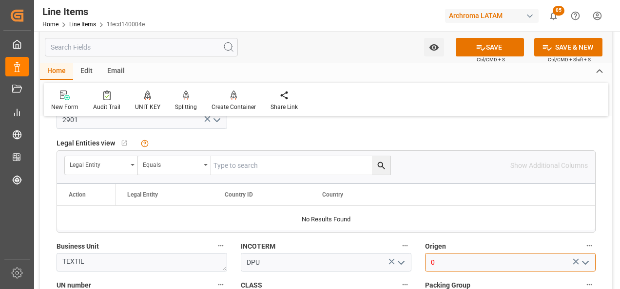
drag, startPoint x: 438, startPoint y: 261, endPoint x: 417, endPoint y: 265, distance: 21.4
click at [417, 265] on div "Status IN PROCESS General Overview Collapse Purchase Order Number * 4504647992 …" at bounding box center [326, 17] width 572 height 955
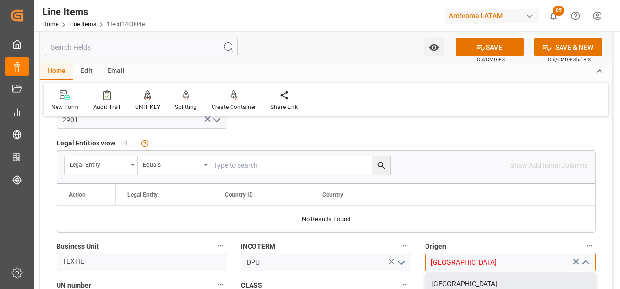
click at [463, 287] on div "CHINA" at bounding box center [510, 284] width 170 height 22
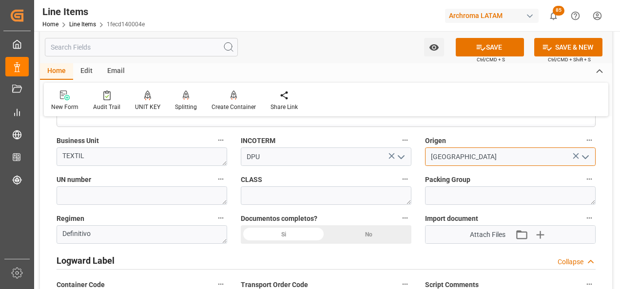
scroll to position [731, 0]
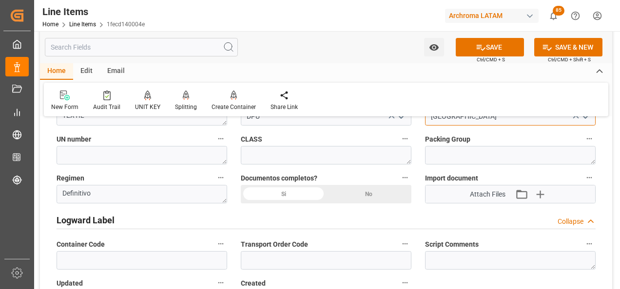
type input "CHINA"
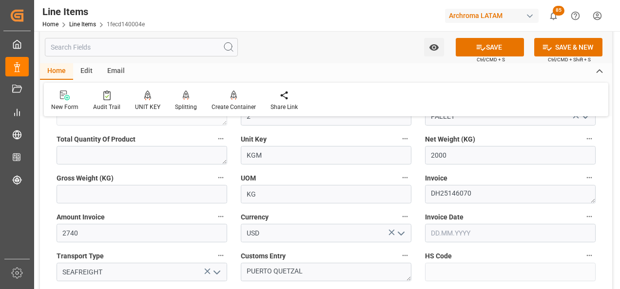
scroll to position [390, 0]
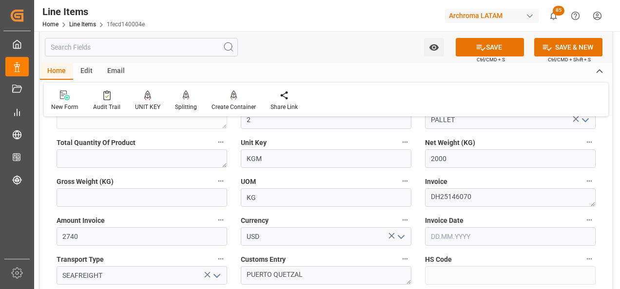
click at [469, 233] on input "text" at bounding box center [510, 237] width 171 height 19
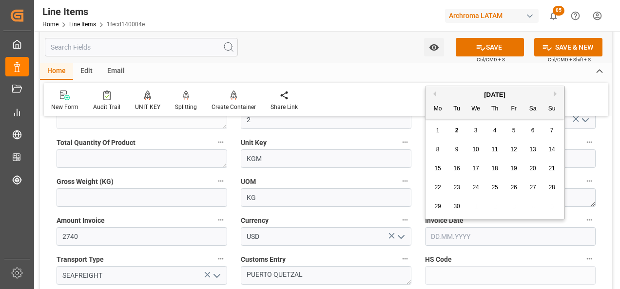
click at [433, 95] on button "Previous Month" at bounding box center [433, 94] width 6 height 6
click at [514, 169] on span "15" at bounding box center [513, 168] width 6 height 7
type input "15.08.2025"
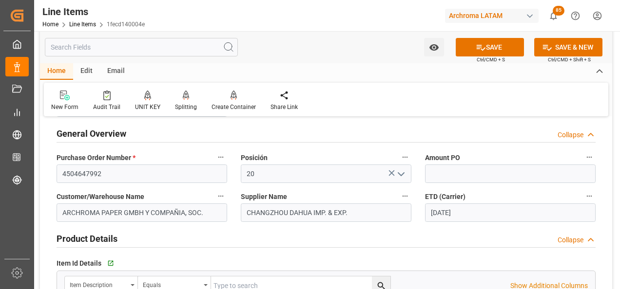
scroll to position [0, 0]
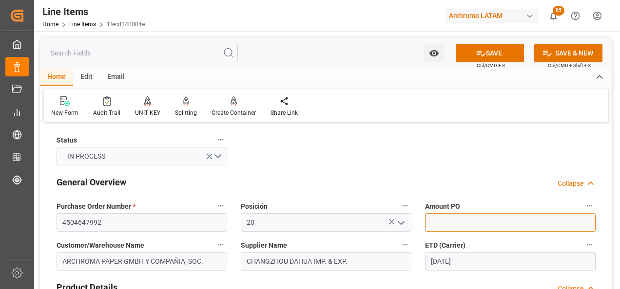
click at [466, 225] on input "text" at bounding box center [510, 222] width 171 height 19
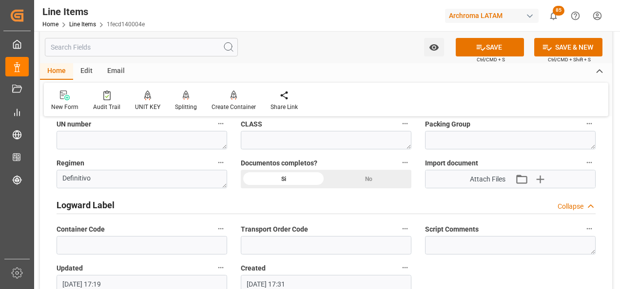
scroll to position [780, 0]
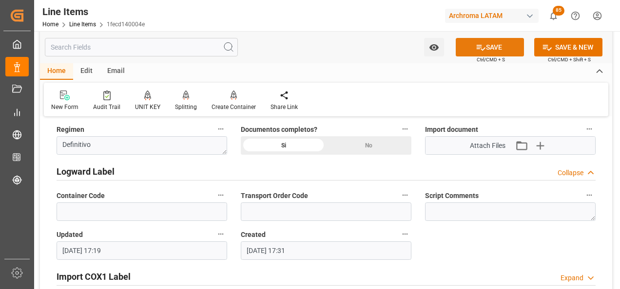
type input "1.37"
click at [482, 46] on icon at bounding box center [481, 47] width 10 height 10
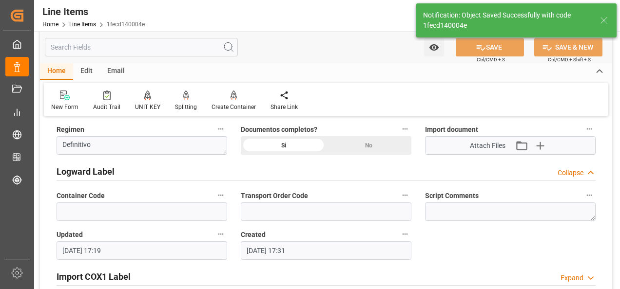
type textarea "2 PALLET"
type input "02.09.2025 17:21"
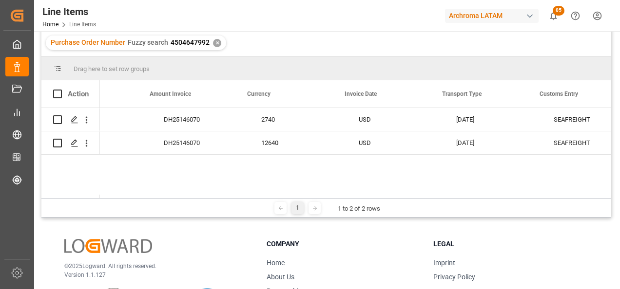
scroll to position [0, 2204]
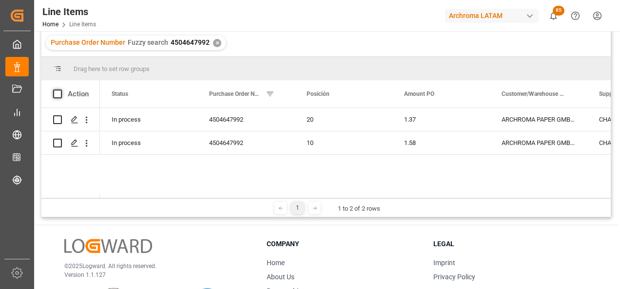
click at [57, 94] on span at bounding box center [57, 94] width 9 height 9
click at [60, 90] on input "checkbox" at bounding box center [60, 90] width 0 height 0
checkbox input "true"
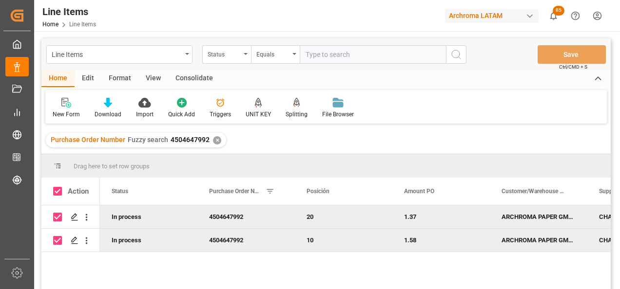
click at [194, 84] on div "Consolidate" at bounding box center [194, 79] width 52 height 17
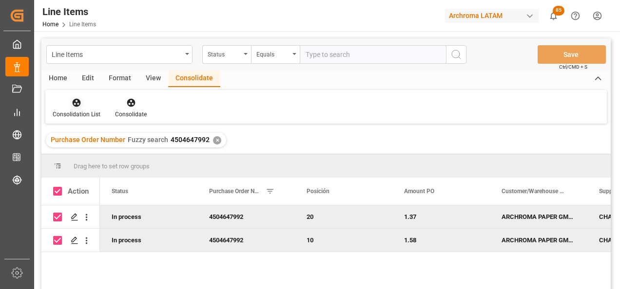
click at [90, 105] on div at bounding box center [77, 102] width 48 height 10
click at [85, 135] on div "Line Items Status Equals Save Ctrl/CMD + S Home Edit Format View Consolidate Co…" at bounding box center [325, 177] width 569 height 277
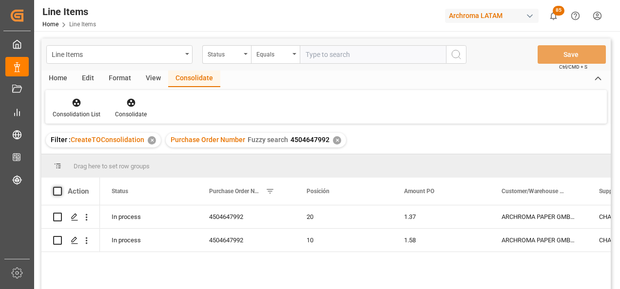
click at [57, 193] on span at bounding box center [57, 191] width 9 height 9
click at [60, 187] on input "checkbox" at bounding box center [60, 187] width 0 height 0
checkbox input "true"
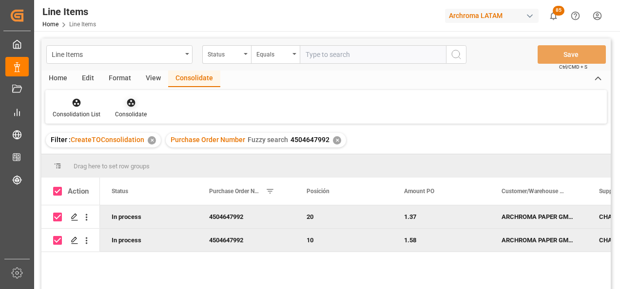
click at [140, 112] on div "Consolidate" at bounding box center [131, 114] width 32 height 9
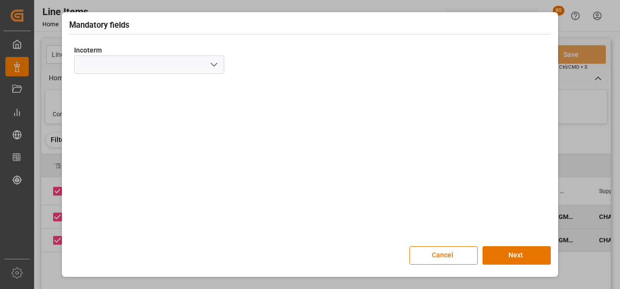
click at [212, 70] on icon "open menu" at bounding box center [214, 65] width 12 height 12
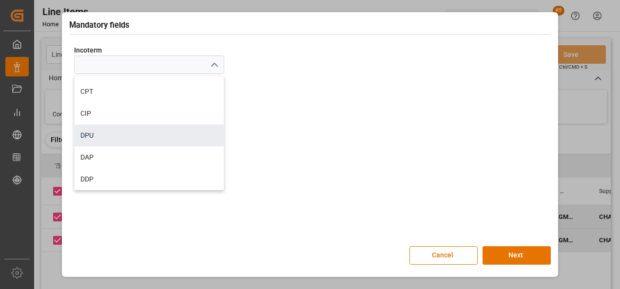
click at [131, 139] on div "DPU" at bounding box center [149, 136] width 149 height 22
type input "DPU"
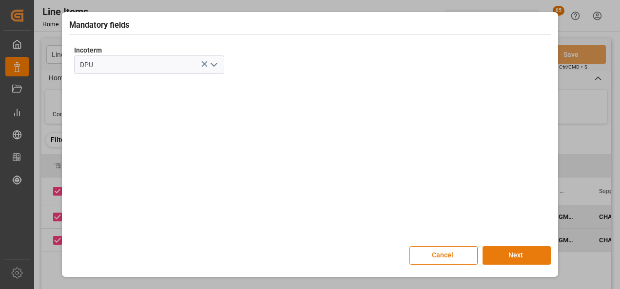
click at [505, 251] on button "Next" at bounding box center [516, 256] width 68 height 19
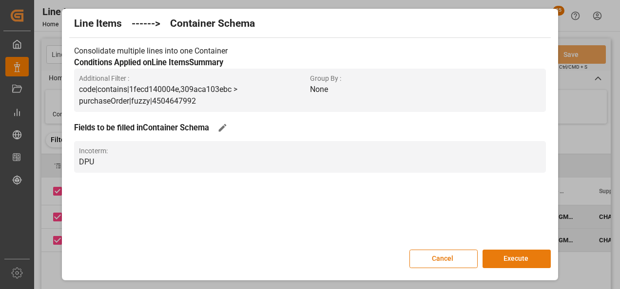
click at [506, 255] on button "Execute" at bounding box center [516, 259] width 68 height 19
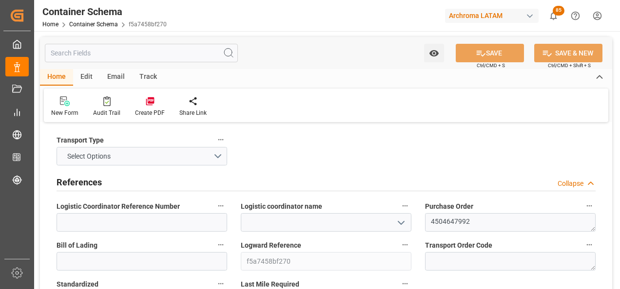
type input "0"
type input "2"
type input "10"
type input "10000"
type input "0"
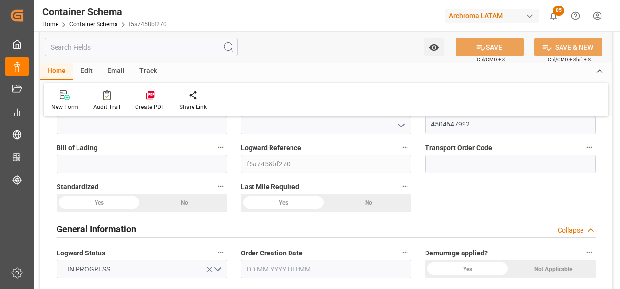
scroll to position [49, 0]
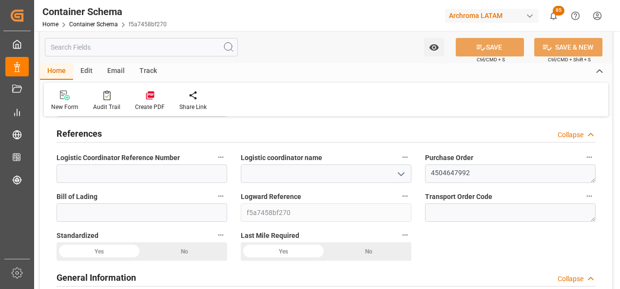
click at [405, 171] on icon "open menu" at bounding box center [401, 175] width 12 height 12
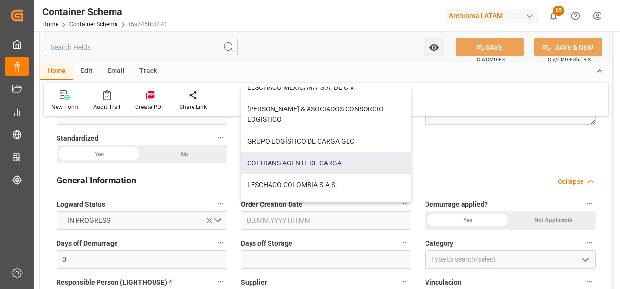
scroll to position [17, 0]
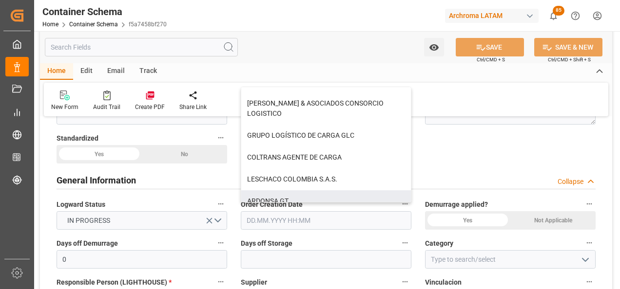
click at [344, 191] on div "ARDONSA GT" at bounding box center [326, 202] width 170 height 22
type input "ARDONSA GT"
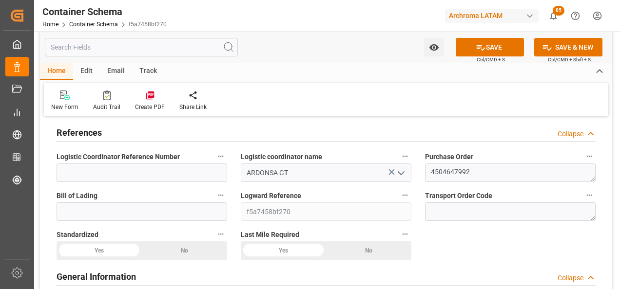
scroll to position [49, 0]
drag, startPoint x: -2, startPoint y: 247, endPoint x: -7, endPoint y: 144, distance: 102.9
click at [0, 144] on html "Created by potrace 1.15, written by Peter Selinger 2001-2017 Created by potrace…" at bounding box center [310, 144] width 620 height 289
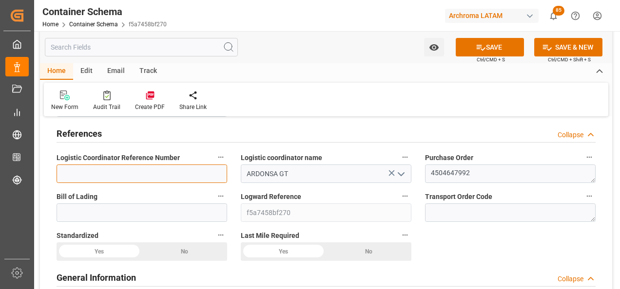
click at [156, 172] on input at bounding box center [142, 174] width 171 height 19
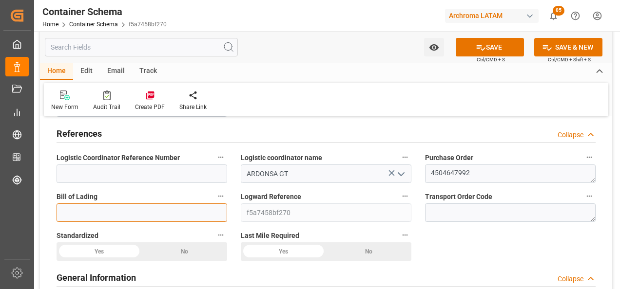
click at [64, 212] on input at bounding box center [142, 213] width 171 height 19
click at [147, 212] on input at bounding box center [142, 213] width 171 height 19
type input "y"
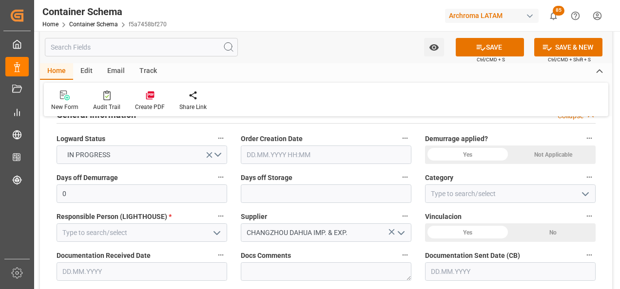
scroll to position [195, 0]
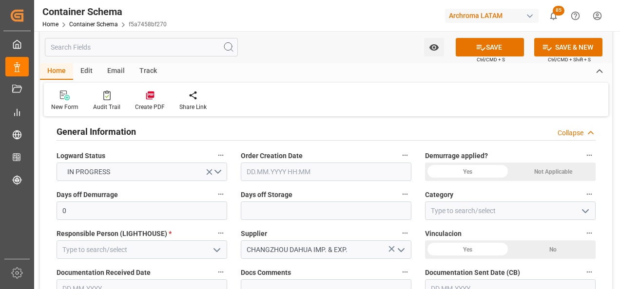
type input "YKL250806072"
click at [248, 167] on input "text" at bounding box center [326, 172] width 171 height 19
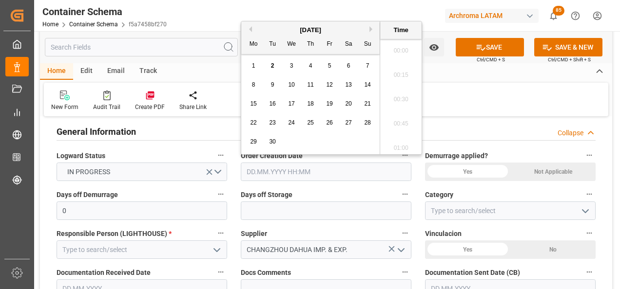
scroll to position [1149, 0]
click at [246, 59] on div "1 2 3 4 5 6 7" at bounding box center [310, 66] width 133 height 19
click at [273, 65] on span "2" at bounding box center [272, 65] width 3 height 7
click at [405, 115] on li "12:30" at bounding box center [400, 121] width 41 height 24
type input "02.09.2025 12:30"
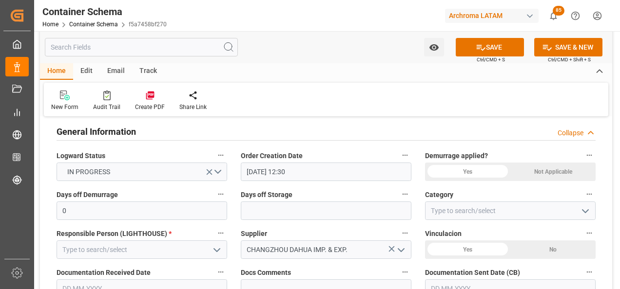
click at [583, 214] on icon "open menu" at bounding box center [585, 212] width 12 height 12
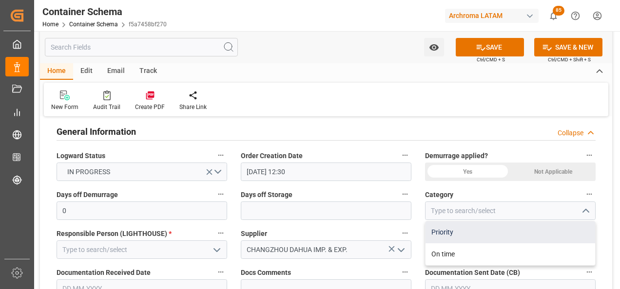
click at [524, 241] on div "Priority" at bounding box center [510, 233] width 170 height 22
type input "Priority"
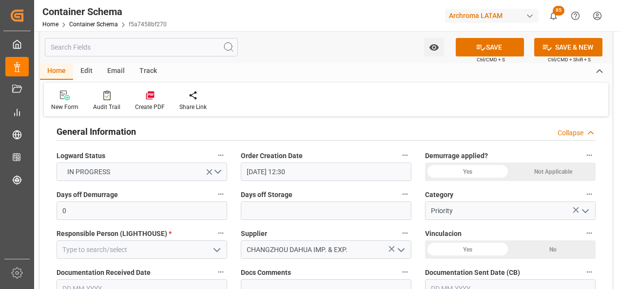
click at [213, 251] on icon "open menu" at bounding box center [217, 251] width 12 height 12
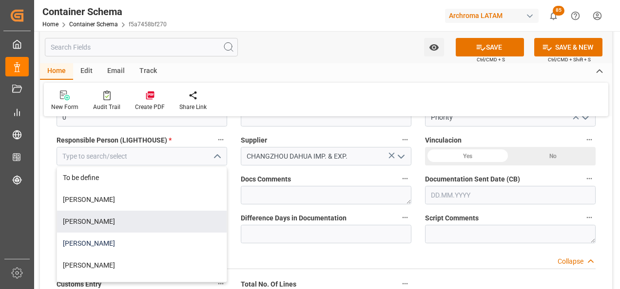
scroll to position [292, 0]
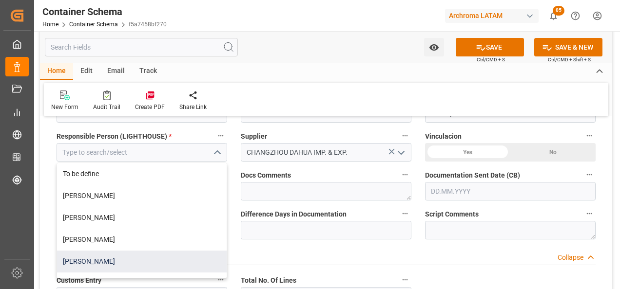
click at [151, 256] on div "[PERSON_NAME]" at bounding box center [142, 262] width 170 height 22
type input "[PERSON_NAME]"
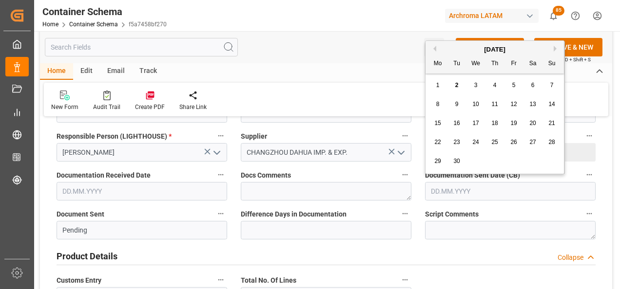
click at [444, 191] on input "text" at bounding box center [510, 191] width 171 height 19
click at [430, 91] on div "1 2 3 4 5 6 7" at bounding box center [494, 85] width 133 height 19
click at [454, 87] on div "2" at bounding box center [457, 86] width 12 height 12
type input "[DATE]"
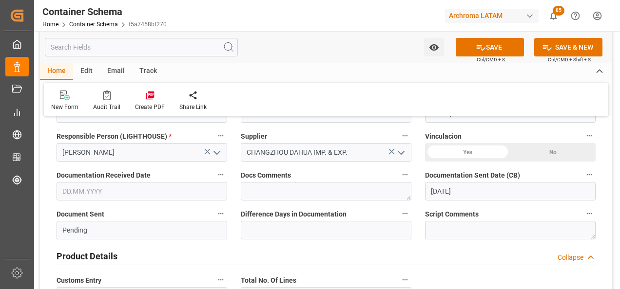
click at [169, 195] on input "text" at bounding box center [142, 191] width 171 height 19
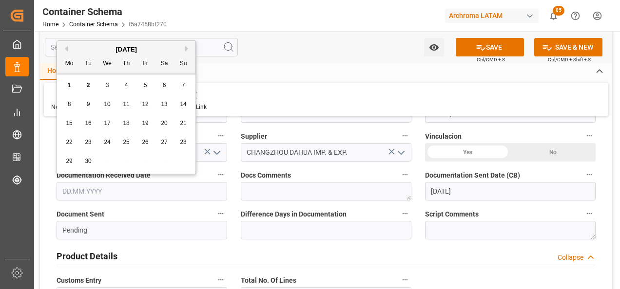
click at [62, 83] on div "1 2 3 4 5 6 7" at bounding box center [126, 85] width 133 height 19
click at [85, 85] on div "2" at bounding box center [88, 86] width 12 height 12
type input "[DATE]"
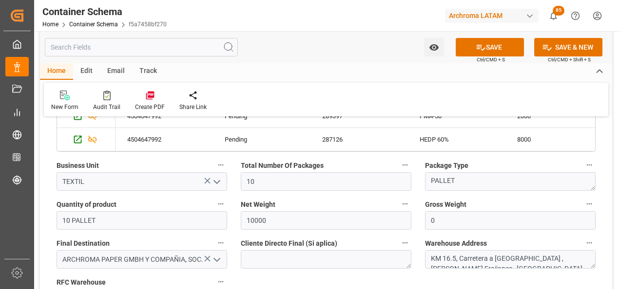
scroll to position [585, 0]
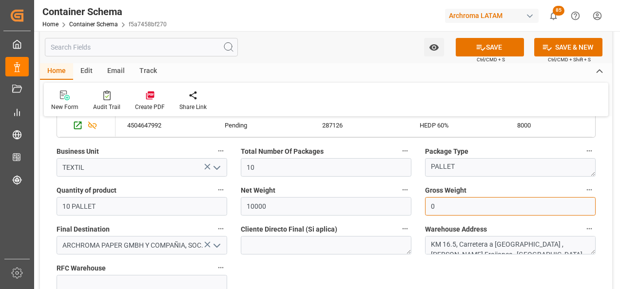
drag, startPoint x: 437, startPoint y: 206, endPoint x: 426, endPoint y: 207, distance: 10.3
click at [426, 207] on input "0" at bounding box center [510, 206] width 171 height 19
type input "10340"
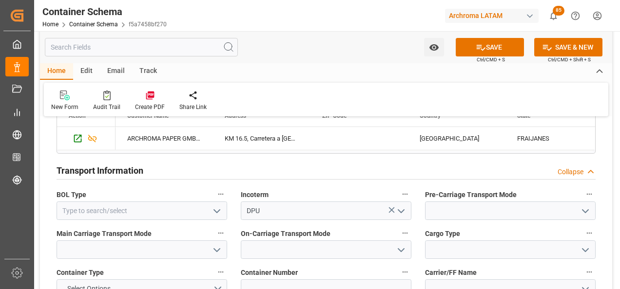
scroll to position [877, 0]
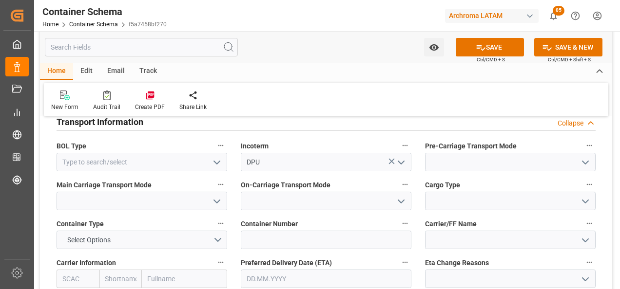
click at [210, 162] on button "open menu" at bounding box center [216, 162] width 15 height 15
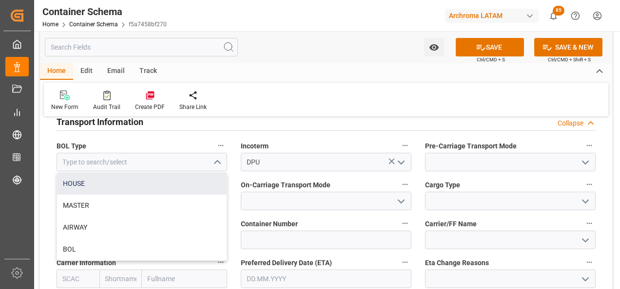
click at [172, 179] on div "HOUSE" at bounding box center [142, 184] width 170 height 22
type input "HOUSE"
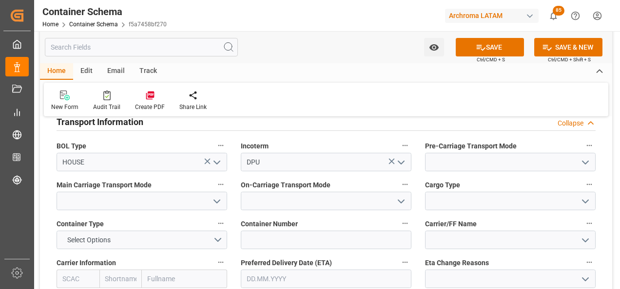
click at [584, 165] on icon "open menu" at bounding box center [585, 163] width 12 height 12
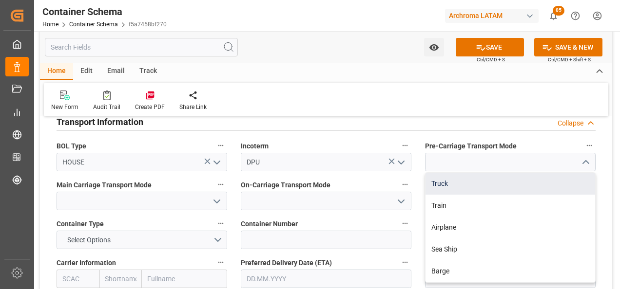
click at [533, 181] on div "Truck" at bounding box center [510, 184] width 170 height 22
type input "Truck"
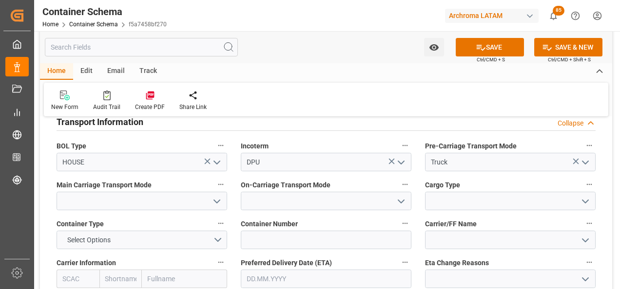
click at [217, 198] on icon "open menu" at bounding box center [217, 202] width 12 height 12
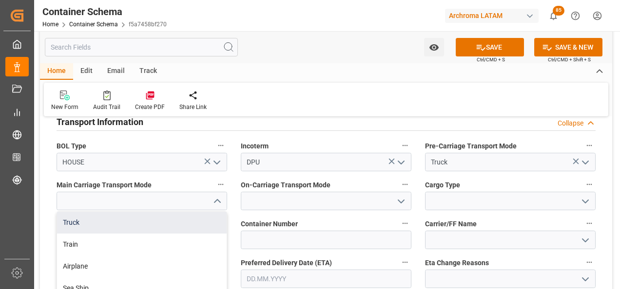
click at [192, 223] on div "Truck" at bounding box center [142, 223] width 170 height 22
type input "Truck"
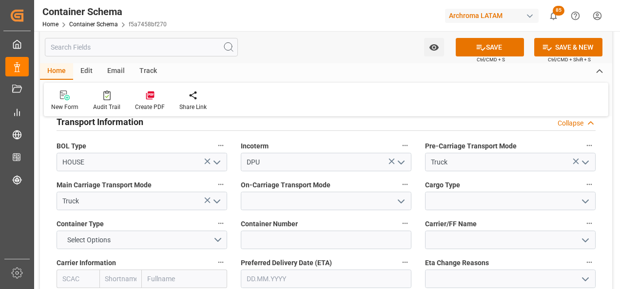
click at [394, 199] on button "open menu" at bounding box center [400, 201] width 15 height 15
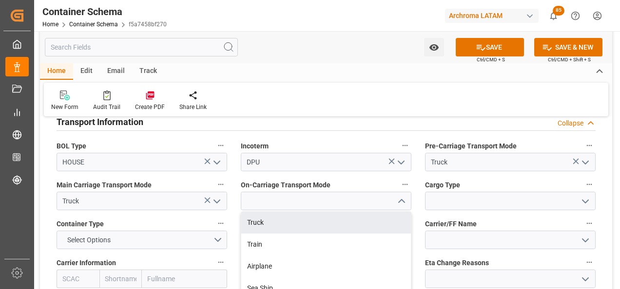
click at [374, 214] on div "Truck" at bounding box center [326, 223] width 170 height 22
type input "Truck"
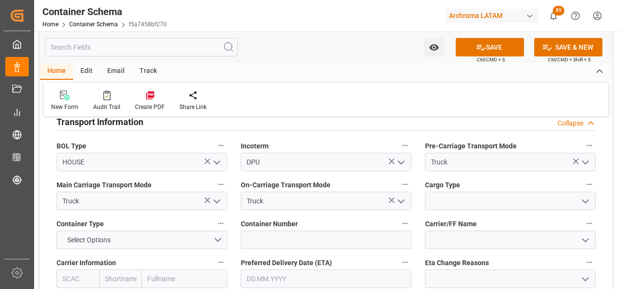
click at [584, 202] on polyline "open menu" at bounding box center [585, 201] width 6 height 3
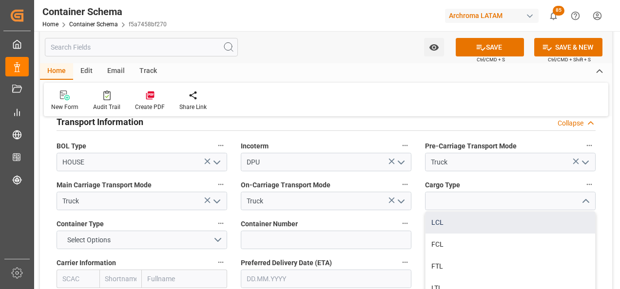
click at [502, 218] on div "LCL" at bounding box center [510, 223] width 170 height 22
type input "LCL"
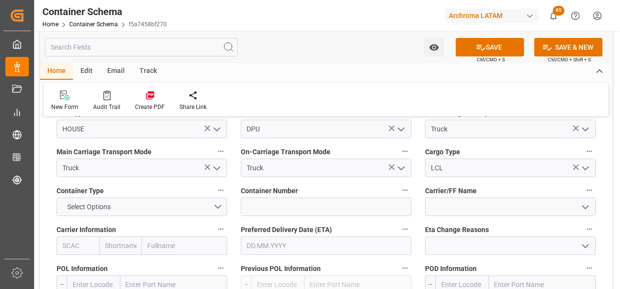
scroll to position [926, 0]
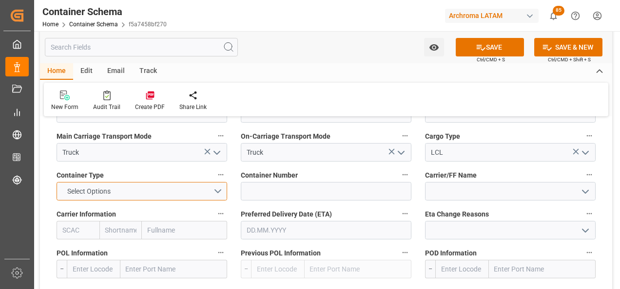
click at [218, 195] on button "Select Options" at bounding box center [142, 191] width 171 height 19
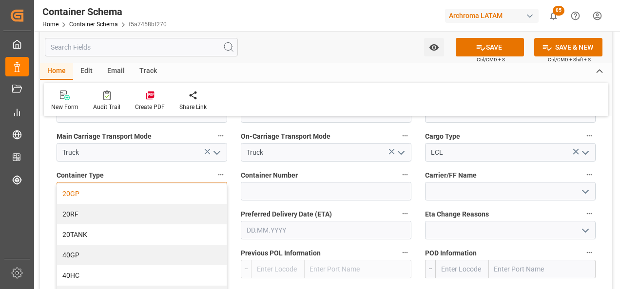
click at [108, 196] on div "20GP" at bounding box center [142, 194] width 170 height 20
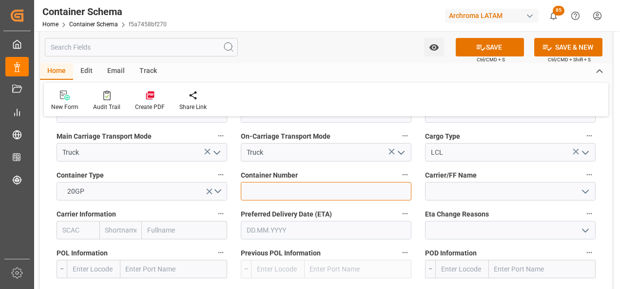
click at [395, 190] on input at bounding box center [326, 191] width 171 height 19
paste input "MRKU9902273"
type input "MRKU9902273"
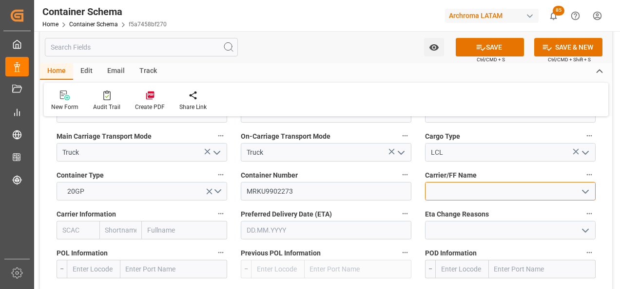
click at [483, 193] on input at bounding box center [510, 191] width 171 height 19
type input "y"
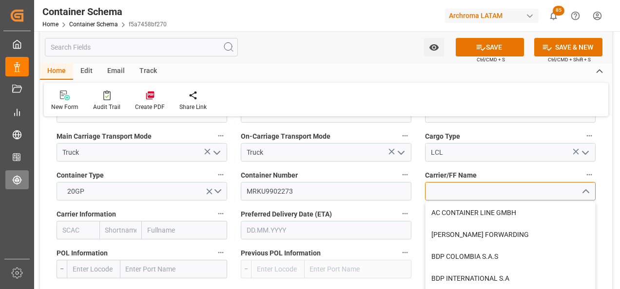
type input "Y"
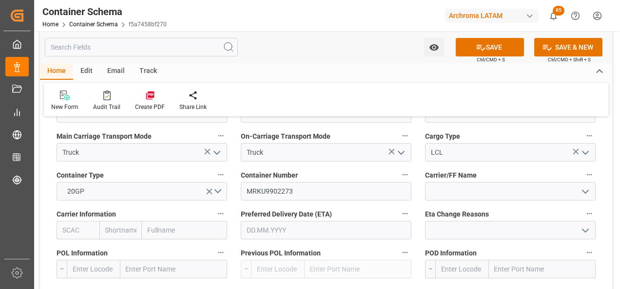
click at [192, 234] on input "text" at bounding box center [184, 230] width 85 height 19
type input "MAERSK"
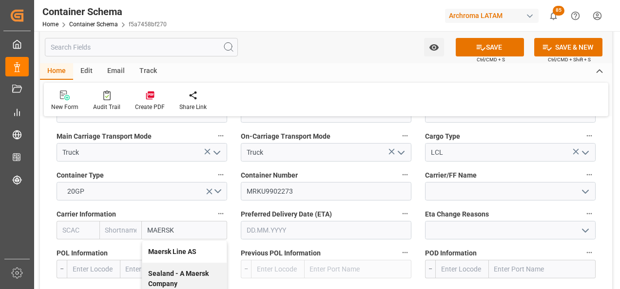
click at [193, 251] on b "Maersk Line AS" at bounding box center [172, 252] width 48 height 8
type input "MAEU"
type input "Maersk"
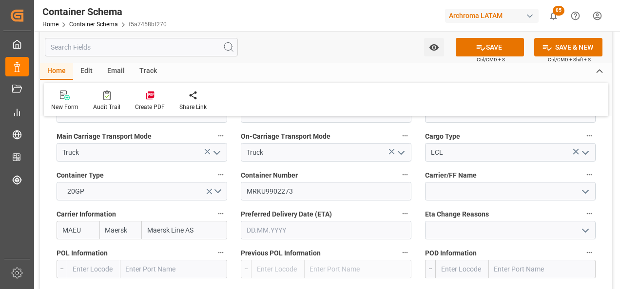
type input "Maersk Line AS"
click at [290, 226] on input "text" at bounding box center [326, 230] width 171 height 19
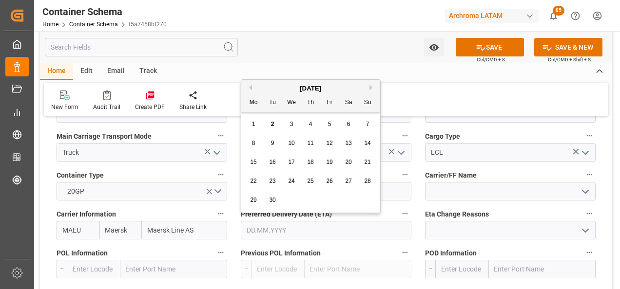
click at [375, 88] on button "Next Month" at bounding box center [372, 88] width 6 height 6
click at [366, 122] on span "5" at bounding box center [367, 124] width 3 height 7
type input "05.10.2025"
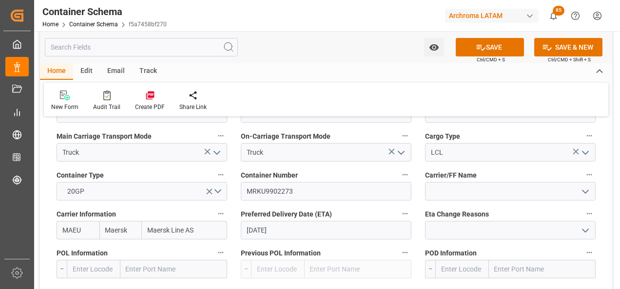
scroll to position [975, 0]
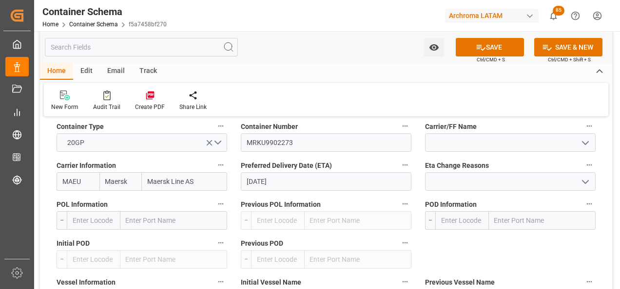
click at [184, 223] on input "text" at bounding box center [173, 221] width 107 height 19
type input "SHANGHA"
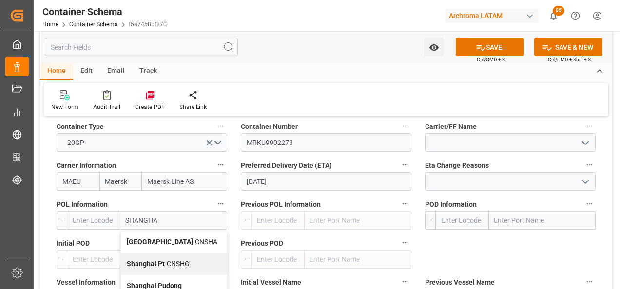
click at [182, 241] on span "Shanghai - CNSHA" at bounding box center [172, 242] width 91 height 8
type input "CNSHA"
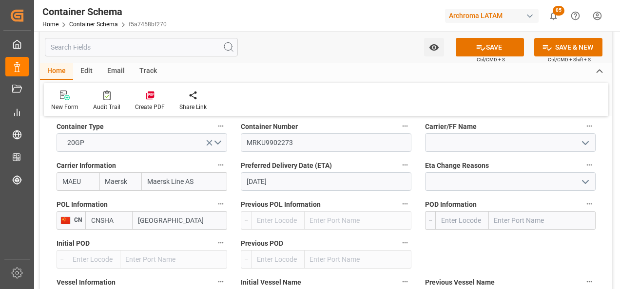
type input "[GEOGRAPHIC_DATA]"
click at [498, 215] on input "text" at bounding box center [542, 221] width 107 height 19
type input "PUERTO QUET"
click at [553, 242] on span "Puerto Quetzal - GTPRQ" at bounding box center [530, 242] width 71 height 8
type input "GTPRQ"
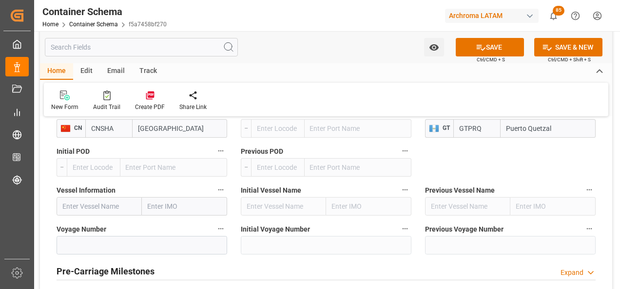
scroll to position [1072, 0]
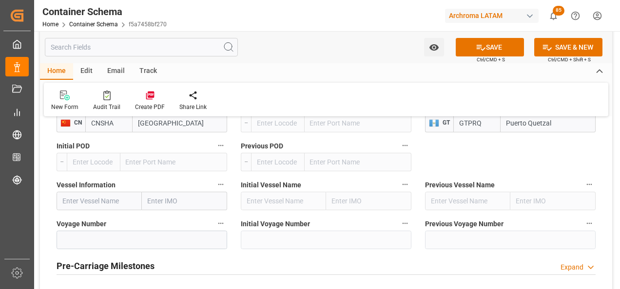
type input "Puerto Quetzal"
click at [121, 199] on input "text" at bounding box center [99, 201] width 85 height 19
paste input "MAERSK EL BANCO"
type input "MAERSK EL BANCO"
click at [123, 222] on b "MAERSK EL BANCO" at bounding box center [93, 223] width 61 height 8
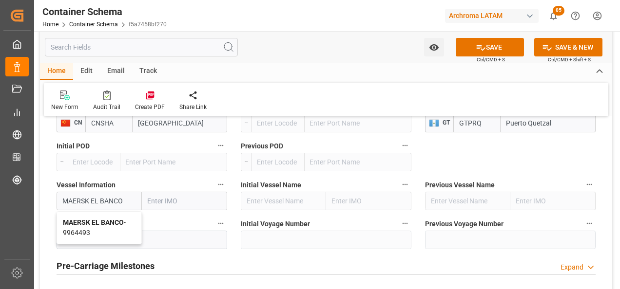
type input "9964493"
type input "MAERSK EL BANCO"
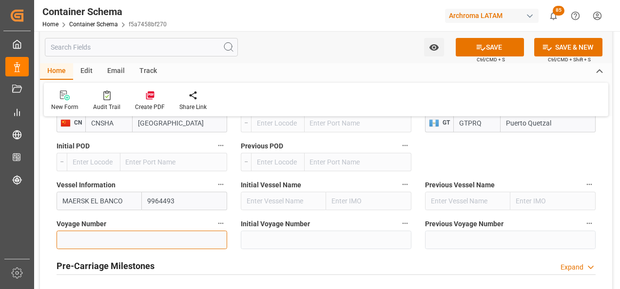
click at [147, 235] on input at bounding box center [142, 240] width 171 height 19
paste input "535E"
type input "535E"
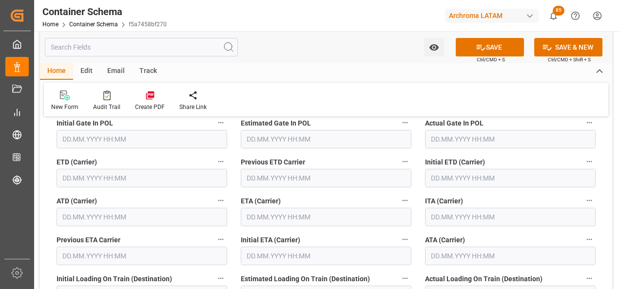
scroll to position [1267, 0]
click at [77, 176] on input "text" at bounding box center [142, 178] width 171 height 19
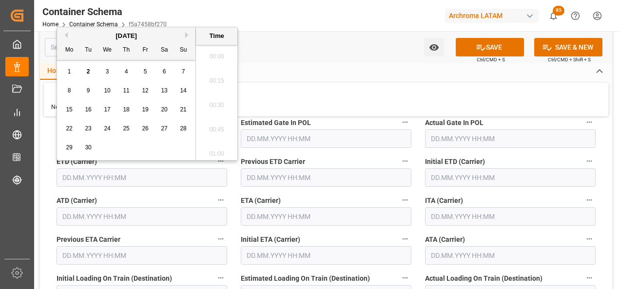
scroll to position [1149, 0]
click at [65, 34] on button "Previous Month" at bounding box center [65, 35] width 6 height 6
click at [178, 145] on div "31" at bounding box center [183, 148] width 12 height 12
click at [213, 84] on li "11:00" at bounding box center [216, 78] width 41 height 24
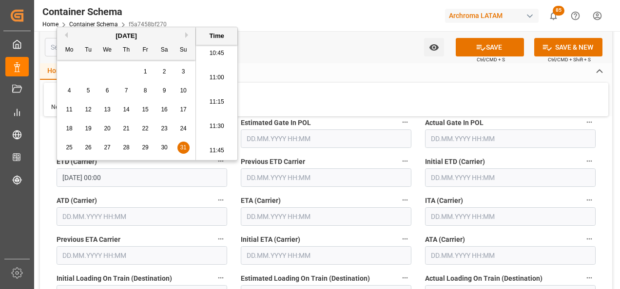
type input "31.08.2025 11:00"
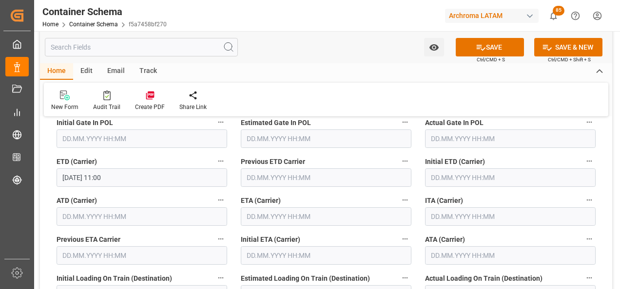
click at [253, 215] on input "text" at bounding box center [326, 217] width 171 height 19
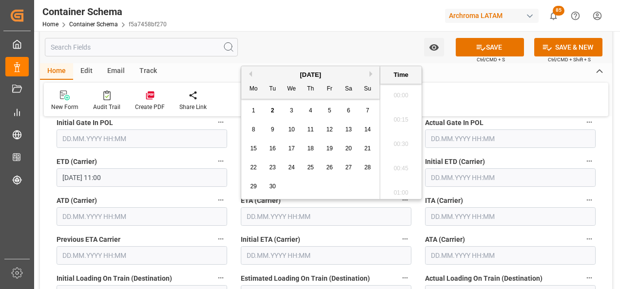
scroll to position [1149, 0]
click at [370, 73] on button "Next Month" at bounding box center [372, 74] width 6 height 6
click at [366, 110] on span "5" at bounding box center [367, 110] width 3 height 7
click at [407, 160] on li "18:00" at bounding box center [400, 166] width 41 height 24
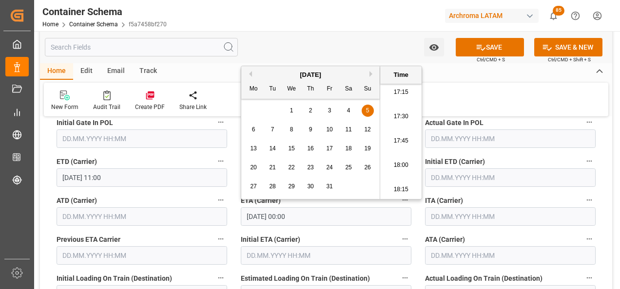
type input "05.10.2025 18:00"
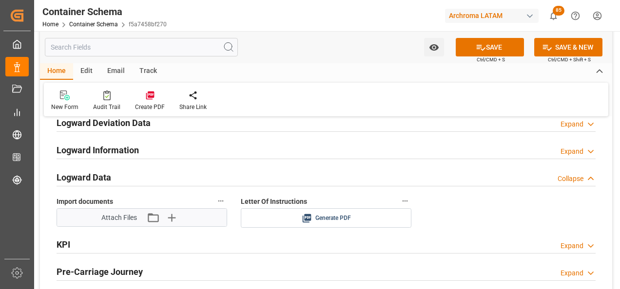
scroll to position [1560, 0]
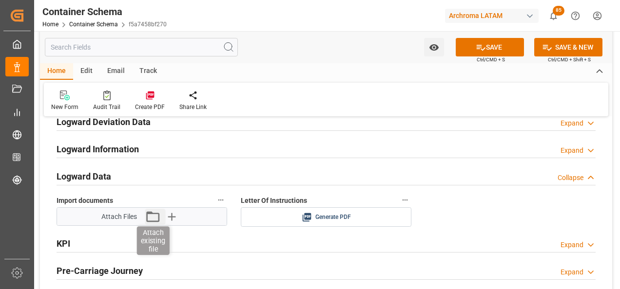
click at [152, 222] on icon "button" at bounding box center [152, 217] width 13 height 11
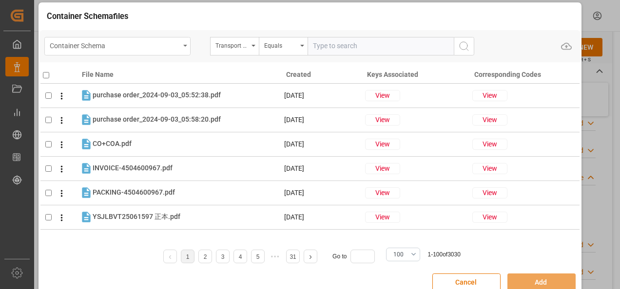
click at [174, 48] on div "Container Schema" at bounding box center [115, 45] width 130 height 12
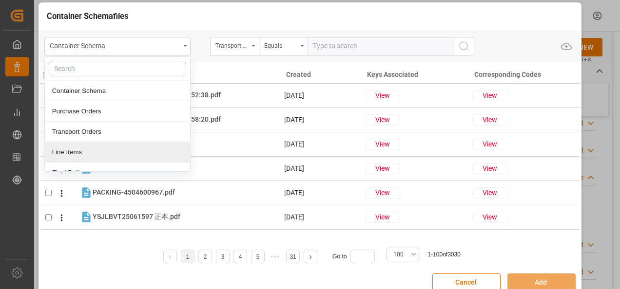
click at [140, 151] on div "Line Items" at bounding box center [117, 152] width 145 height 20
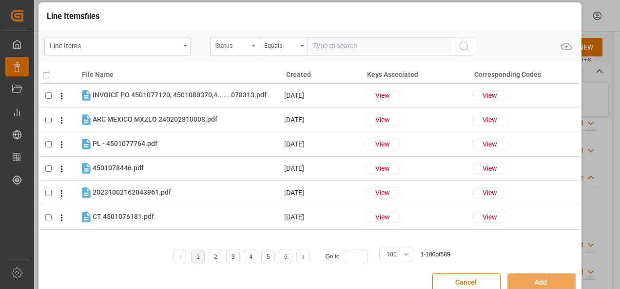
click at [247, 50] on div "Status" at bounding box center [231, 44] width 33 height 11
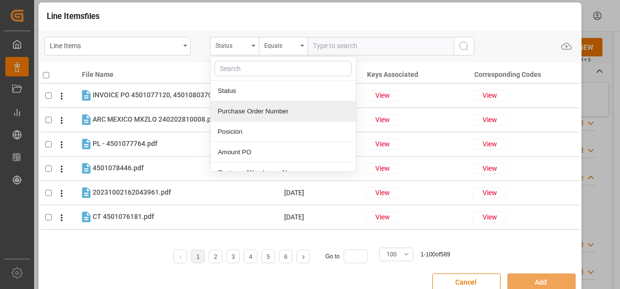
click at [253, 110] on div "Purchase Order Number" at bounding box center [283, 111] width 145 height 20
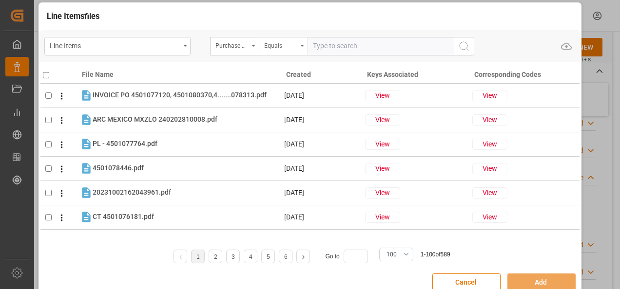
click at [284, 43] on div "Equals" at bounding box center [280, 44] width 33 height 11
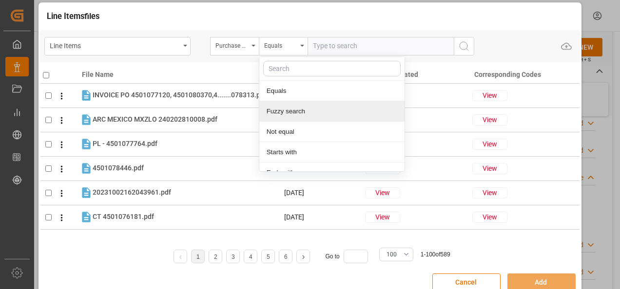
click at [299, 112] on div "Fuzzy search" at bounding box center [331, 111] width 145 height 20
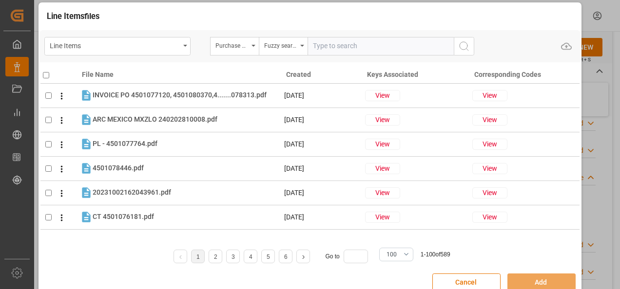
click at [356, 49] on input "text" at bounding box center [381, 46] width 146 height 19
paste input "4504647992"
type input "4504647992"
click at [461, 43] on icon "search button" at bounding box center [464, 46] width 12 height 12
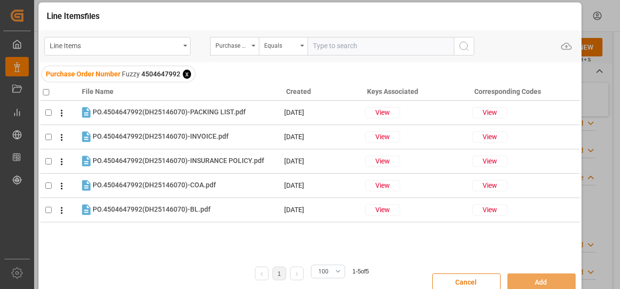
click at [45, 93] on input "checkbox" at bounding box center [46, 92] width 6 height 6
checkbox input "true"
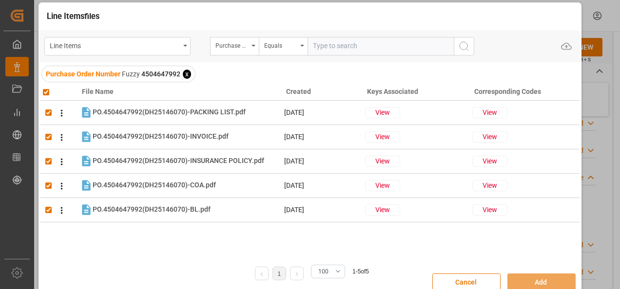
checkbox input "true"
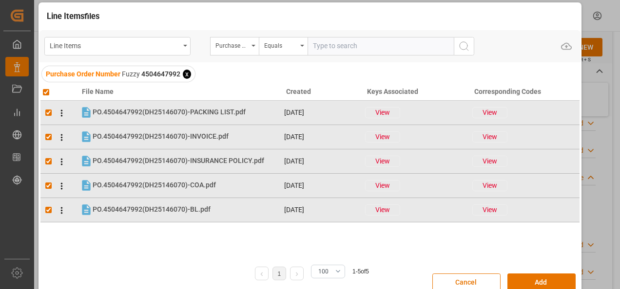
click at [528, 270] on div "Cancel Add" at bounding box center [309, 283] width 541 height 28
click at [530, 276] on button "Add" at bounding box center [541, 283] width 68 height 19
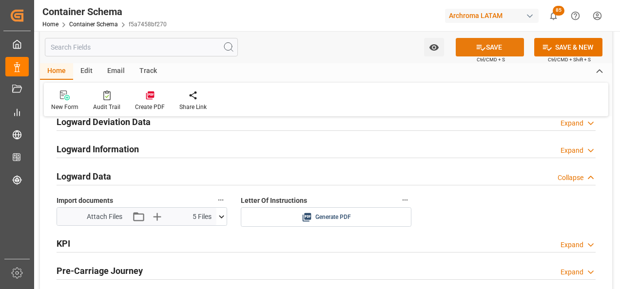
click at [492, 48] on button "SAVE" at bounding box center [490, 47] width 68 height 19
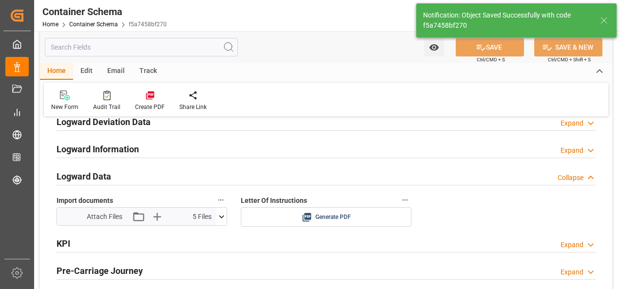
type input "Document Sent"
type input "GTPRQ"
type input "Puerto Quetzal"
type input "MAERSK EL BANCO"
type input "9964493"
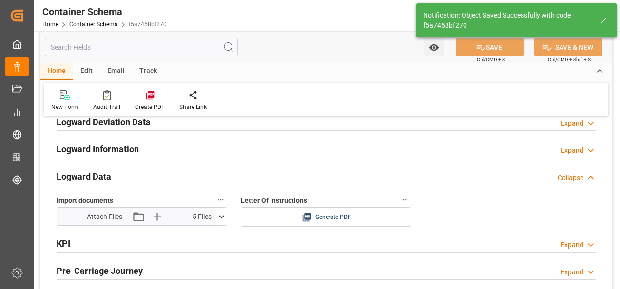
type input "535E"
type input "05.10.2025 18:00"
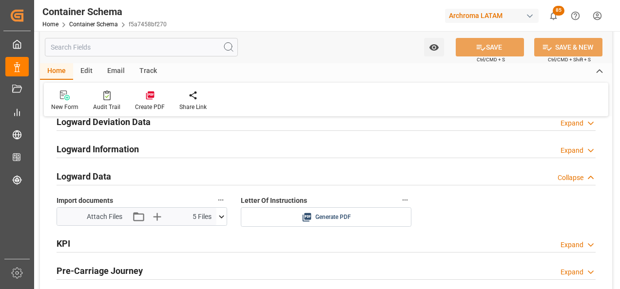
click at [110, 75] on div "Email" at bounding box center [116, 71] width 32 height 17
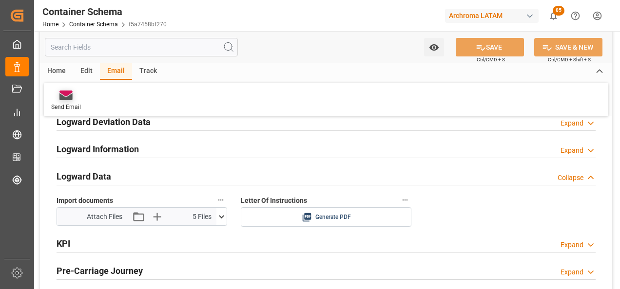
click at [64, 93] on icon at bounding box center [65, 94] width 13 height 6
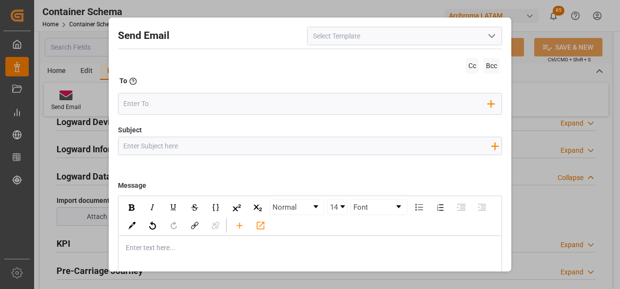
click at [486, 37] on icon "open menu" at bounding box center [492, 36] width 12 height 12
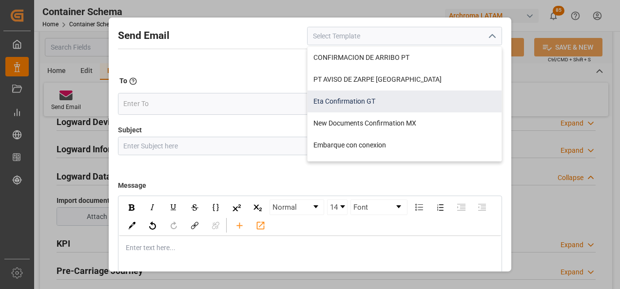
click at [371, 96] on div "Eta Confirmation GT" at bounding box center [405, 102] width 194 height 22
type input "Eta Confirmation GT"
type input "GT || PO {{purchaseOrder}} || {{category}} || BL {{bookingNumber}} || Confirmac…"
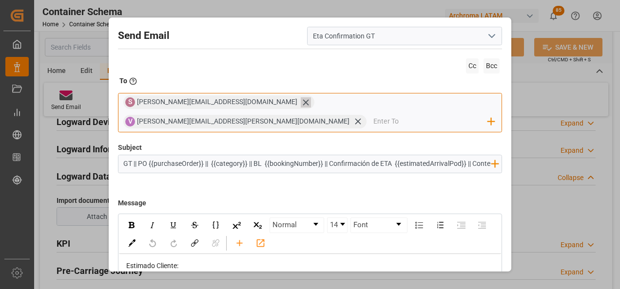
click at [301, 106] on icon at bounding box center [306, 102] width 10 height 10
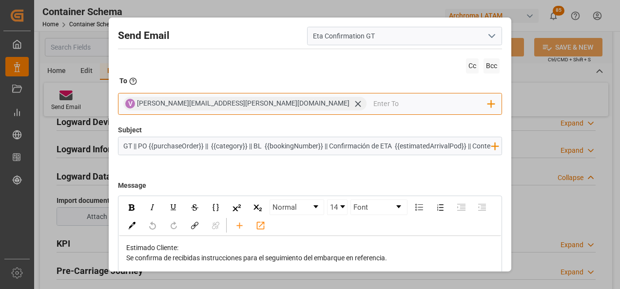
click at [373, 104] on input "email" at bounding box center [430, 103] width 115 height 15
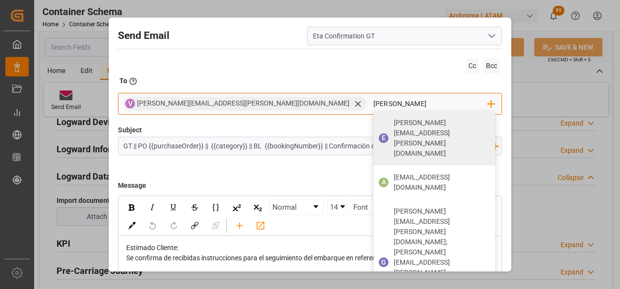
type input "gloria"
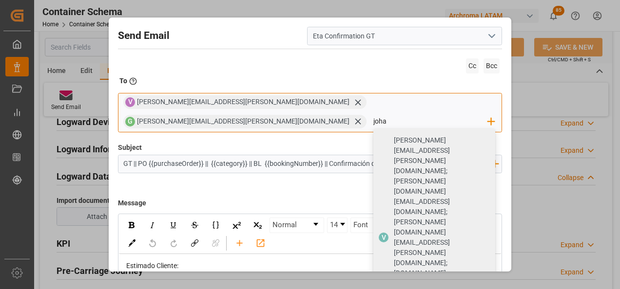
type input "johan"
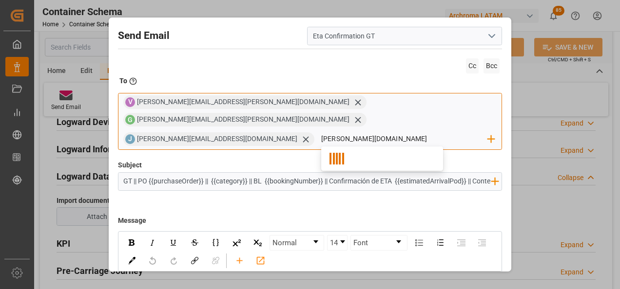
type input "nancy.cas"
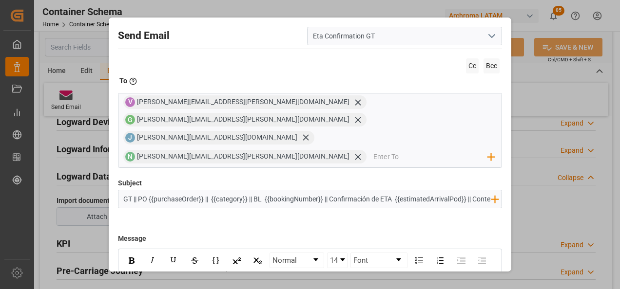
click at [399, 189] on div "Subject GT || PO {{purchaseOrder}} || {{category}} || BL {{bookingNumber}} || C…" at bounding box center [310, 202] width 385 height 49
click at [312, 191] on input "GT || PO {{purchaseOrder}} || {{category}} || BL {{bookingNumber}} || Confirmac…" at bounding box center [307, 199] width 378 height 17
click at [245, 274] on icon "rdw-toolbar" at bounding box center [239, 279] width 10 height 10
type input "GT || PO {{purchaseOrder}} || {{category}} || BL {{bookingNumber}} || Confirmac…"
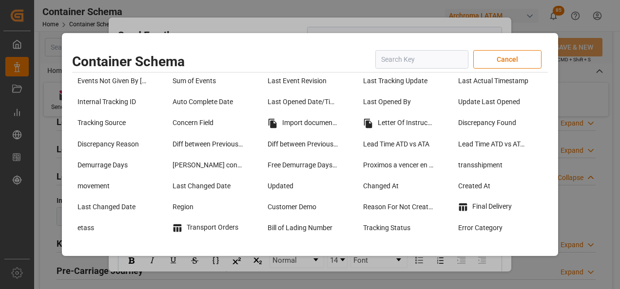
scroll to position [780, 0]
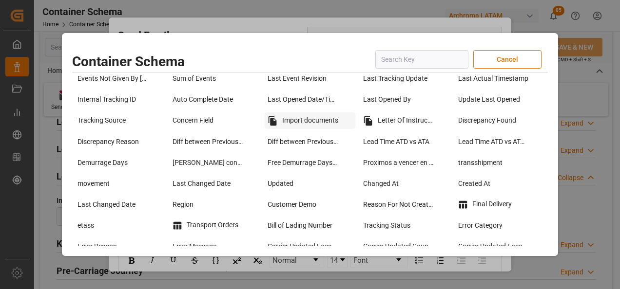
click at [318, 123] on div "Import documents" at bounding box center [310, 121] width 90 height 17
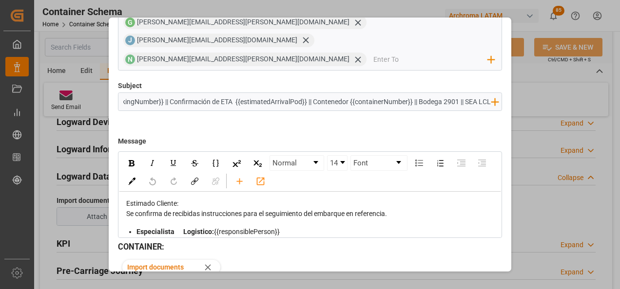
scroll to position [49, 0]
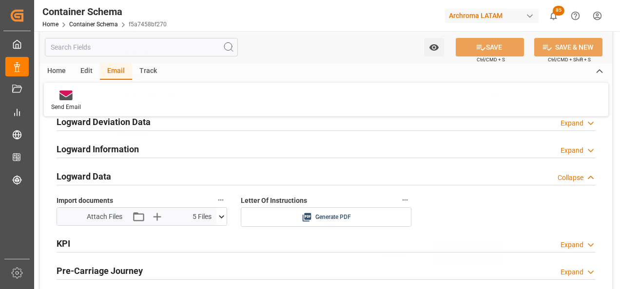
scroll to position [52, 0]
click at [102, 22] on link "Container Schema" at bounding box center [93, 24] width 49 height 7
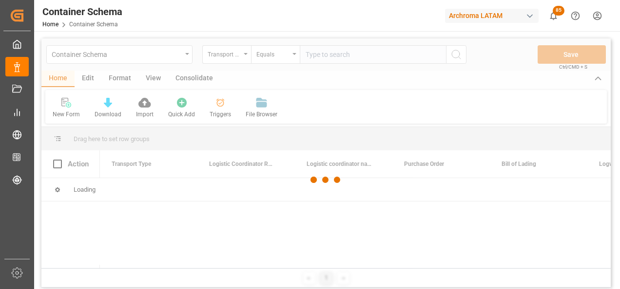
click at [192, 57] on div at bounding box center [325, 181] width 569 height 284
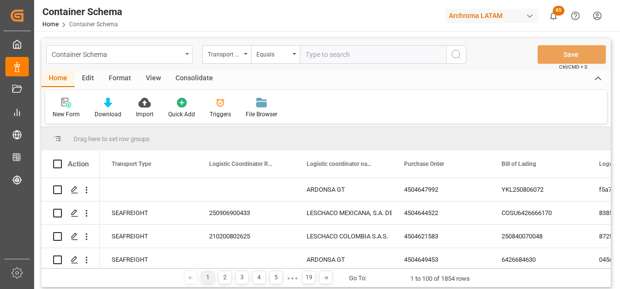
click at [192, 53] on div "Container Schema" at bounding box center [119, 54] width 146 height 19
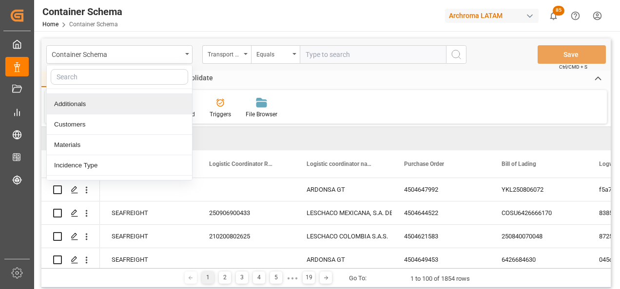
scroll to position [49, 0]
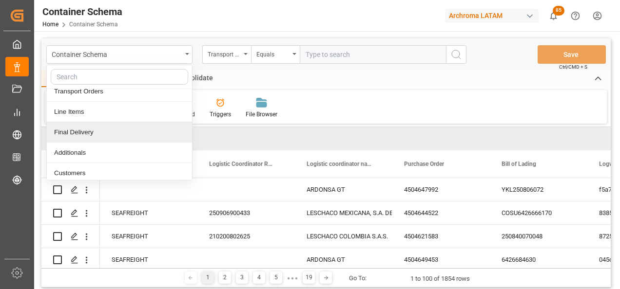
click at [108, 130] on div "Final Delivery" at bounding box center [119, 132] width 145 height 20
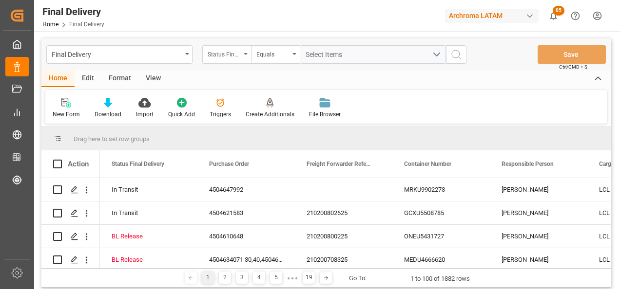
click at [238, 58] on div "Status Final Delivery" at bounding box center [224, 53] width 33 height 11
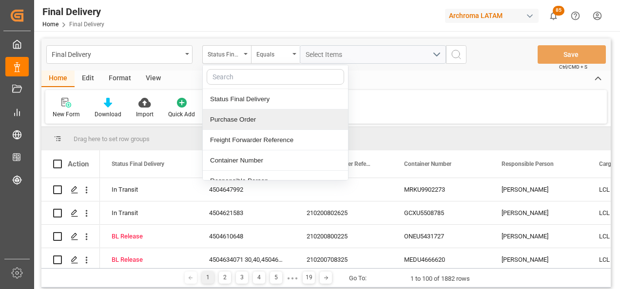
click at [237, 117] on div "Purchase Order" at bounding box center [275, 120] width 145 height 20
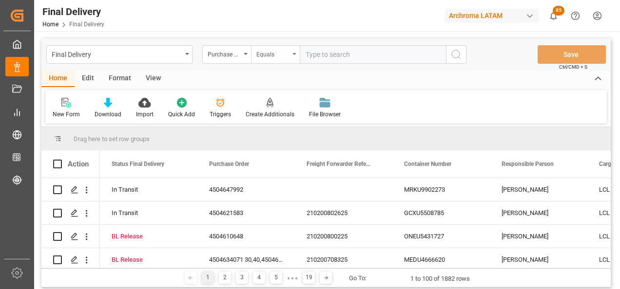
click at [284, 58] on div "Equals" at bounding box center [272, 53] width 33 height 11
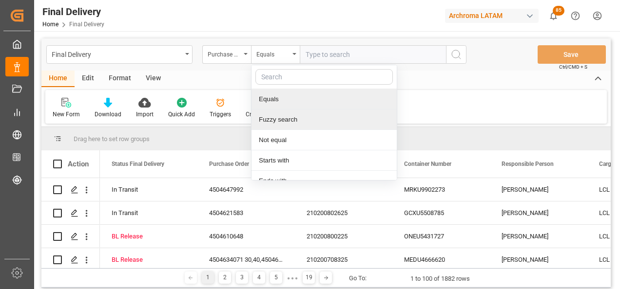
click at [298, 115] on div "Fuzzy search" at bounding box center [323, 120] width 145 height 20
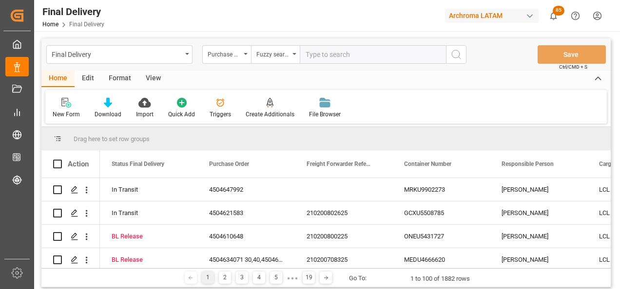
paste input "4504638979"
type input "4504638979"
click at [455, 54] on icon "search button" at bounding box center [456, 55] width 12 height 12
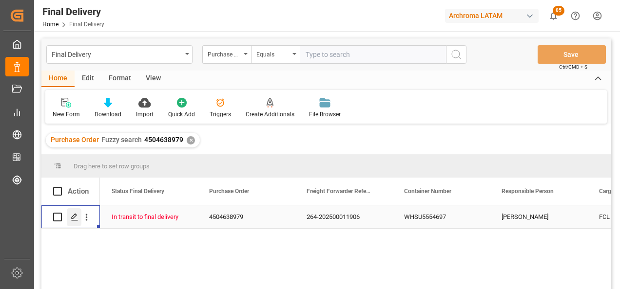
click at [74, 217] on icon "Press SPACE to select this row." at bounding box center [75, 217] width 8 height 8
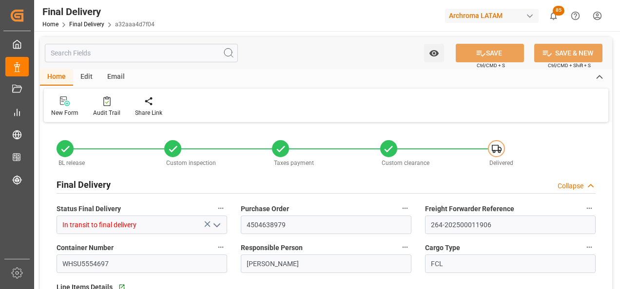
type input "2"
type input "29.08.2025"
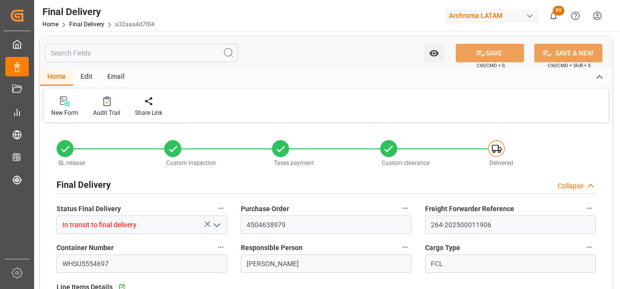
type input "29.08.2025"
type input "09.09.2025"
type input "01.09.2025"
type input "[DATE]"
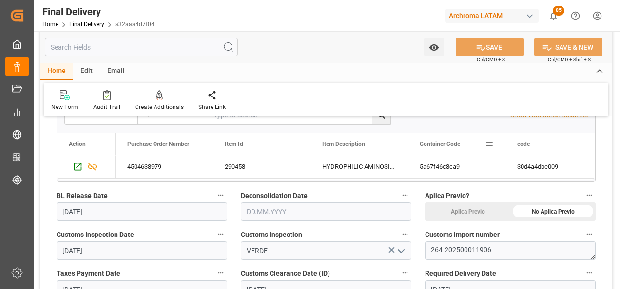
scroll to position [244, 0]
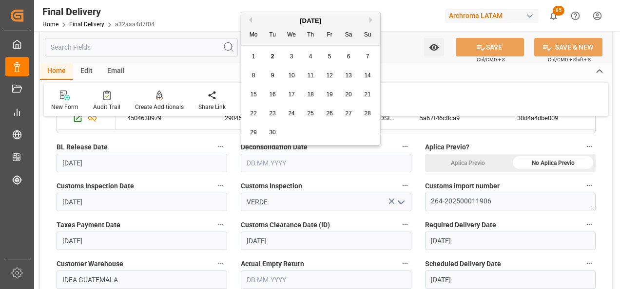
click at [269, 164] on input "text" at bounding box center [326, 163] width 171 height 19
click at [254, 59] on span "1" at bounding box center [253, 56] width 3 height 7
type input "01.09.2025"
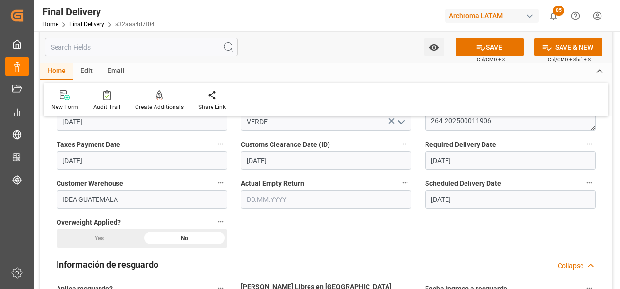
scroll to position [341, 0]
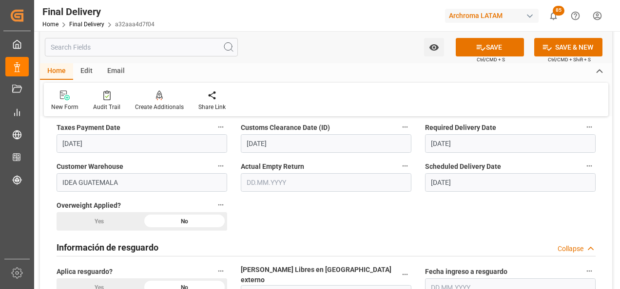
click at [288, 186] on input "text" at bounding box center [326, 183] width 171 height 19
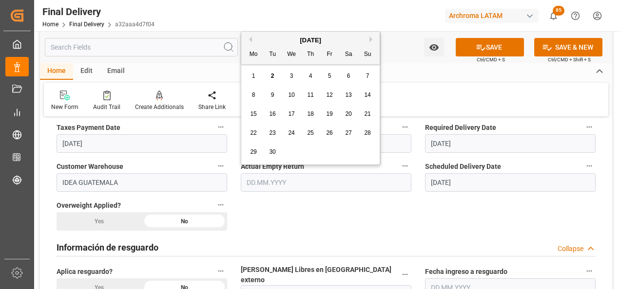
click at [255, 77] on span "1" at bounding box center [253, 76] width 3 height 7
type input "01.09.2025"
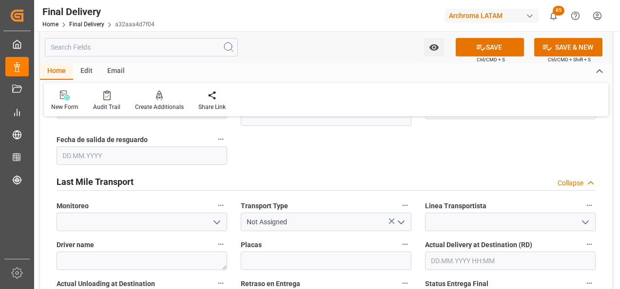
scroll to position [536, 0]
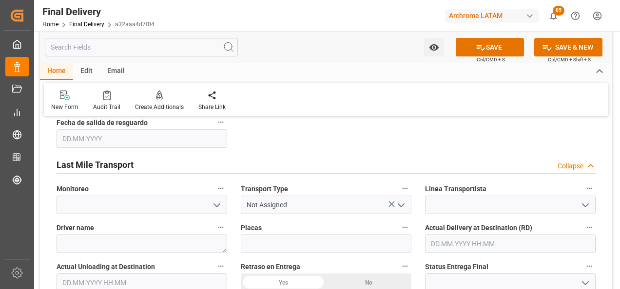
click at [455, 237] on input "text" at bounding box center [510, 244] width 171 height 19
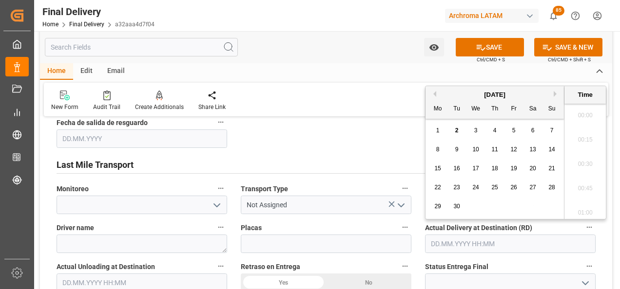
scroll to position [1173, 0]
click at [441, 131] on div "1" at bounding box center [438, 131] width 12 height 12
type input "[DATE] 00:00"
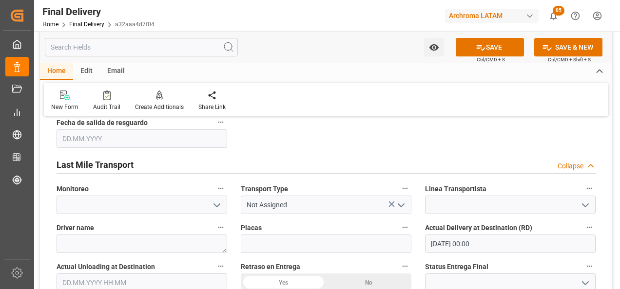
click at [589, 278] on icon "open menu" at bounding box center [585, 284] width 12 height 12
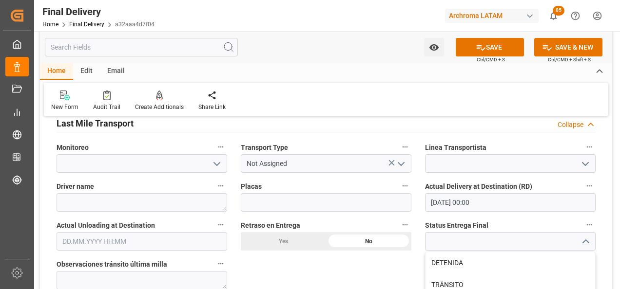
scroll to position [634, 0]
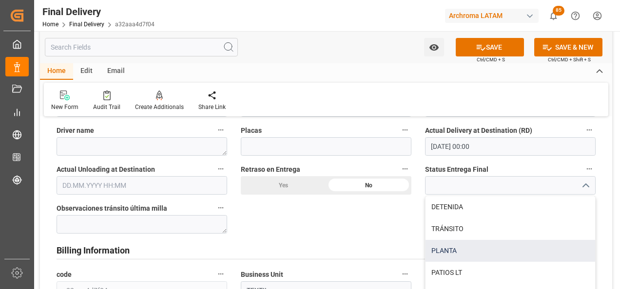
click at [476, 250] on div "PLANTA" at bounding box center [510, 251] width 170 height 22
type input "PLANTA"
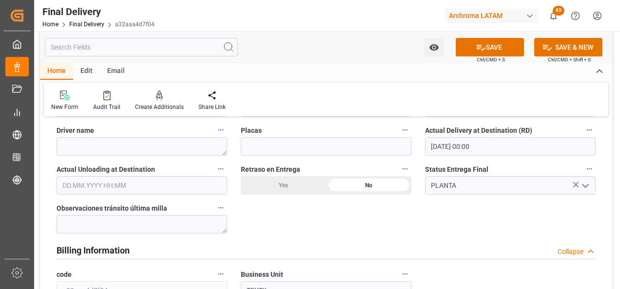
click at [154, 179] on input "text" at bounding box center [142, 185] width 171 height 19
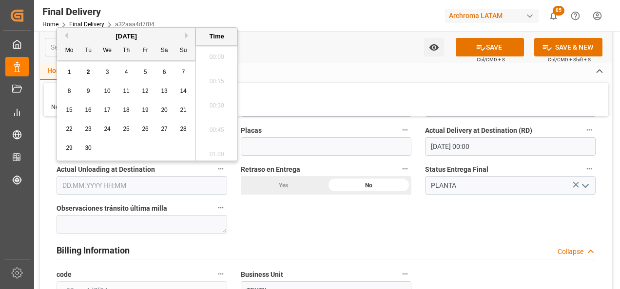
scroll to position [1173, 0]
click at [65, 73] on div "1" at bounding box center [69, 73] width 12 height 12
type input "[DATE] 00:00"
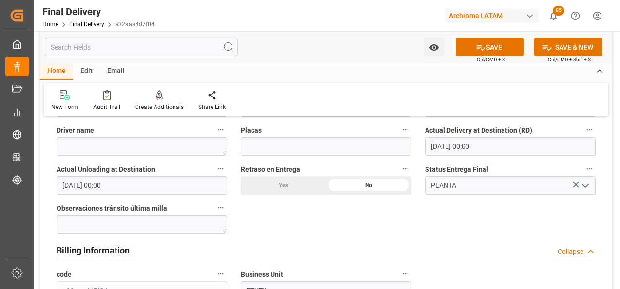
click at [267, 226] on div "BL release Custom inspection Taxes payment Custom clearance Delivered Final Del…" at bounding box center [326, 123] width 572 height 1263
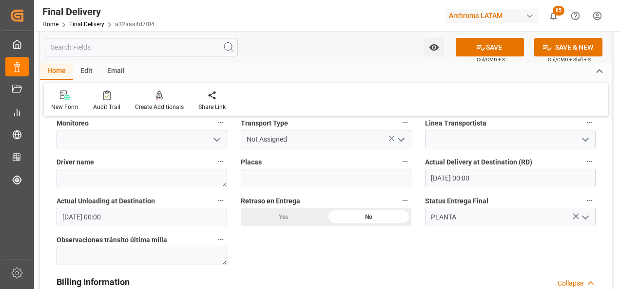
scroll to position [585, 0]
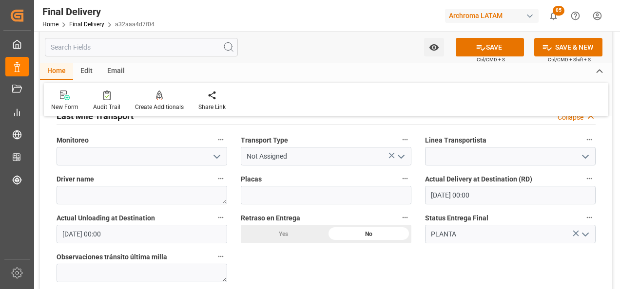
click at [402, 154] on icon "open menu" at bounding box center [401, 157] width 12 height 12
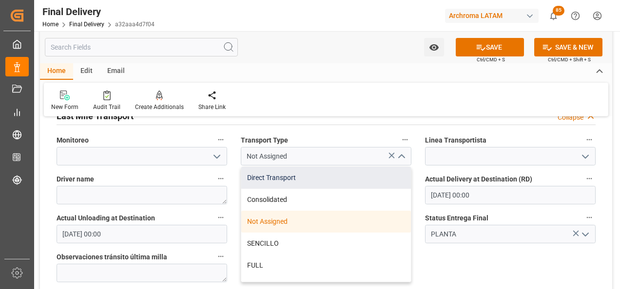
click at [392, 167] on div "Direct Transport" at bounding box center [326, 178] width 170 height 22
type input "Direct Transport"
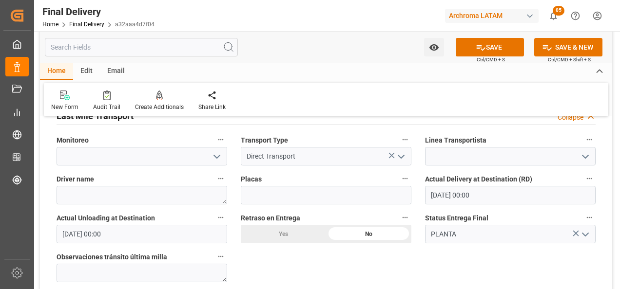
click at [590, 151] on icon "open menu" at bounding box center [585, 157] width 12 height 12
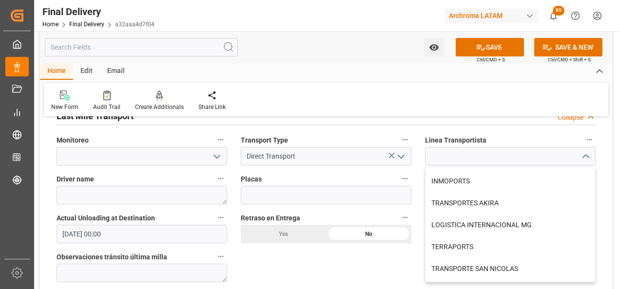
scroll to position [663, 0]
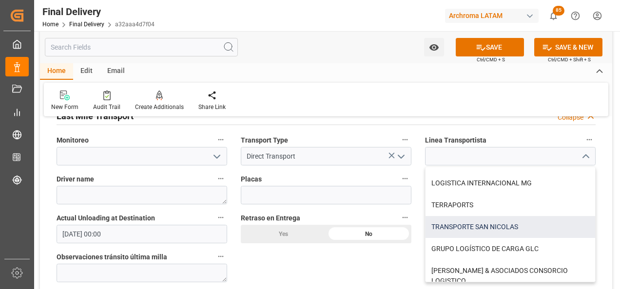
click at [503, 221] on div "TRANSPORTE SAN NICOLAS" at bounding box center [510, 227] width 170 height 22
type input "TRANSPORTE SAN NICOLAS"
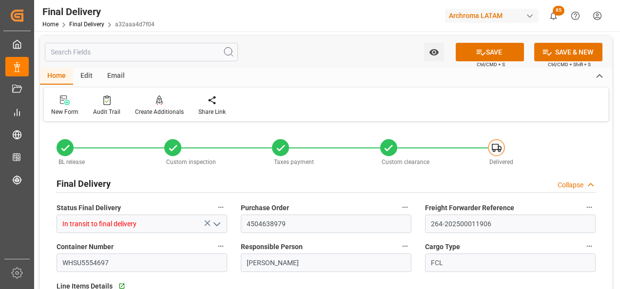
scroll to position [0, 0]
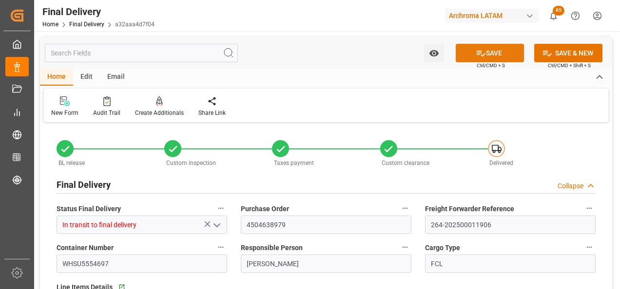
click at [512, 53] on button "SAVE" at bounding box center [490, 53] width 68 height 19
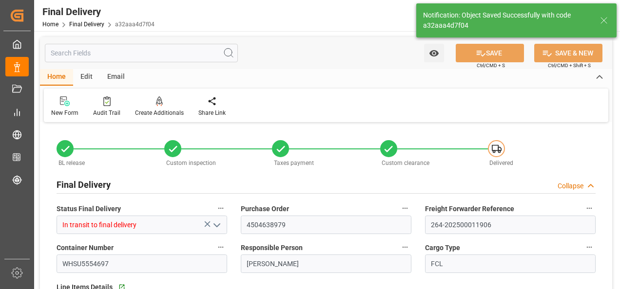
type textarea "1"
type input "Unloaded"
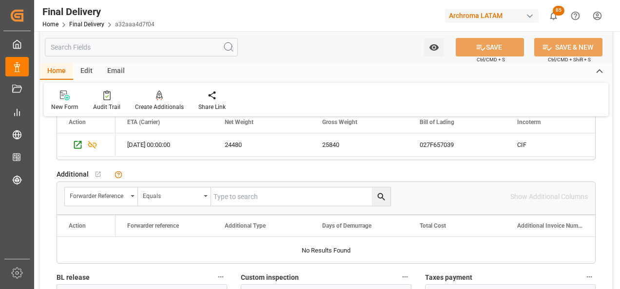
scroll to position [780, 0]
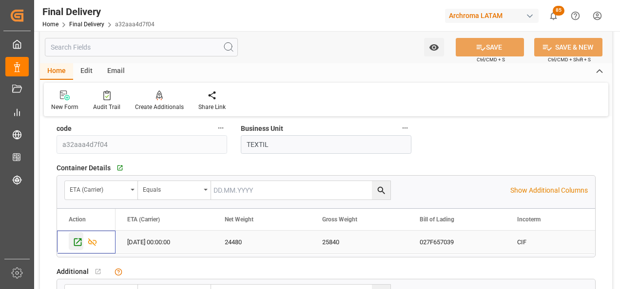
click at [74, 238] on icon "Press SPACE to select this row." at bounding box center [78, 242] width 10 height 10
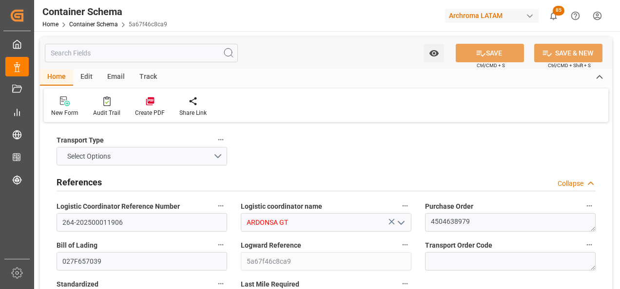
type input "0"
type input "1"
type input "34"
type input "24480"
type input "25840"
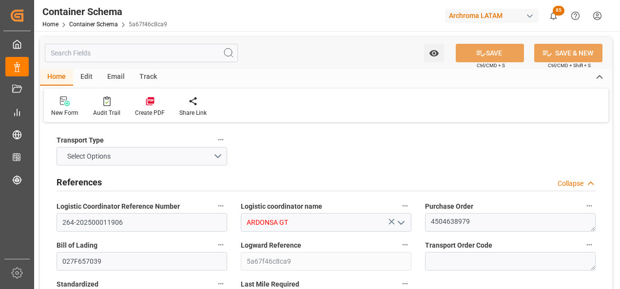
type input "Wan Hai Lines"
type input "CNSGH"
type input "CNSHA"
type input "GTPRQ"
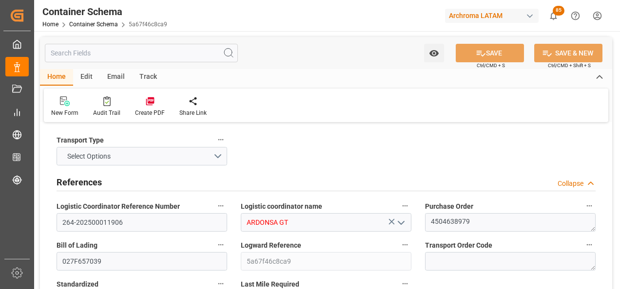
type input "GTPRQ"
type input "9496604"
type input "[DATE] 10:45"
type input "[DATE]"
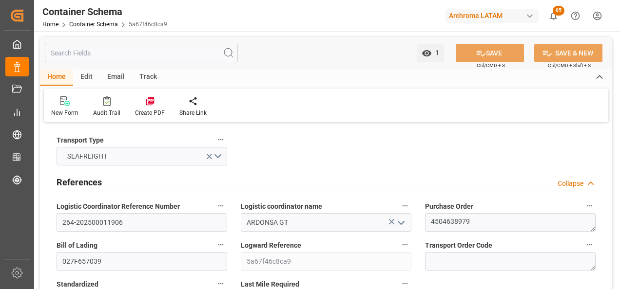
type input "[DATE]"
type input "[DATE] 15:13"
type input "[DATE] 00:00"
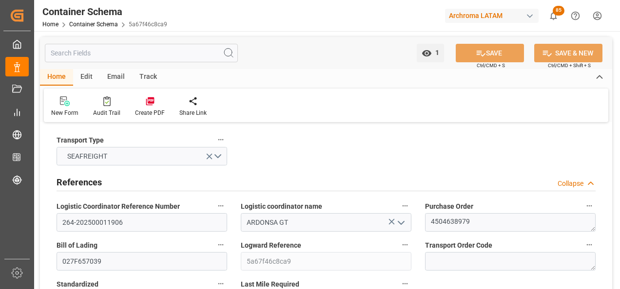
type input "[DATE] 00:00"
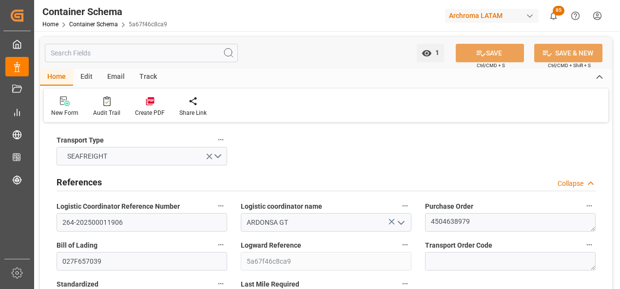
type input "[DATE] 10:06"
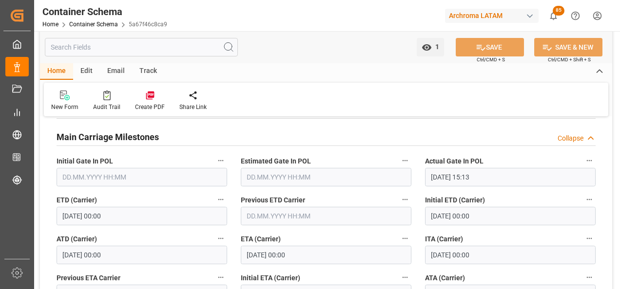
scroll to position [1121, 0]
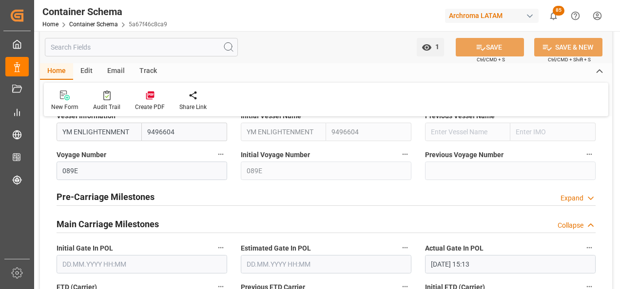
click at [134, 224] on h2 "Main Carriage Milestones" at bounding box center [108, 224] width 102 height 13
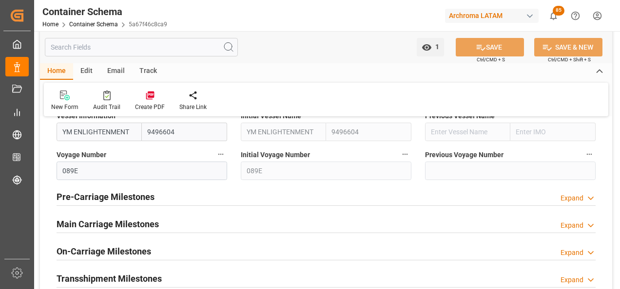
click at [123, 250] on h2 "On-Carriage Milestones" at bounding box center [104, 251] width 95 height 13
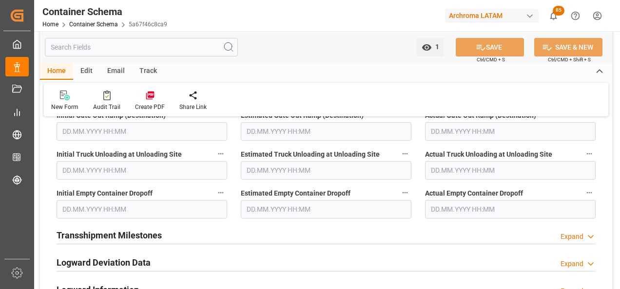
scroll to position [1365, 0]
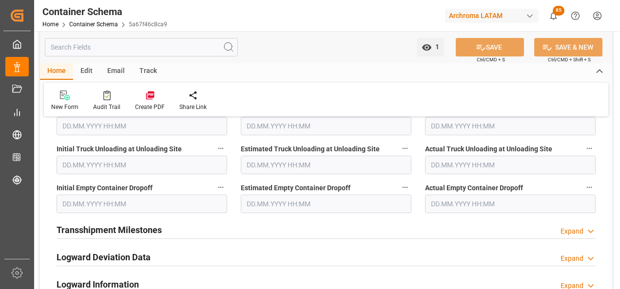
click at [271, 201] on input "text" at bounding box center [326, 204] width 171 height 19
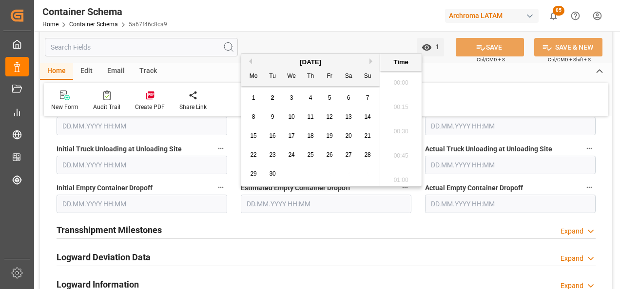
scroll to position [1173, 0]
click at [257, 93] on div "1" at bounding box center [254, 99] width 12 height 12
type input "[DATE] 00:00"
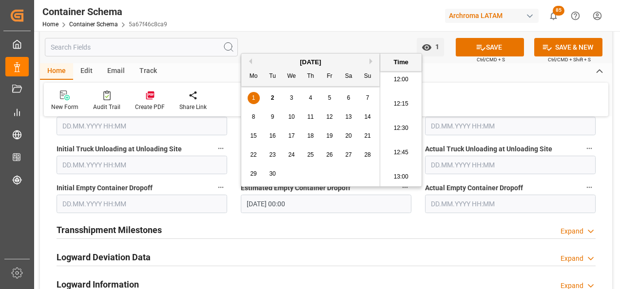
click at [475, 209] on input "text" at bounding box center [510, 204] width 171 height 19
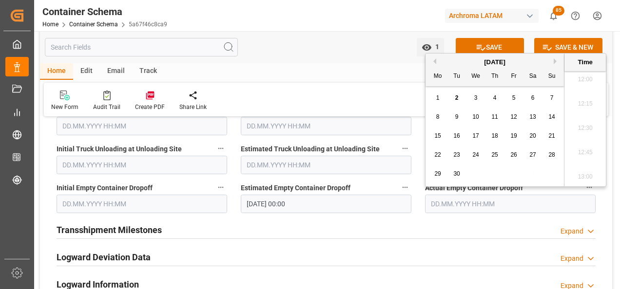
click at [438, 98] on span "1" at bounding box center [437, 98] width 3 height 7
type input "[DATE] 00:00"
click at [492, 41] on button "SAVE" at bounding box center [490, 47] width 68 height 19
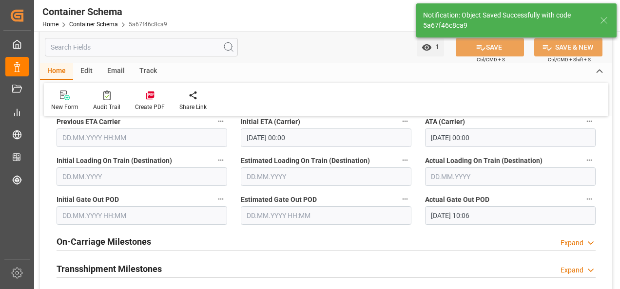
scroll to position [1404, 0]
